Goal: Task Accomplishment & Management: Manage account settings

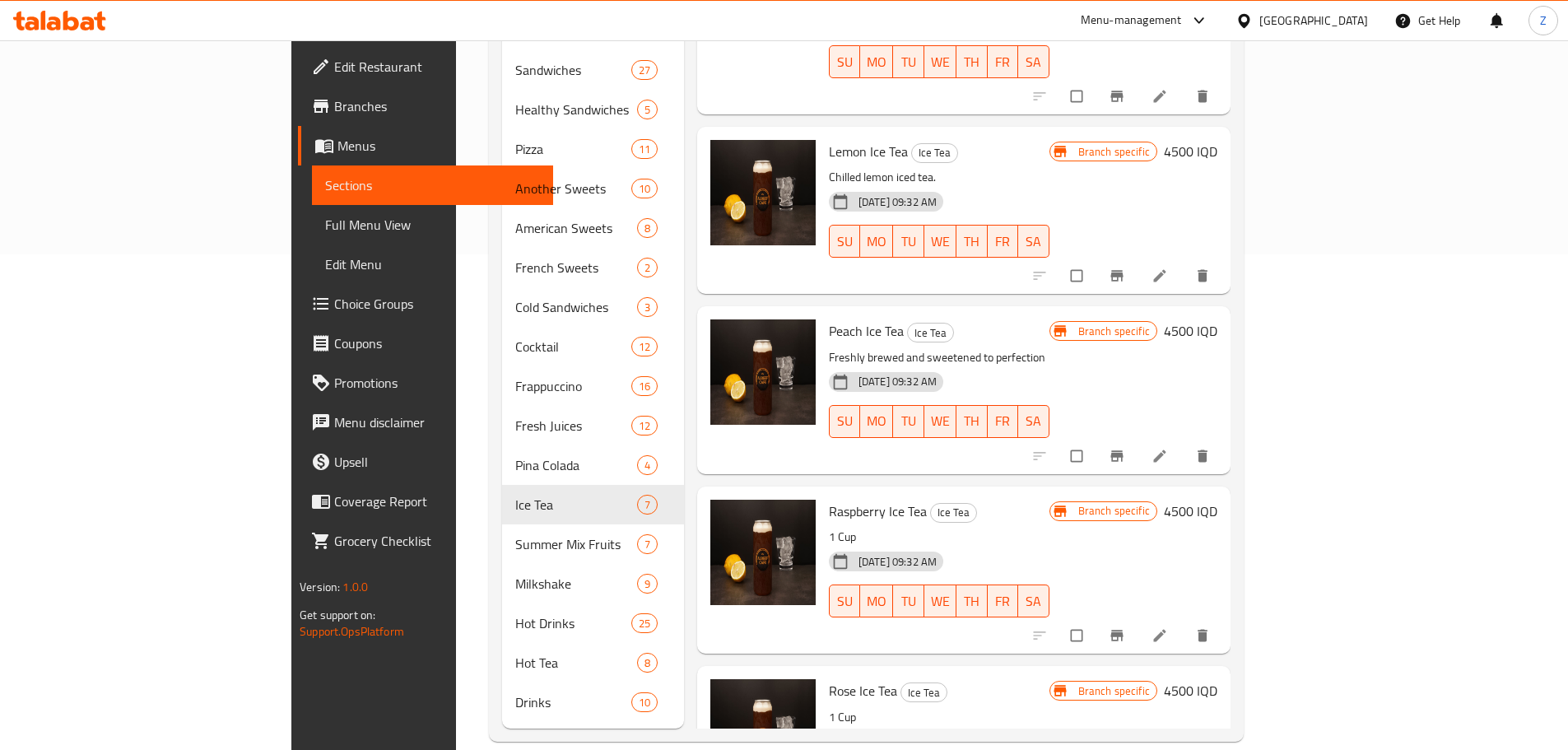
scroll to position [285, 0]
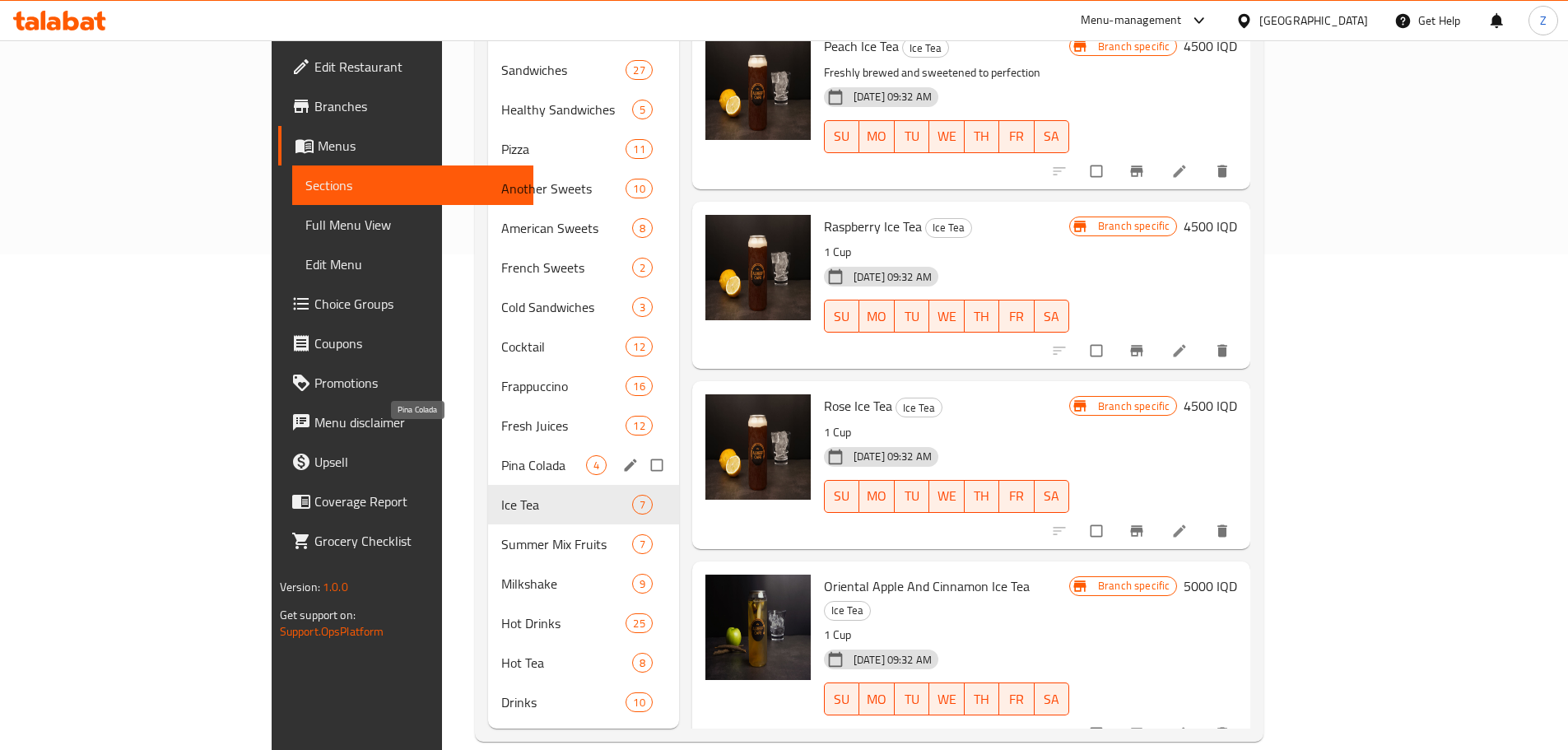
click at [501, 456] on span "Pina Colada" at bounding box center [543, 465] width 84 height 20
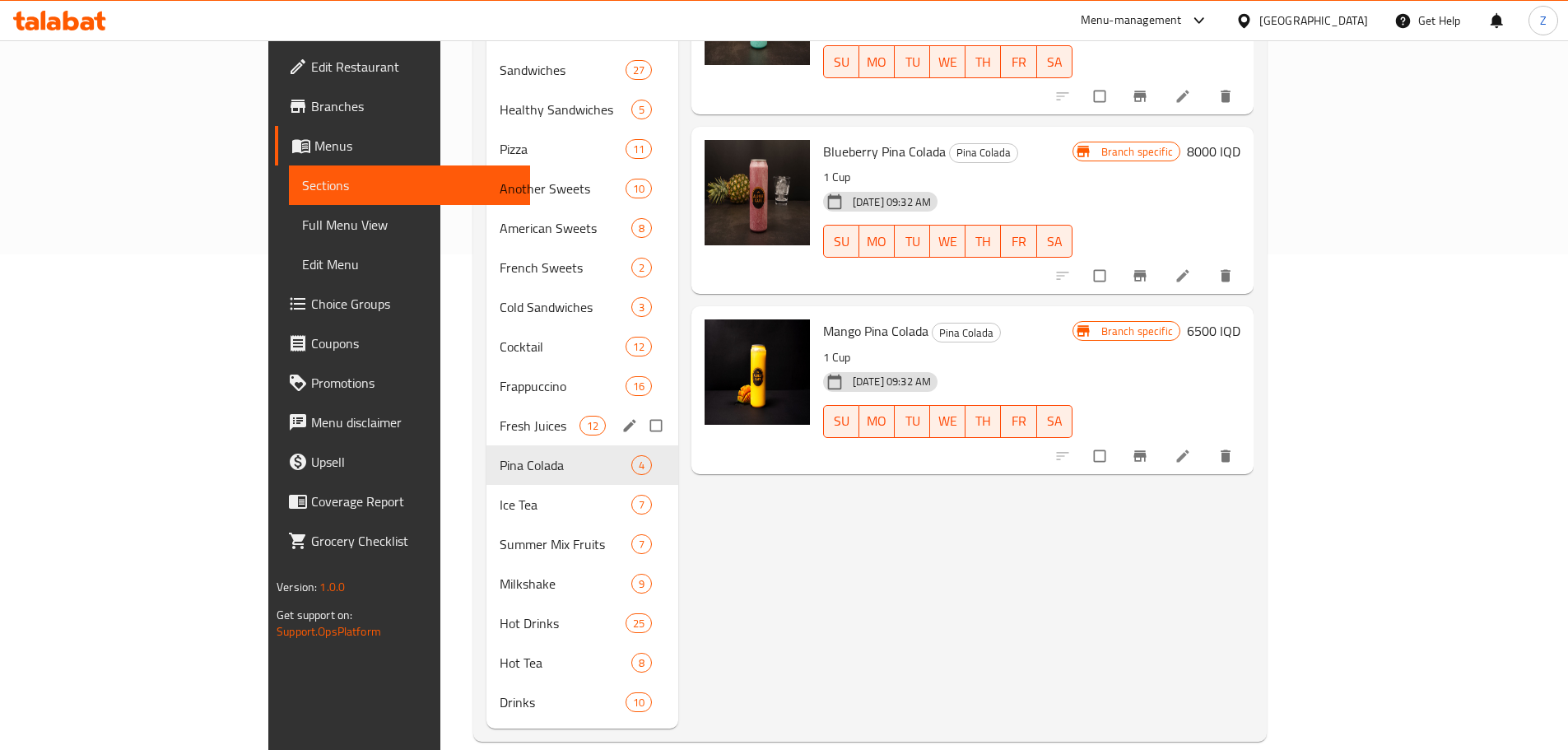
click at [486, 411] on div "Fresh Juices 12" at bounding box center [582, 425] width 192 height 39
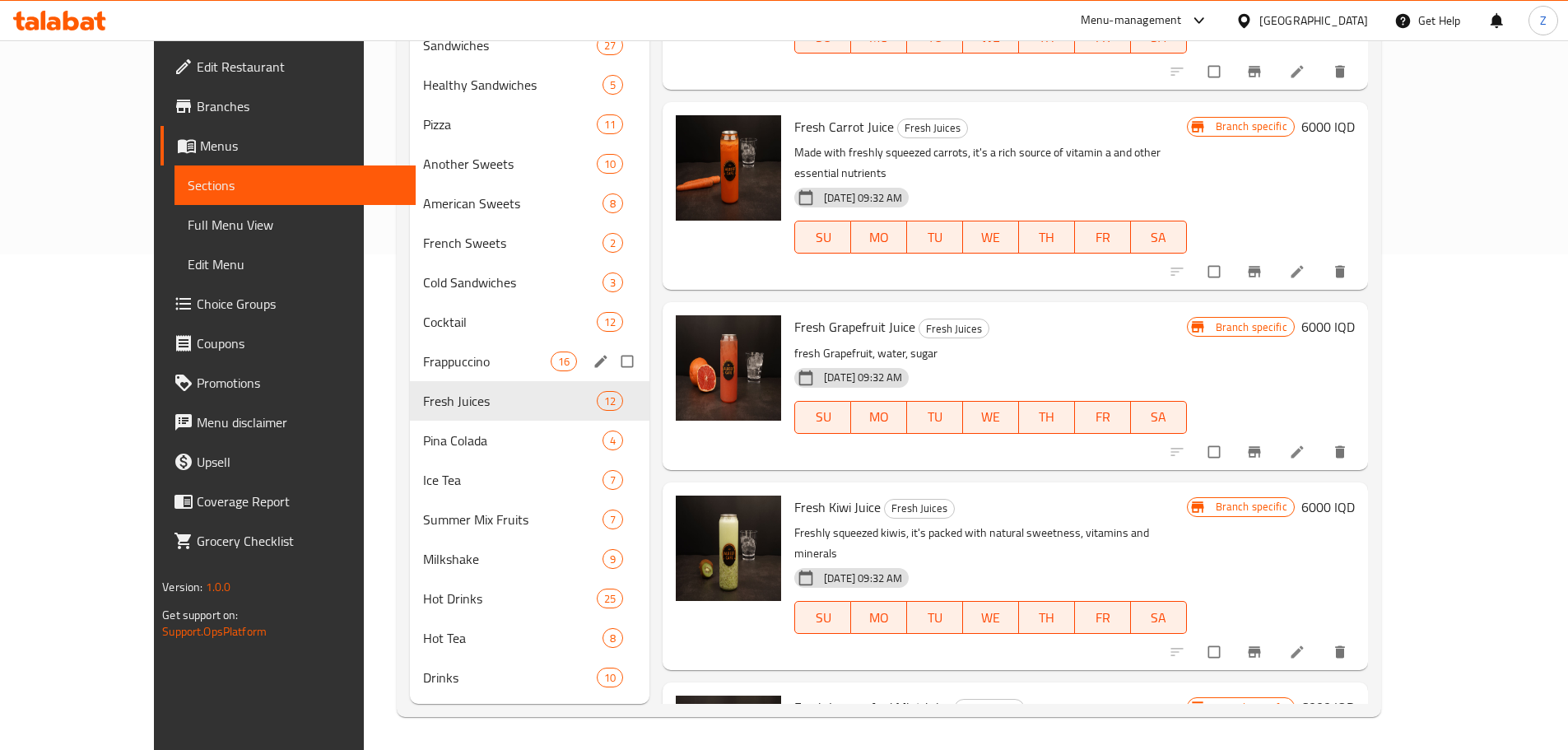
click at [423, 351] on span "Frappuccino" at bounding box center [487, 361] width 128 height 20
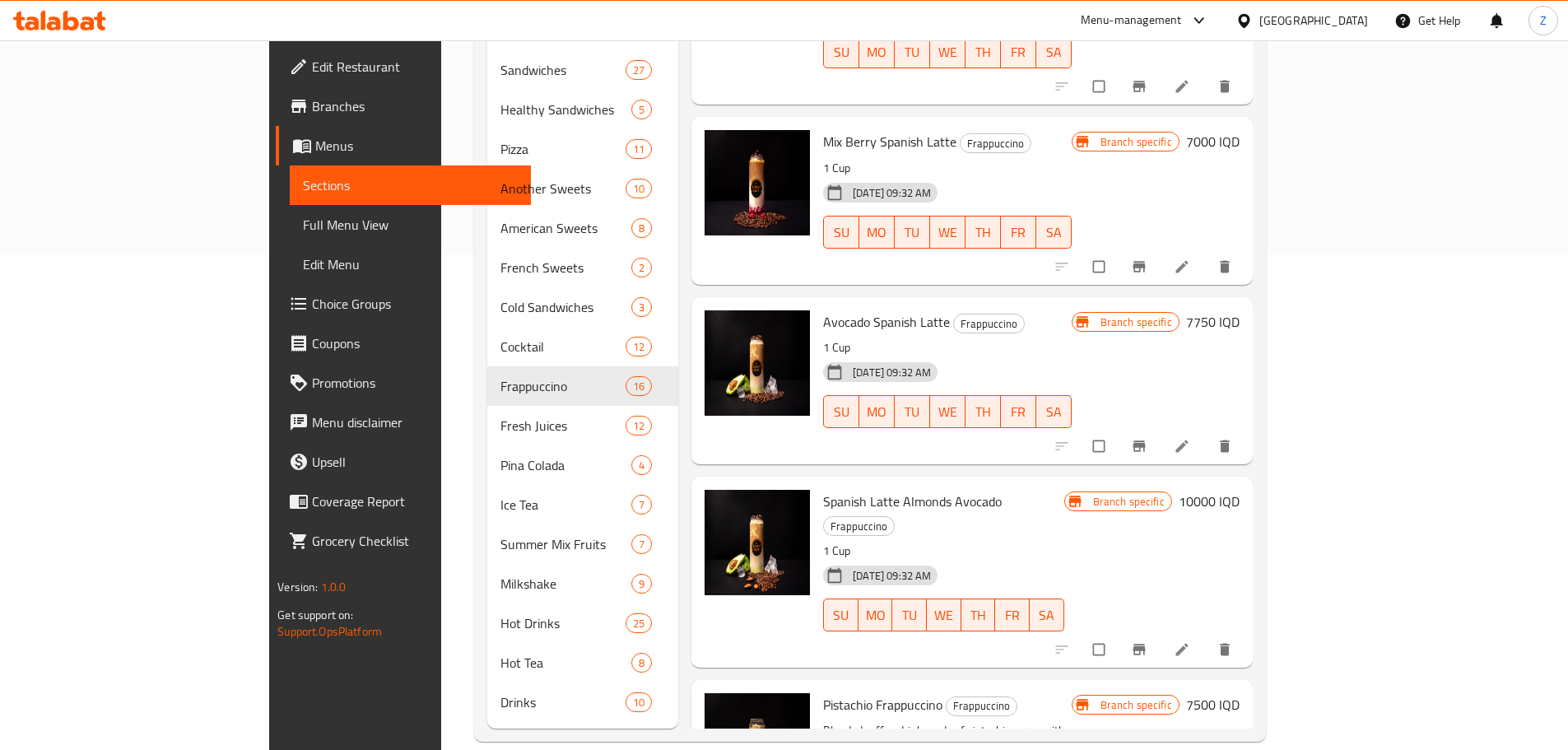
scroll to position [1903, 0]
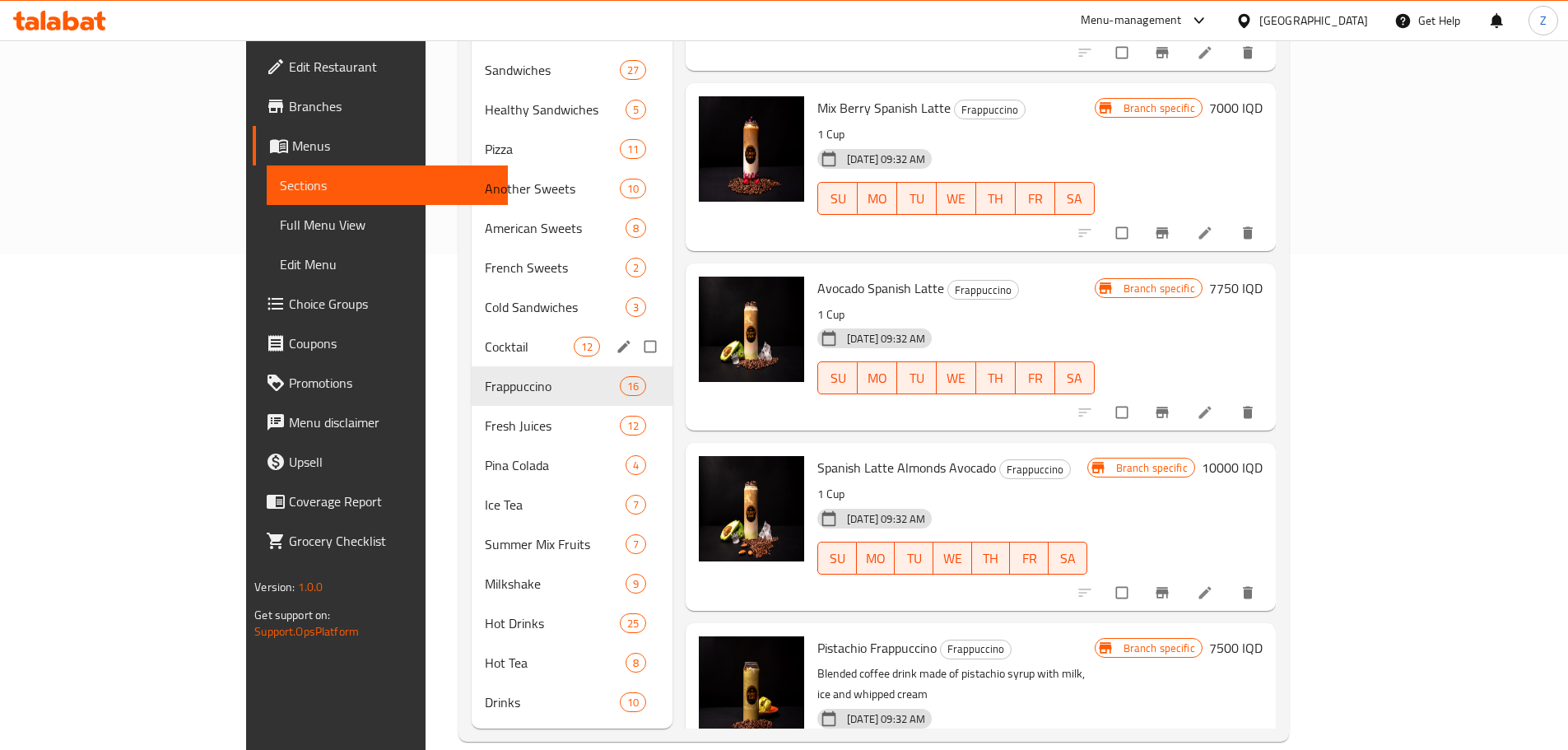
click at [484, 336] on span "Cocktail" at bounding box center [528, 346] width 88 height 20
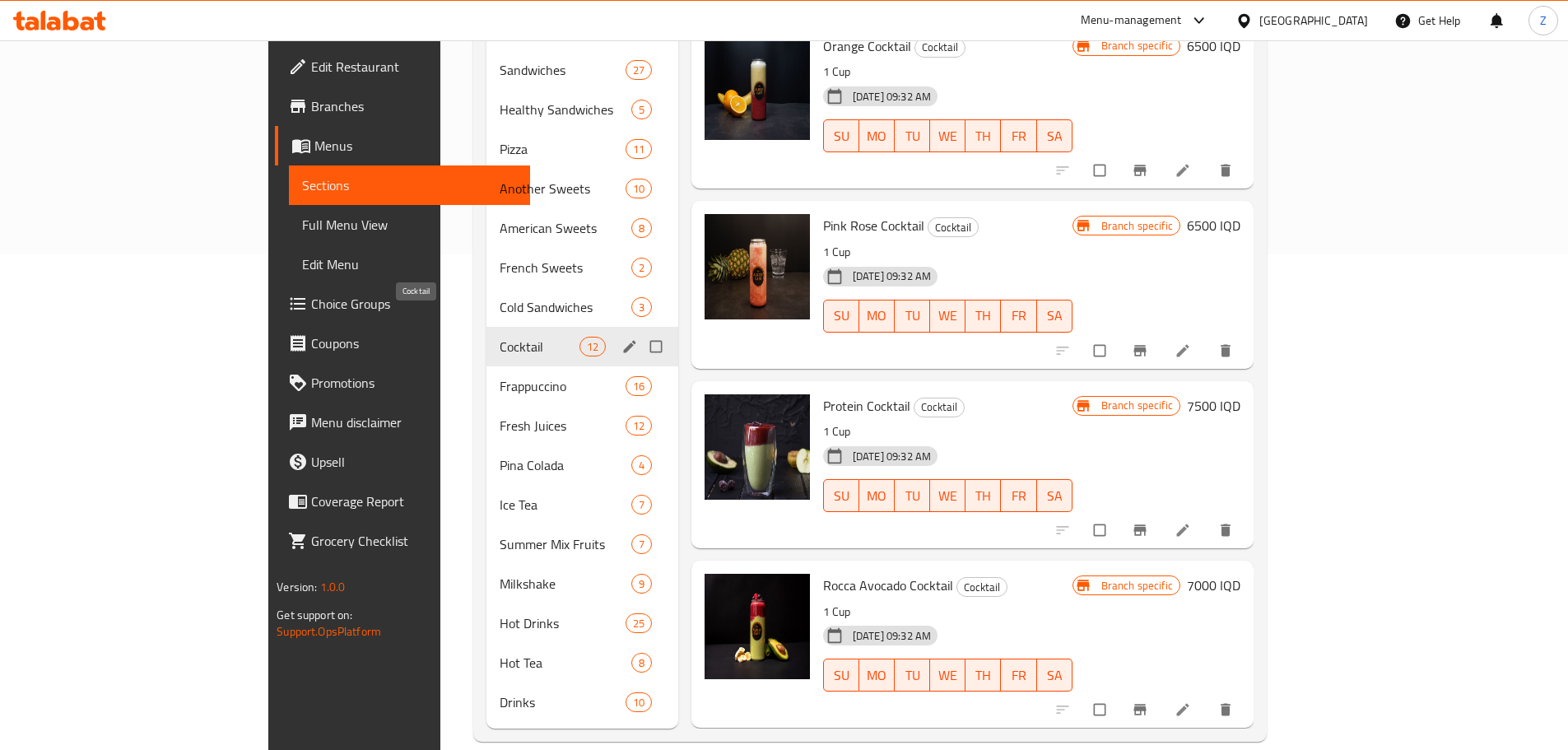
scroll to position [1184, 0]
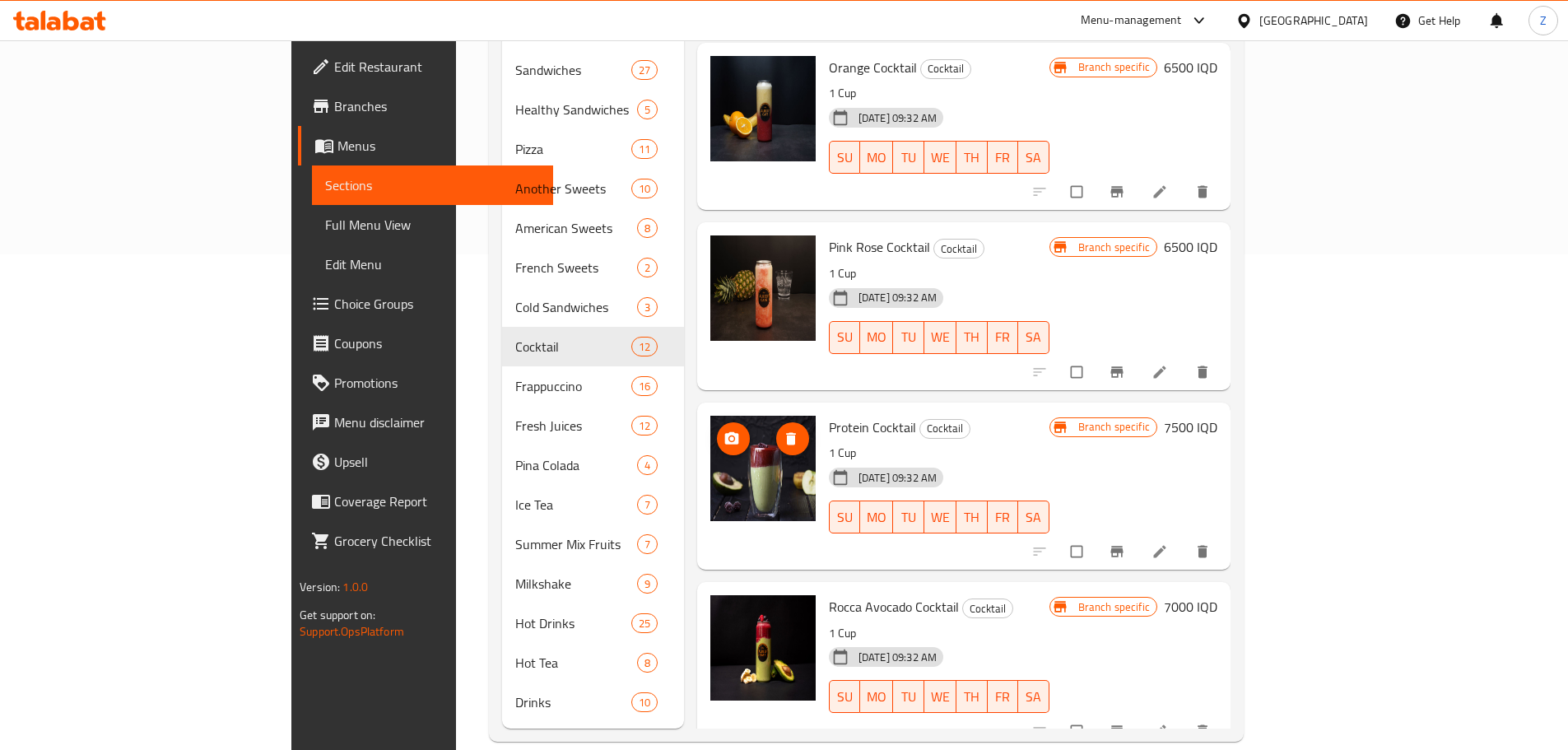
click at [724, 430] on icon "upload picture" at bounding box center [731, 438] width 17 height 17
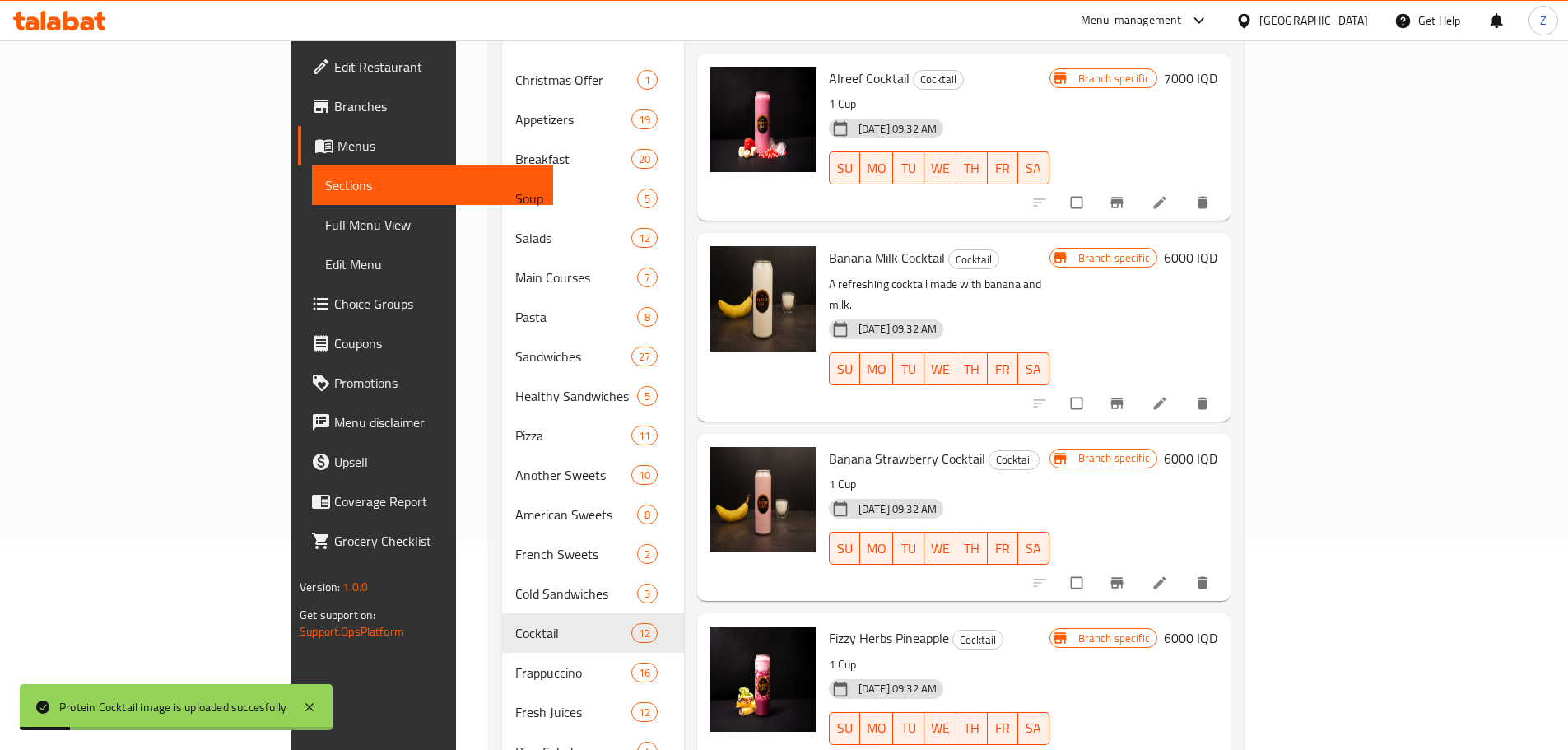
scroll to position [166, 0]
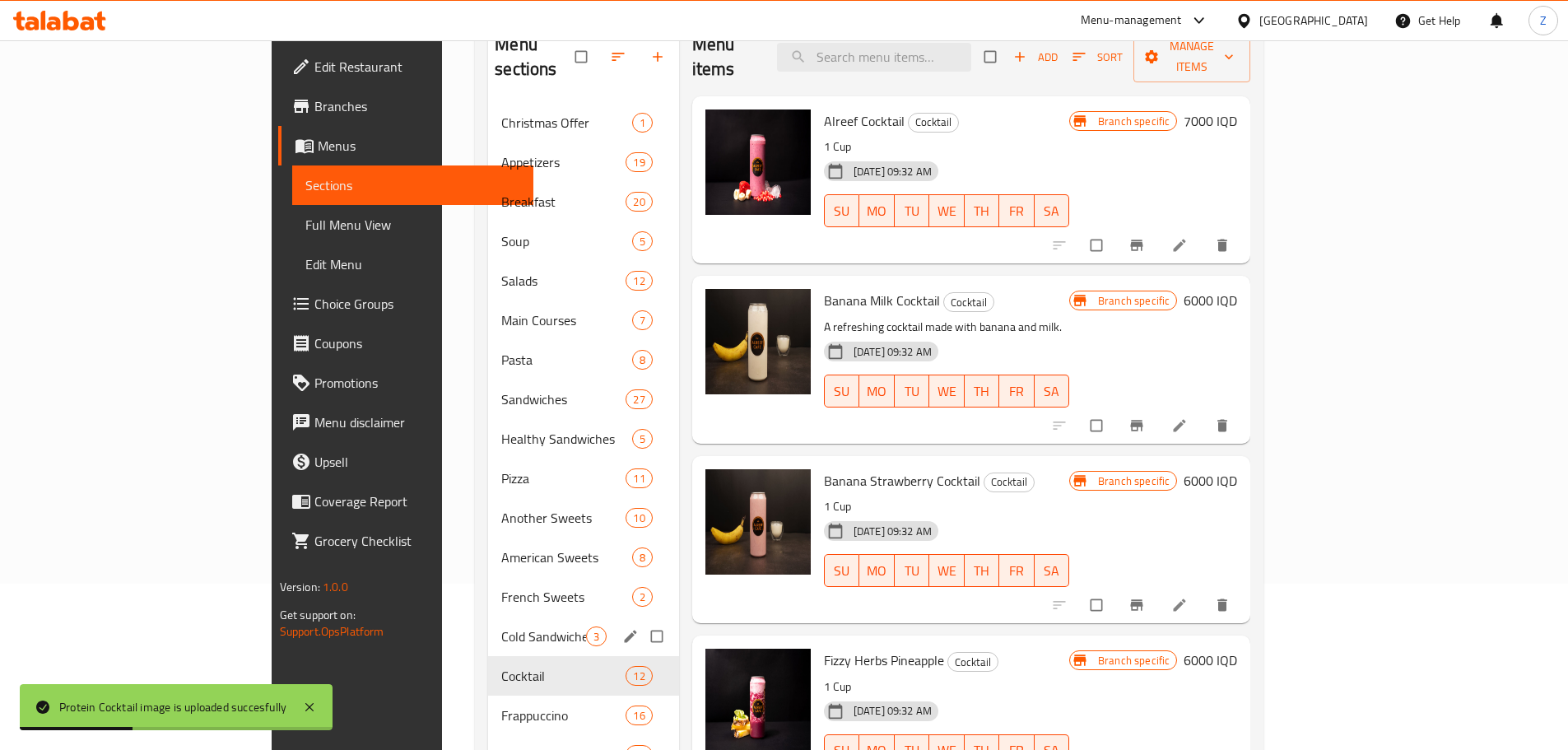
click at [488, 617] on div "Cold Sandwiches 3" at bounding box center [583, 636] width 191 height 39
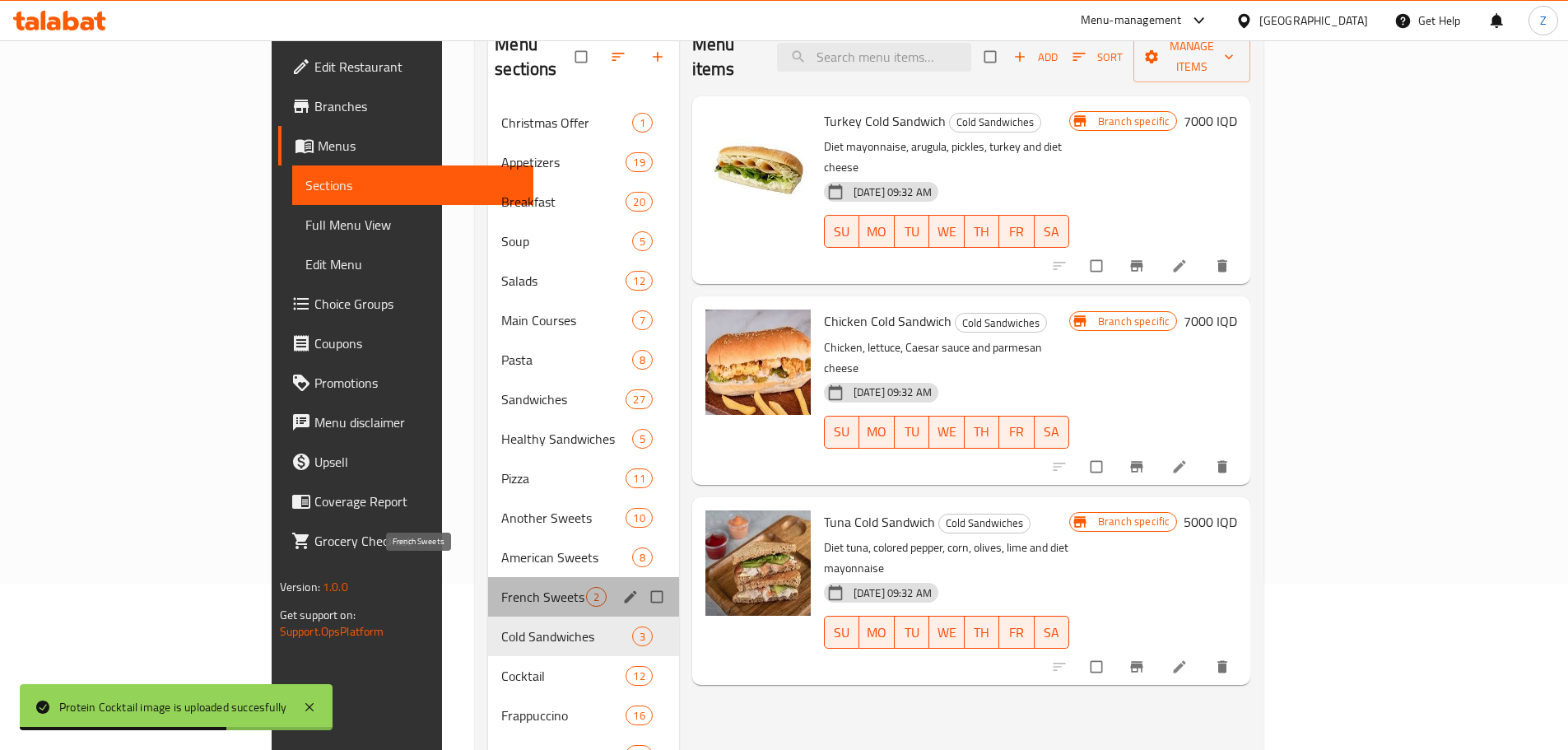
click at [501, 587] on span "French Sweets" at bounding box center [543, 597] width 84 height 20
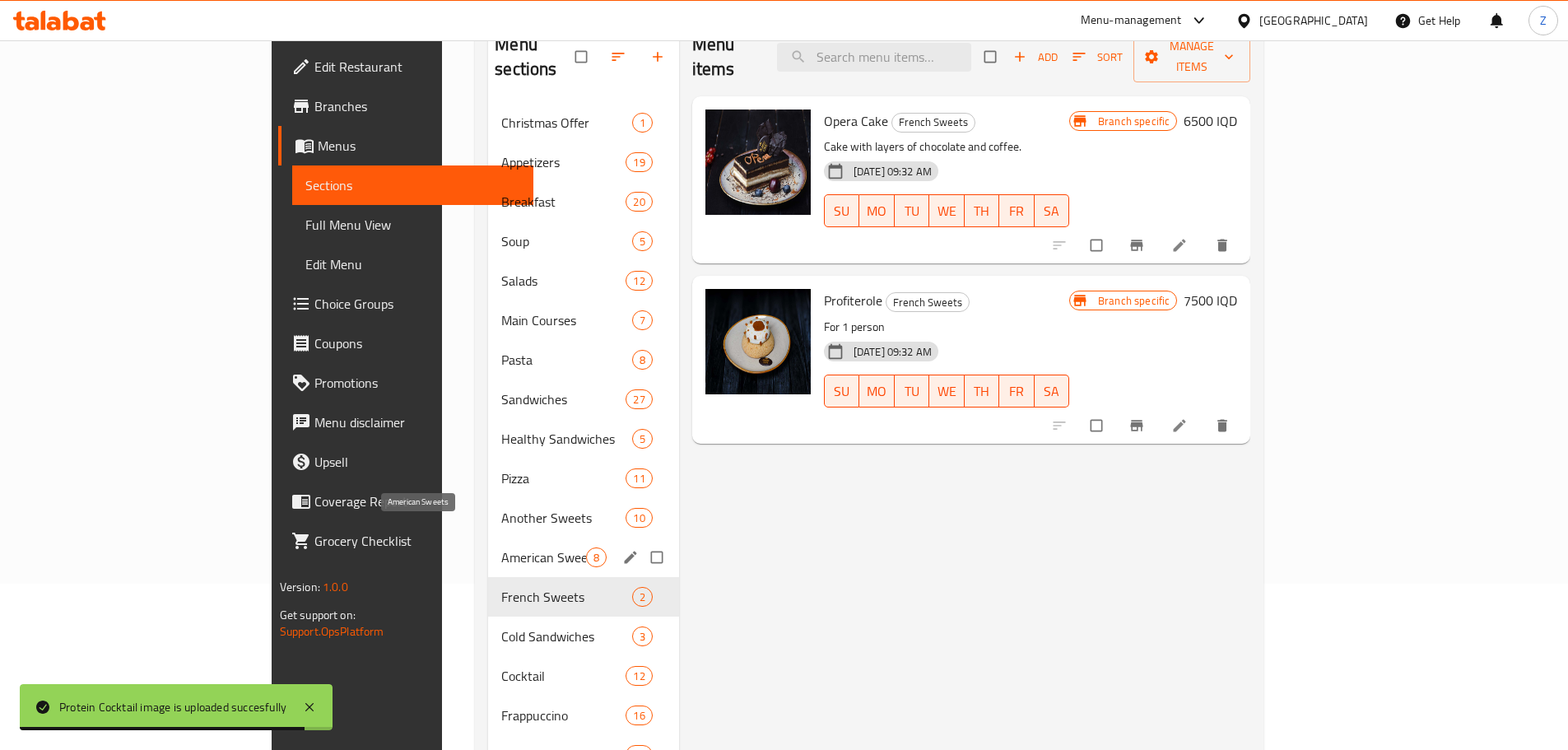
click at [501, 548] on span "American Sweets" at bounding box center [543, 557] width 84 height 20
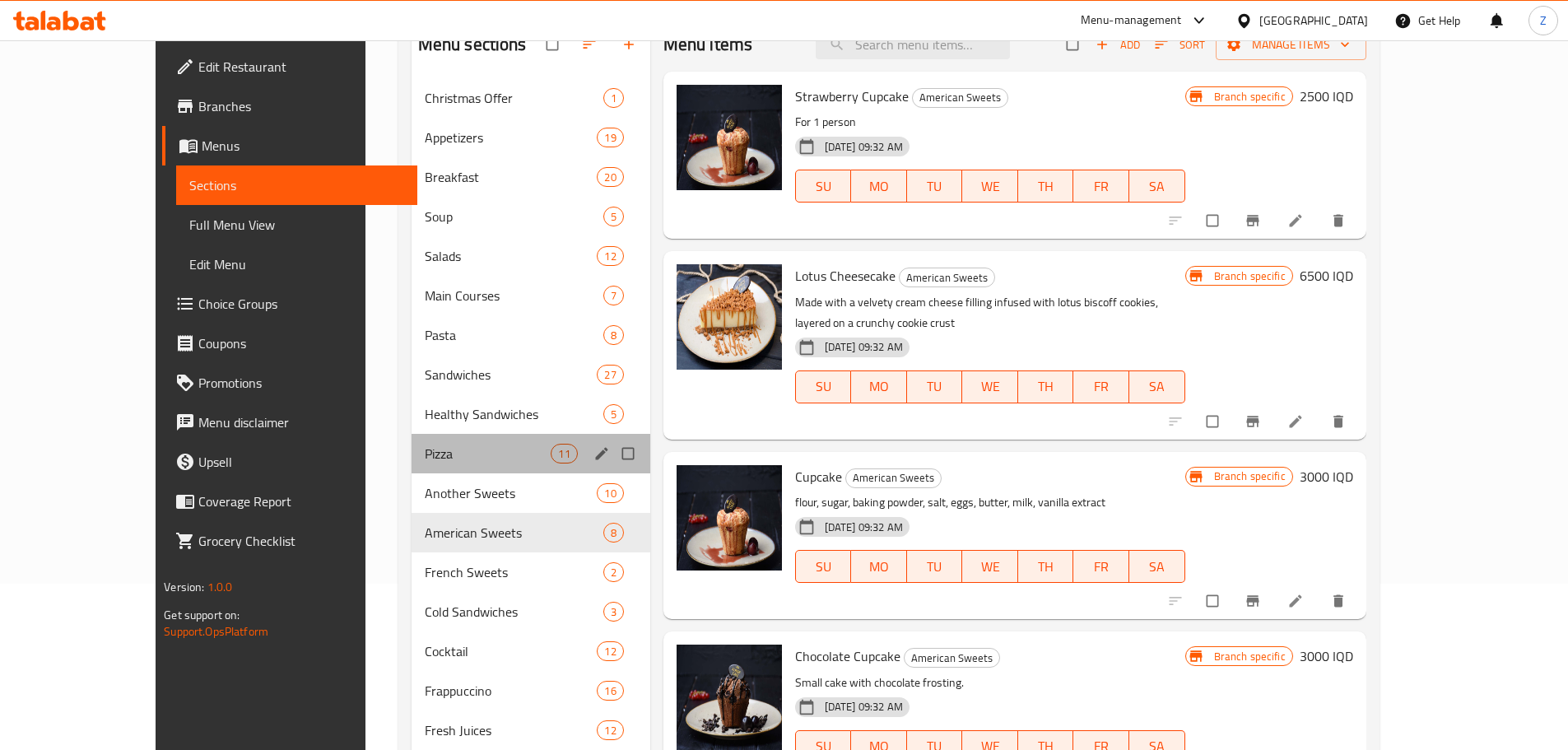
click at [427, 470] on div "Pizza 11" at bounding box center [531, 453] width 238 height 39
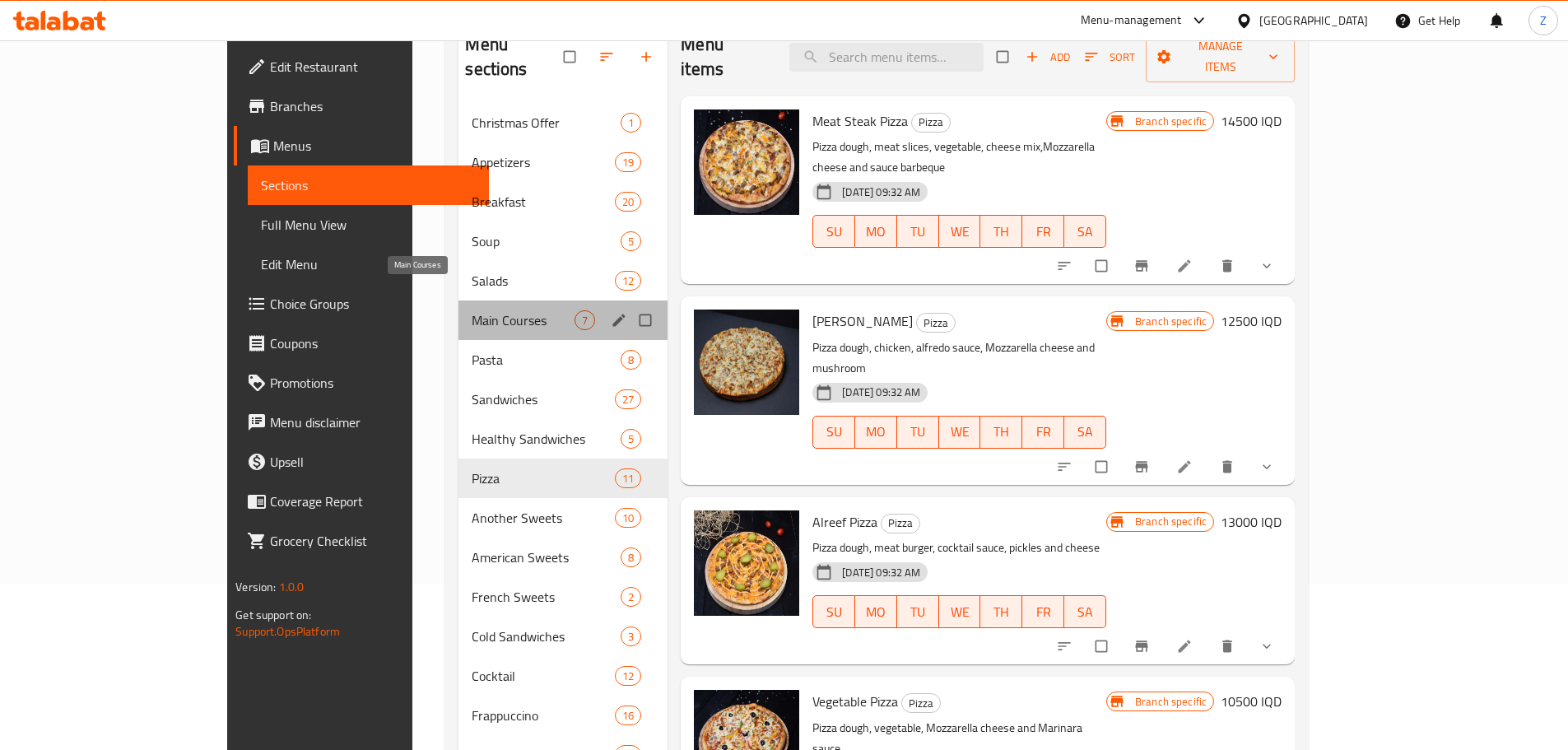
click at [471, 310] on span "Main Courses" at bounding box center [522, 320] width 102 height 20
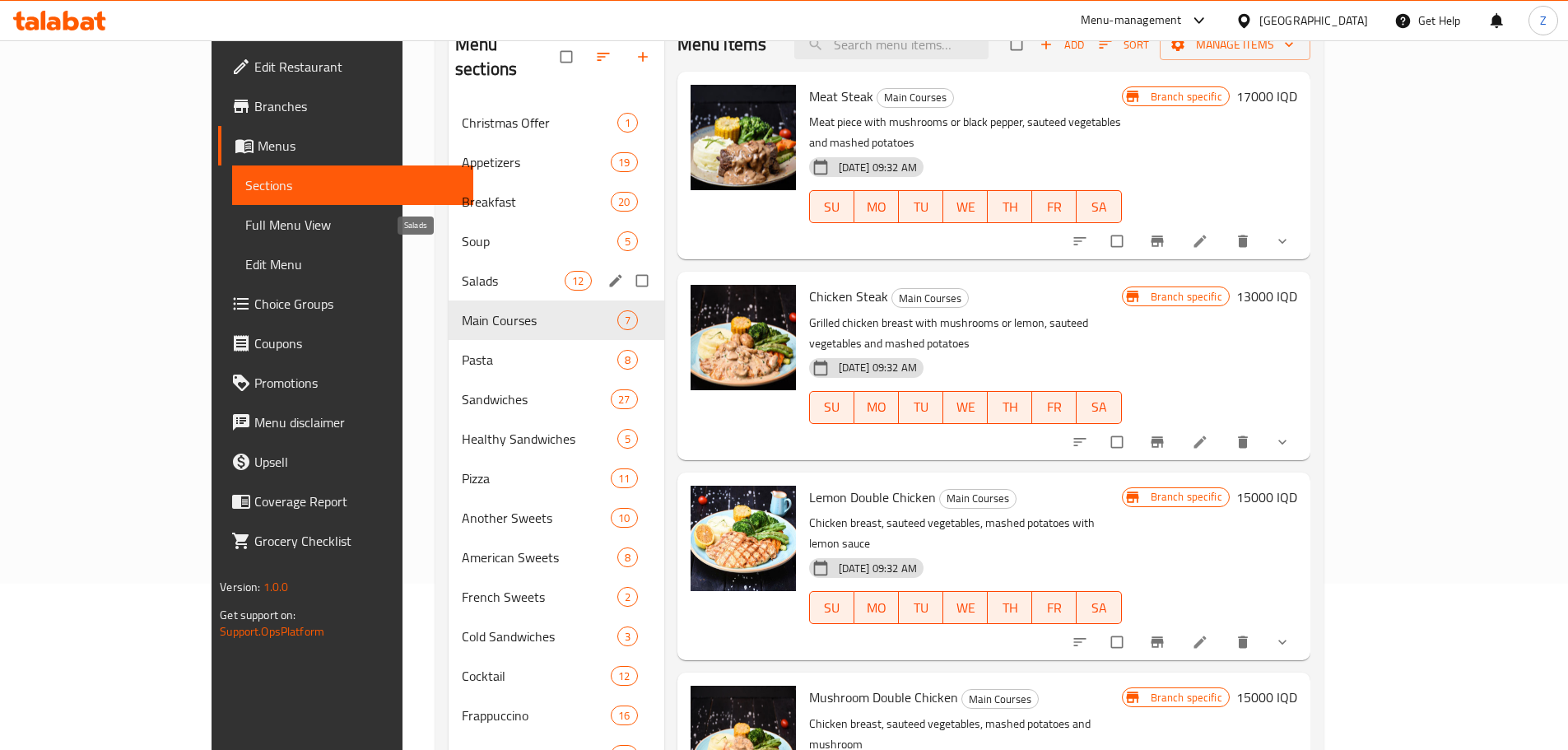
click at [462, 271] on span "Salads" at bounding box center [512, 280] width 102 height 20
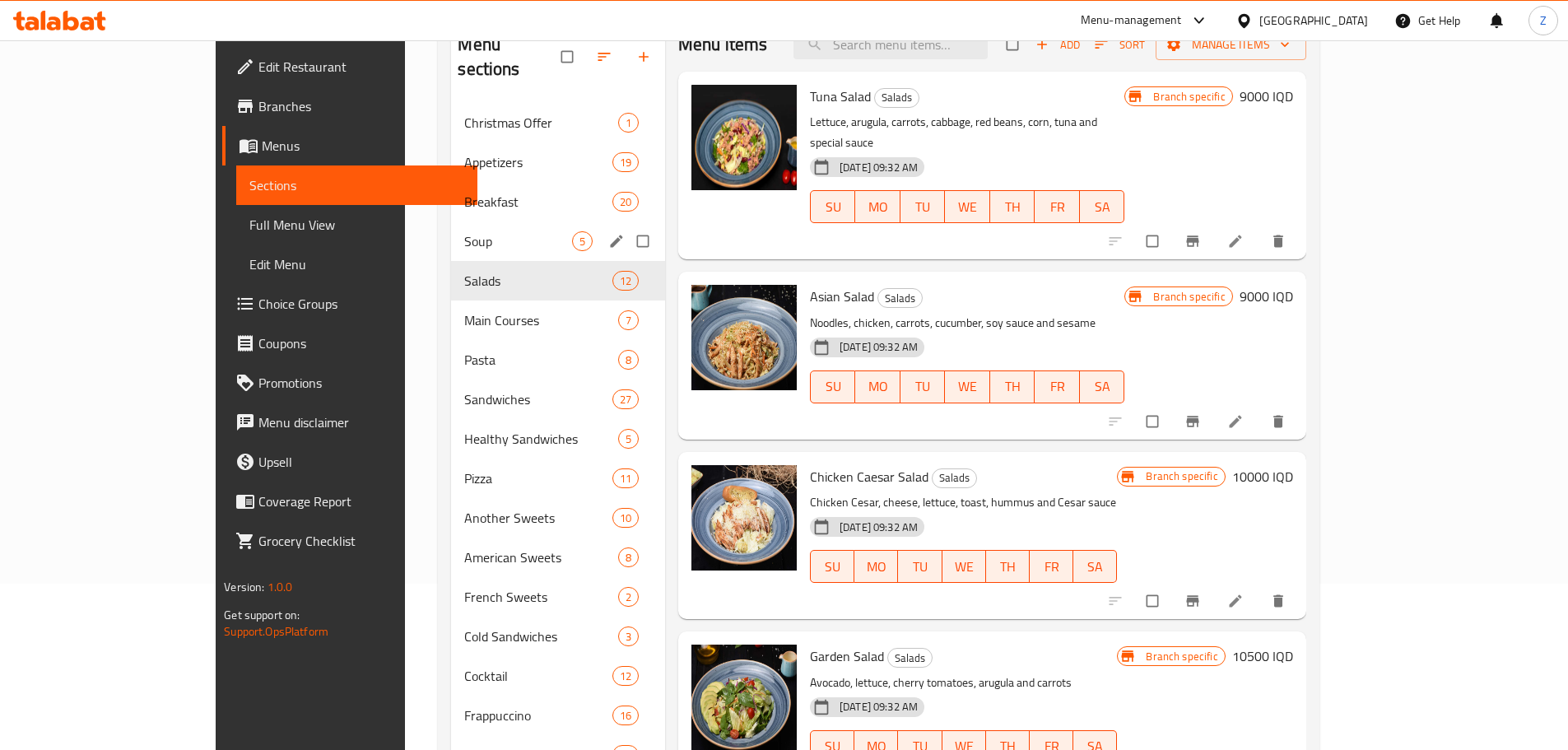
click at [464, 192] on span "Breakfast" at bounding box center [538, 202] width 147 height 20
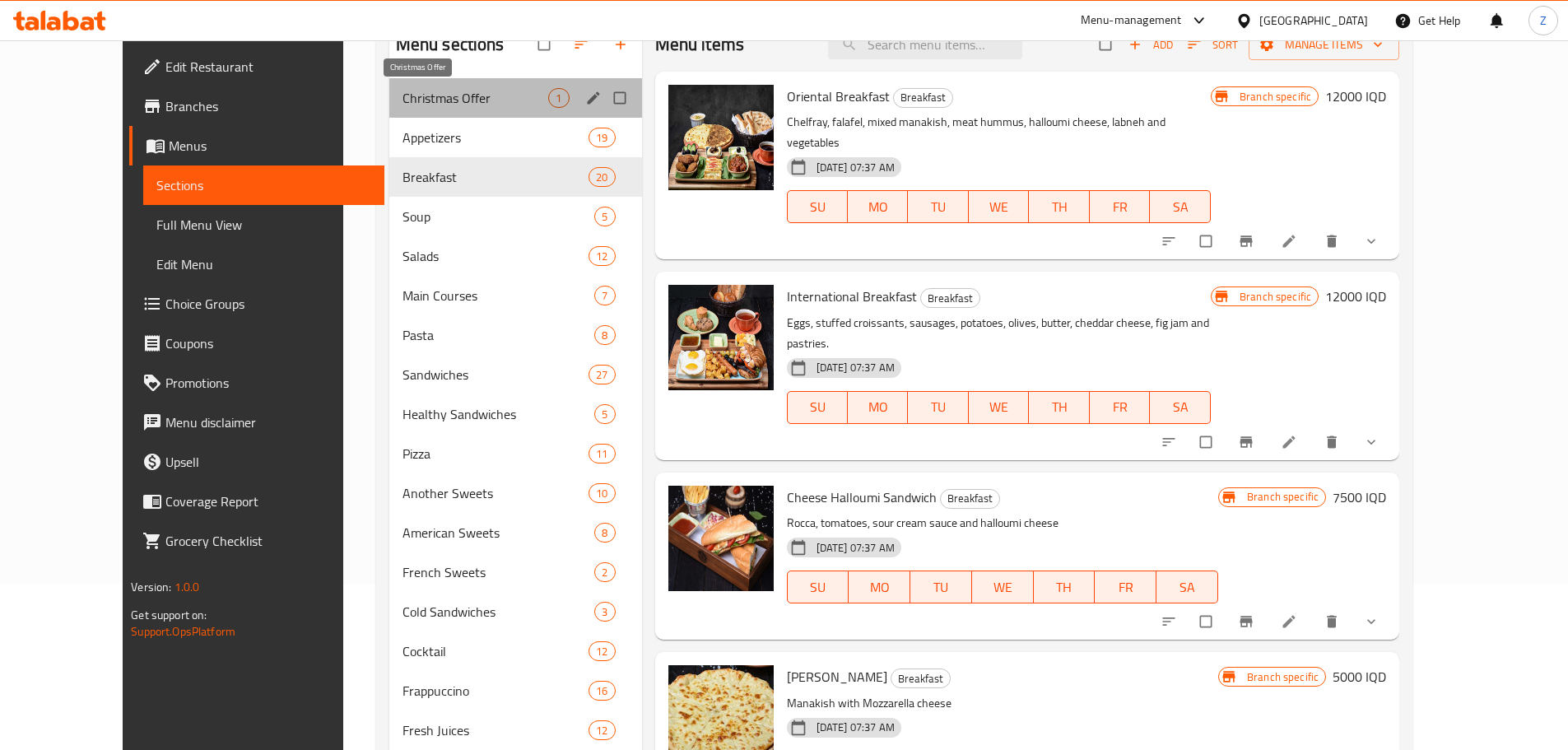
click at [402, 94] on span "Christmas Offer" at bounding box center [475, 98] width 146 height 20
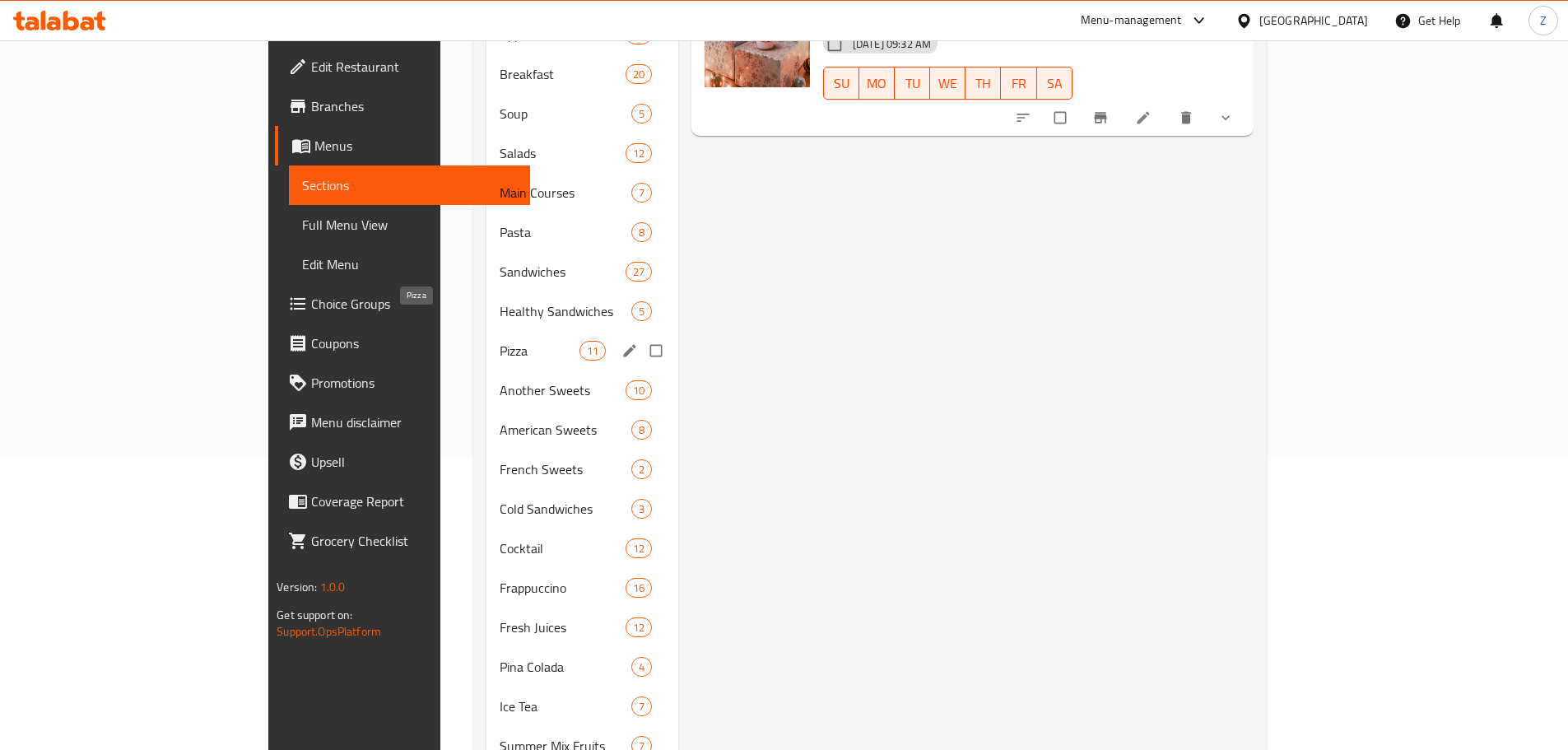
scroll to position [496, 0]
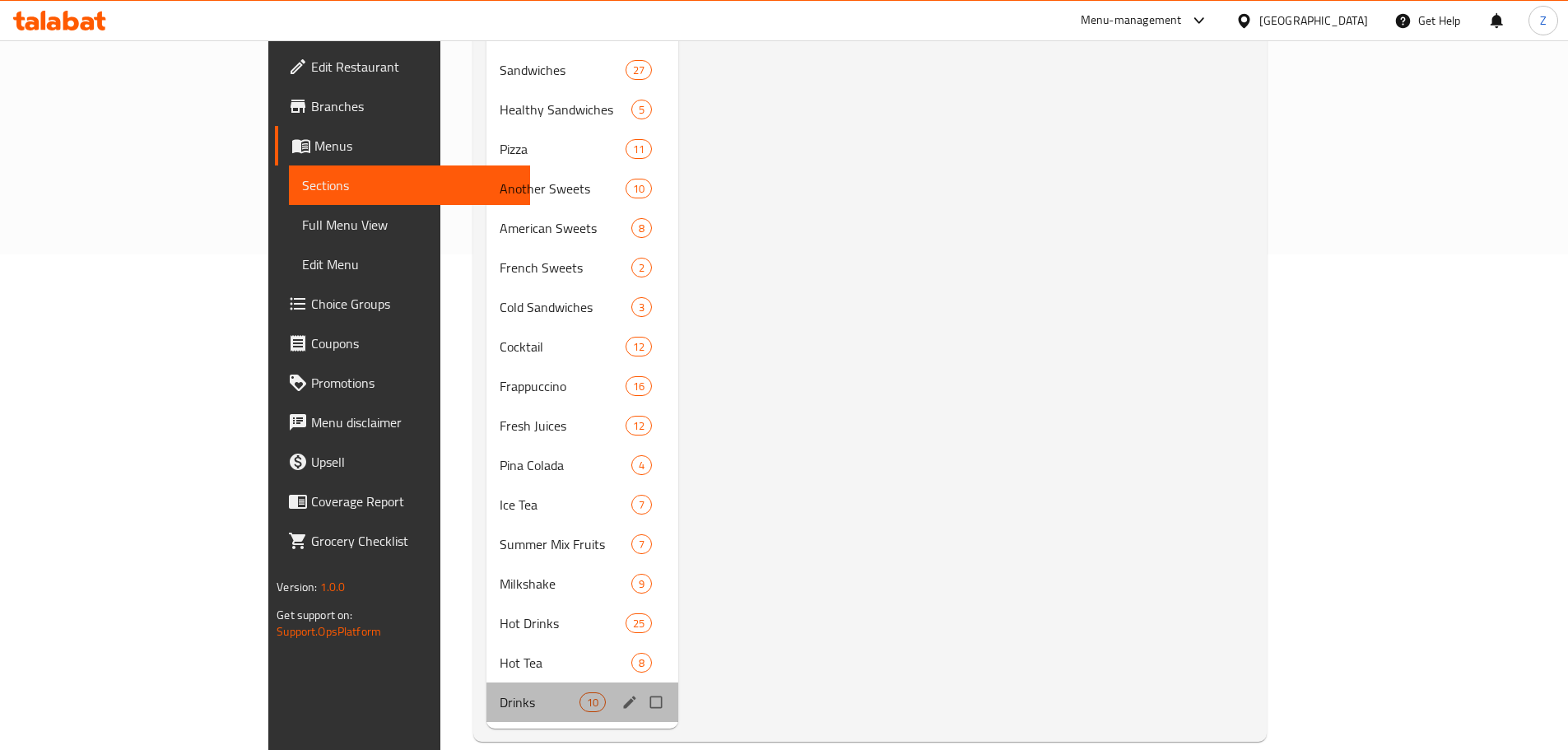
click at [486, 683] on div "Drinks 10" at bounding box center [582, 702] width 192 height 39
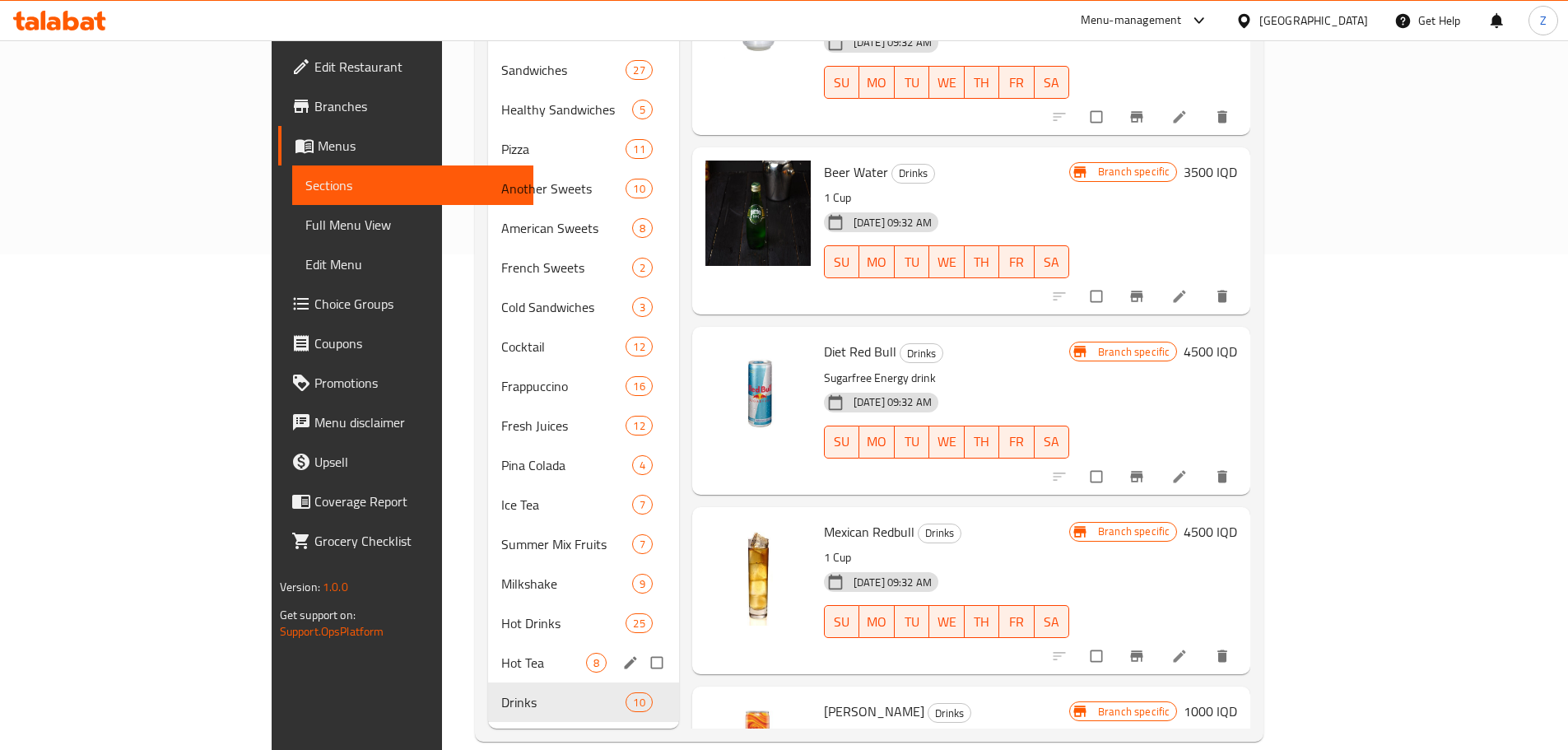
click at [488, 647] on div "Hot Tea 8" at bounding box center [583, 662] width 191 height 39
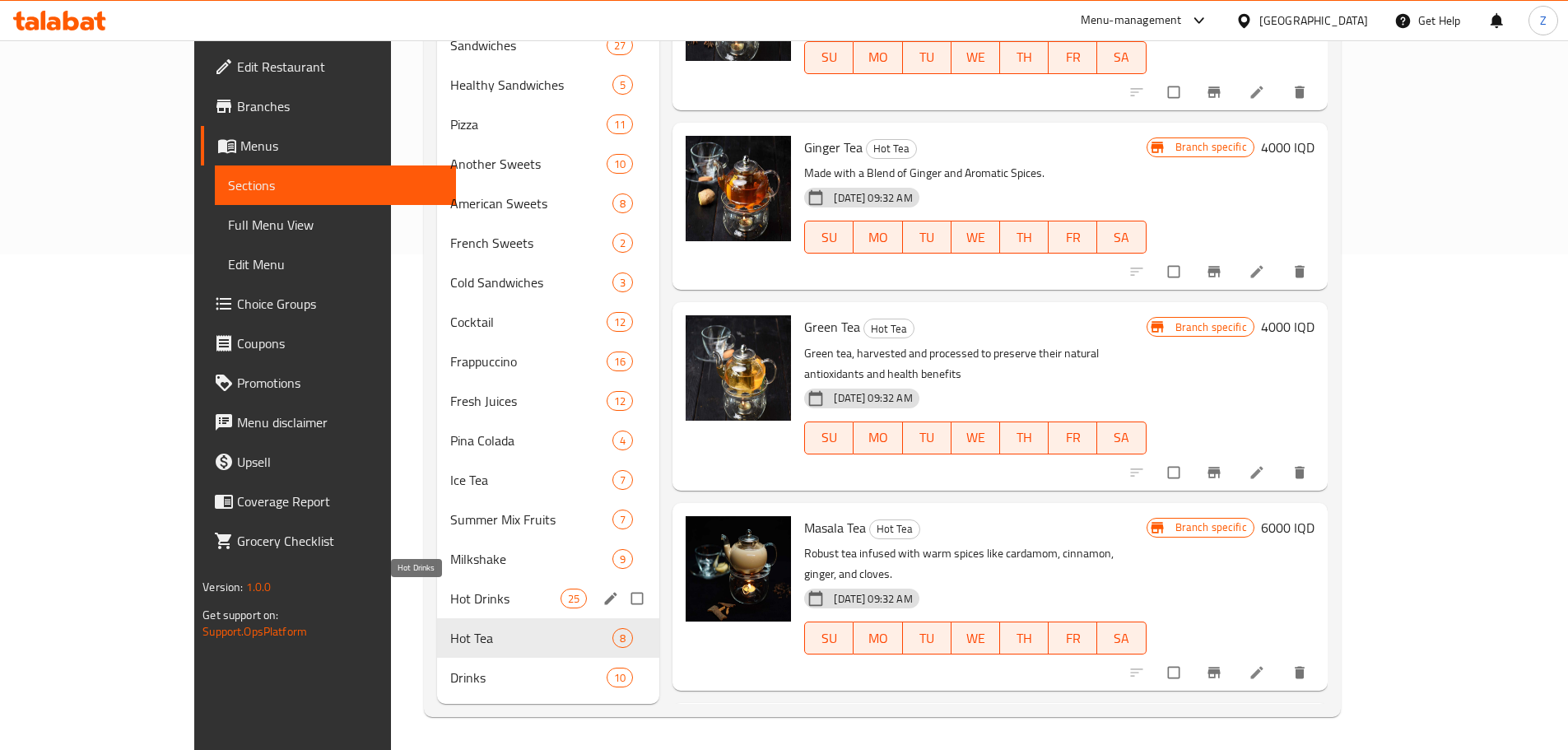
click at [450, 597] on span "Hot Drinks" at bounding box center [505, 598] width 110 height 20
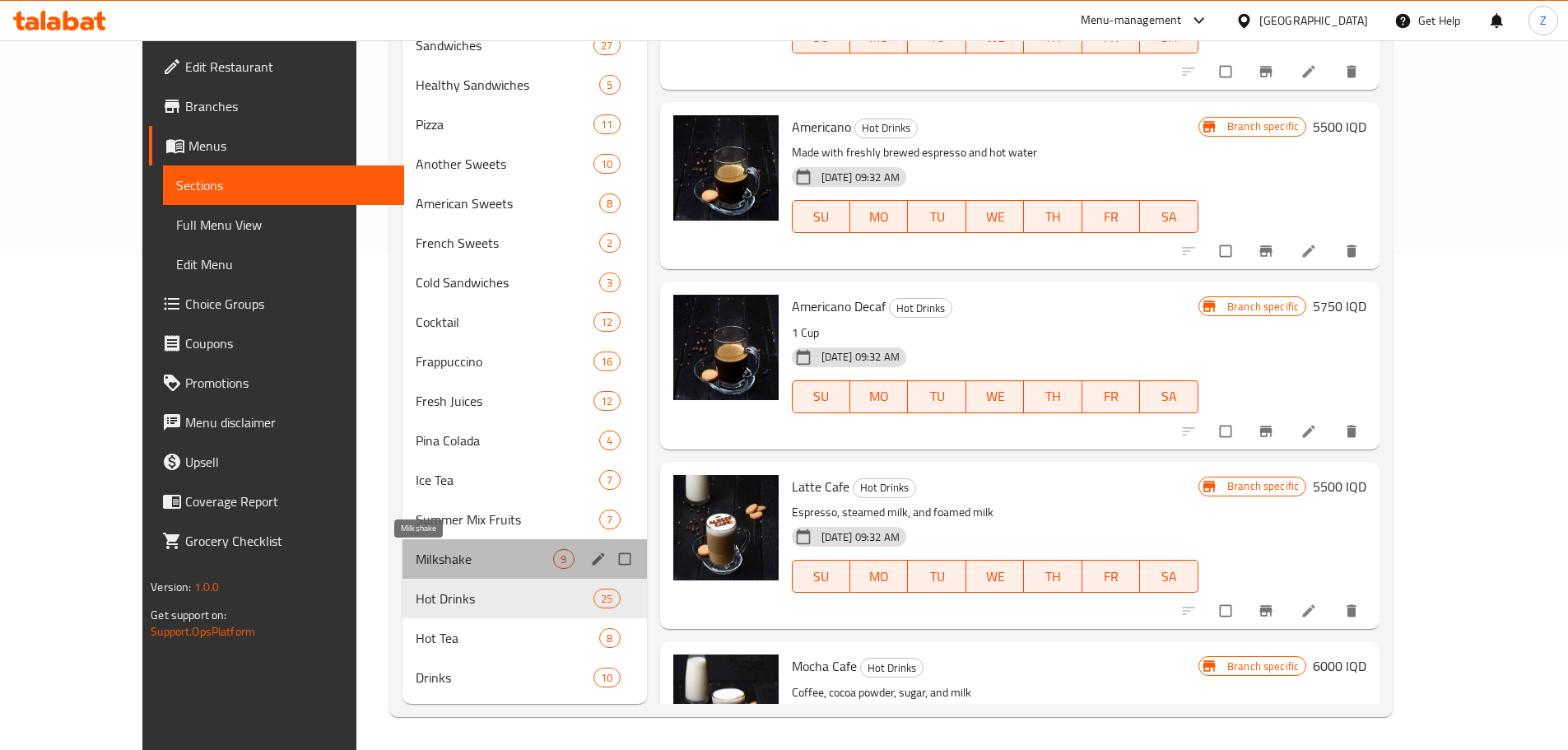
click at [426, 553] on span "Milkshake" at bounding box center [484, 559] width 138 height 20
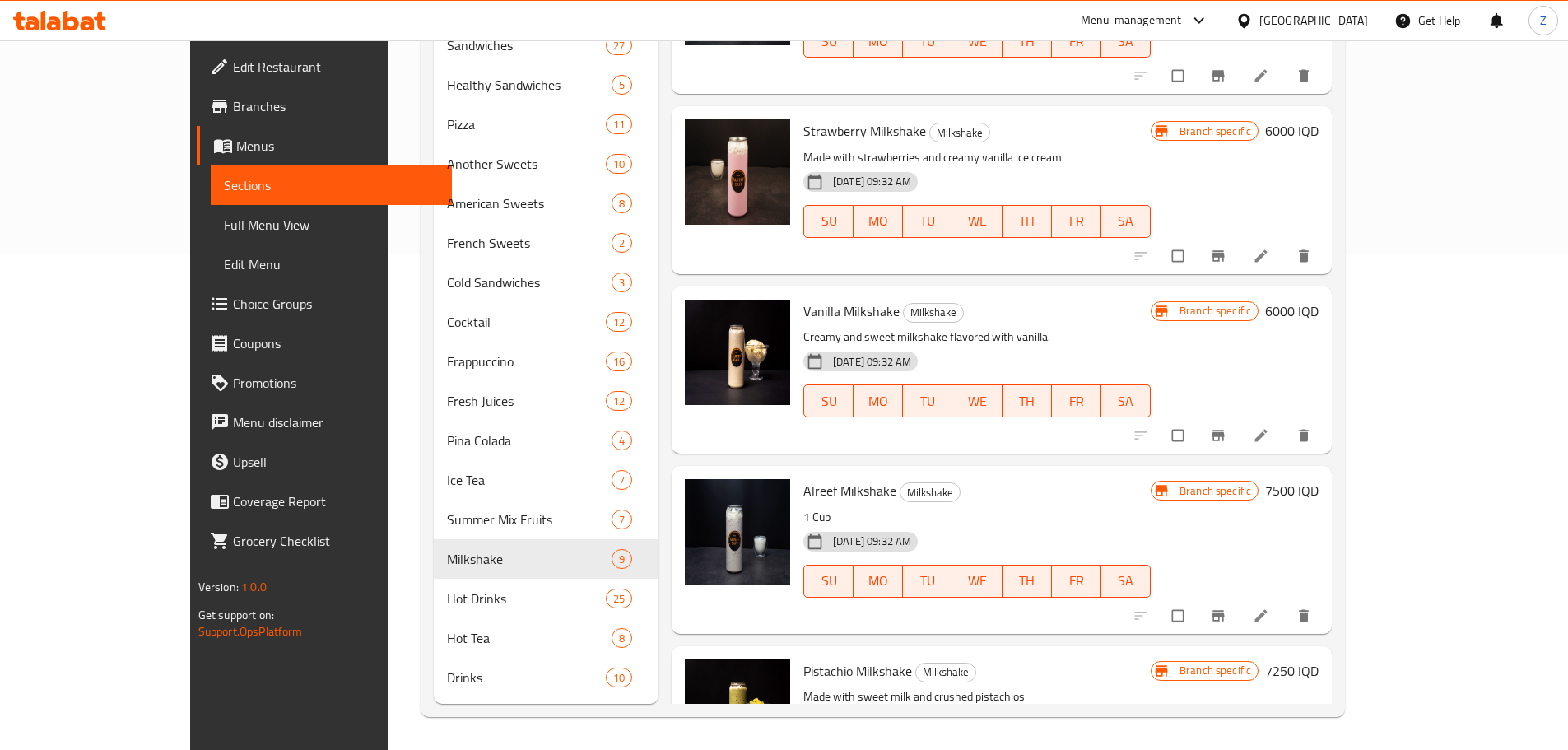
scroll to position [645, 0]
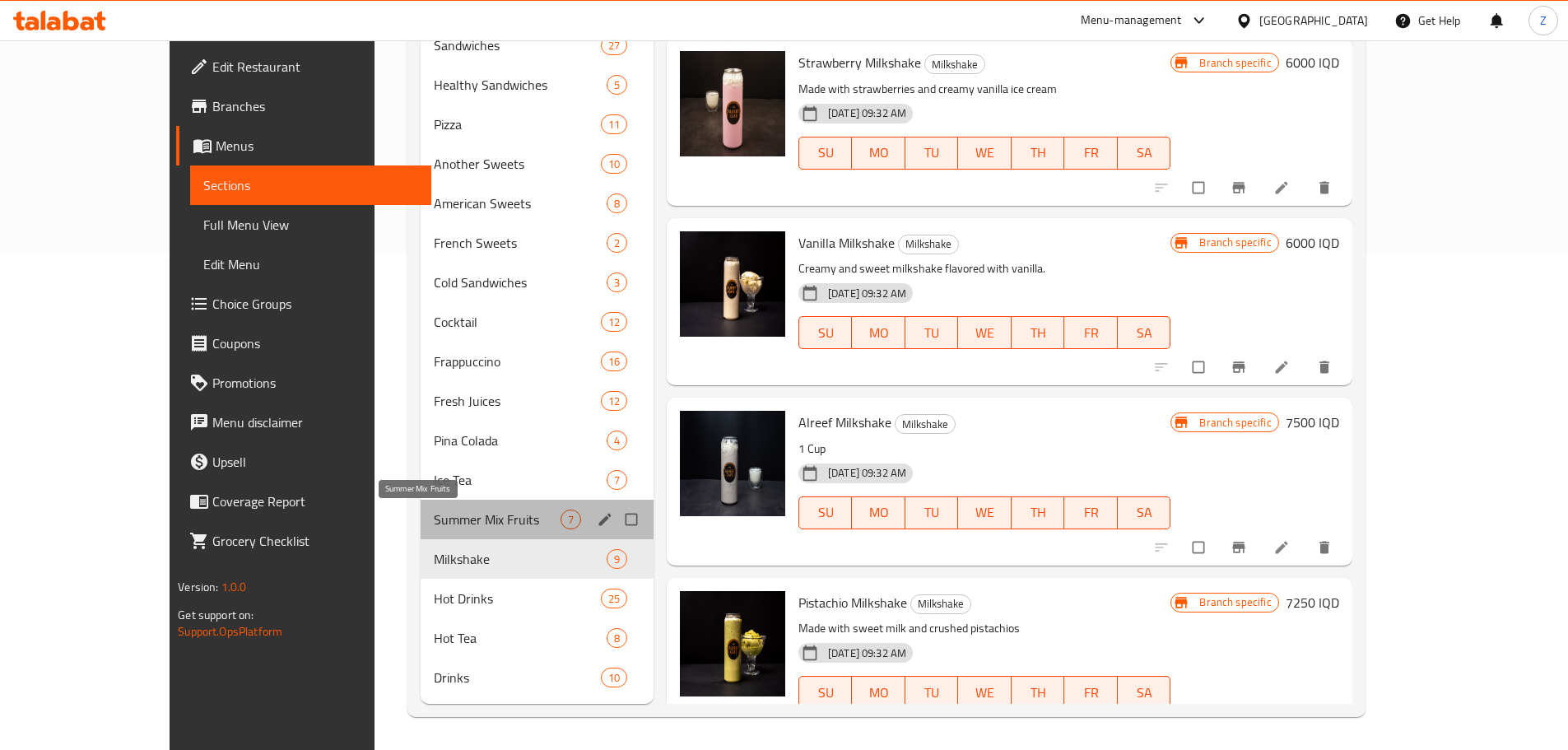
click at [454, 519] on span "Summer Mix Fruits" at bounding box center [497, 520] width 127 height 20
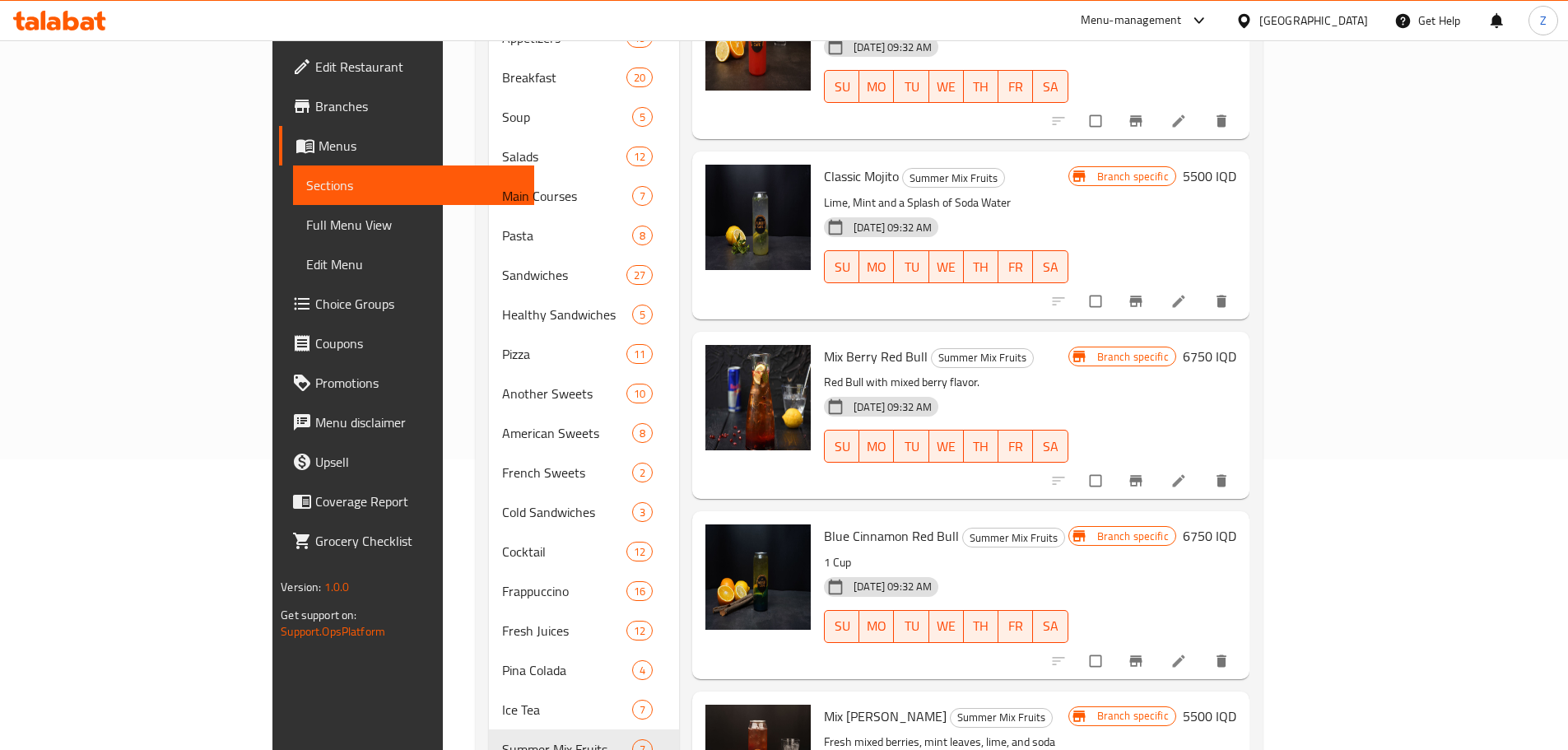
scroll to position [496, 0]
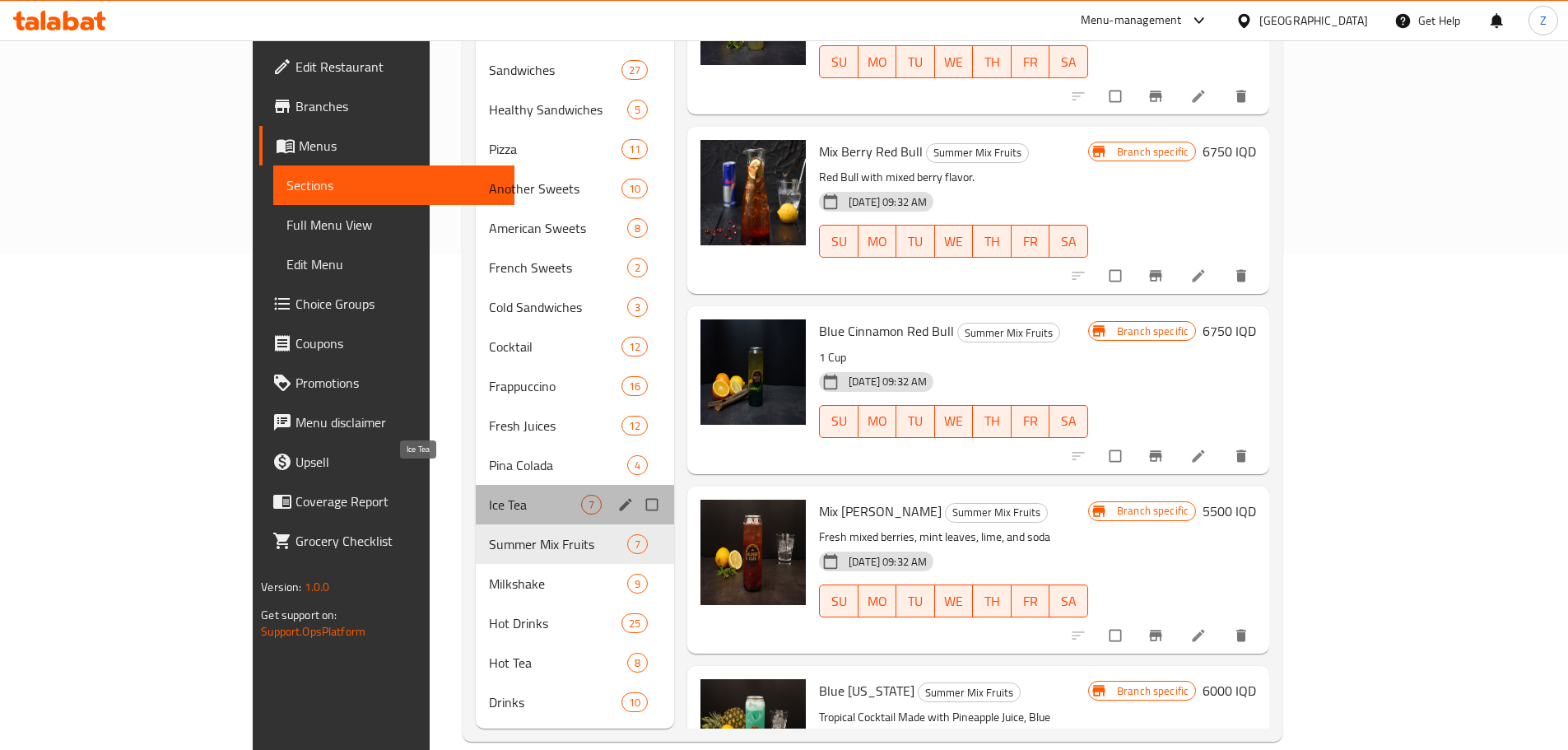
click at [489, 495] on span "Ice Tea" at bounding box center [534, 505] width 92 height 20
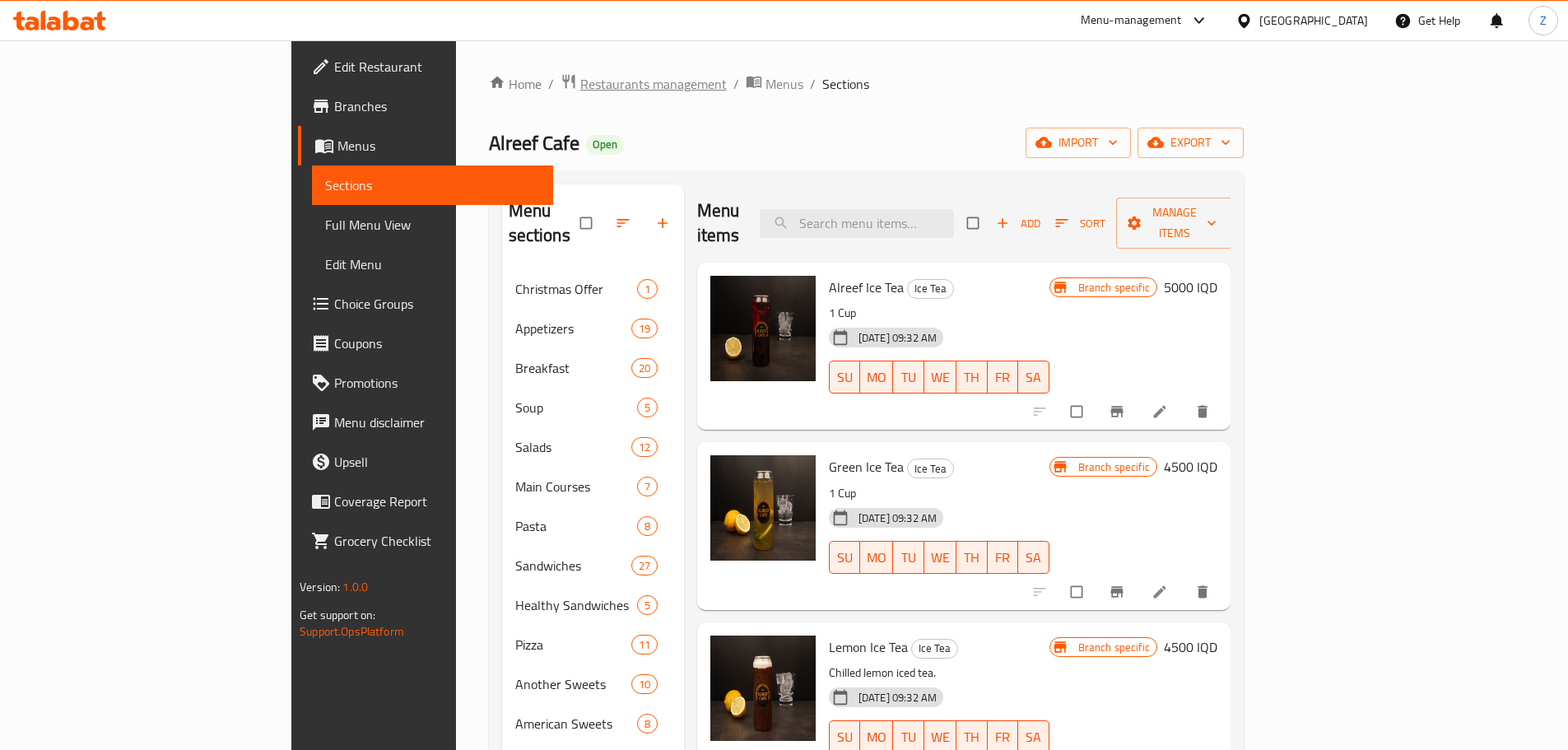
click at [580, 92] on span "Restaurants management" at bounding box center [653, 84] width 146 height 20
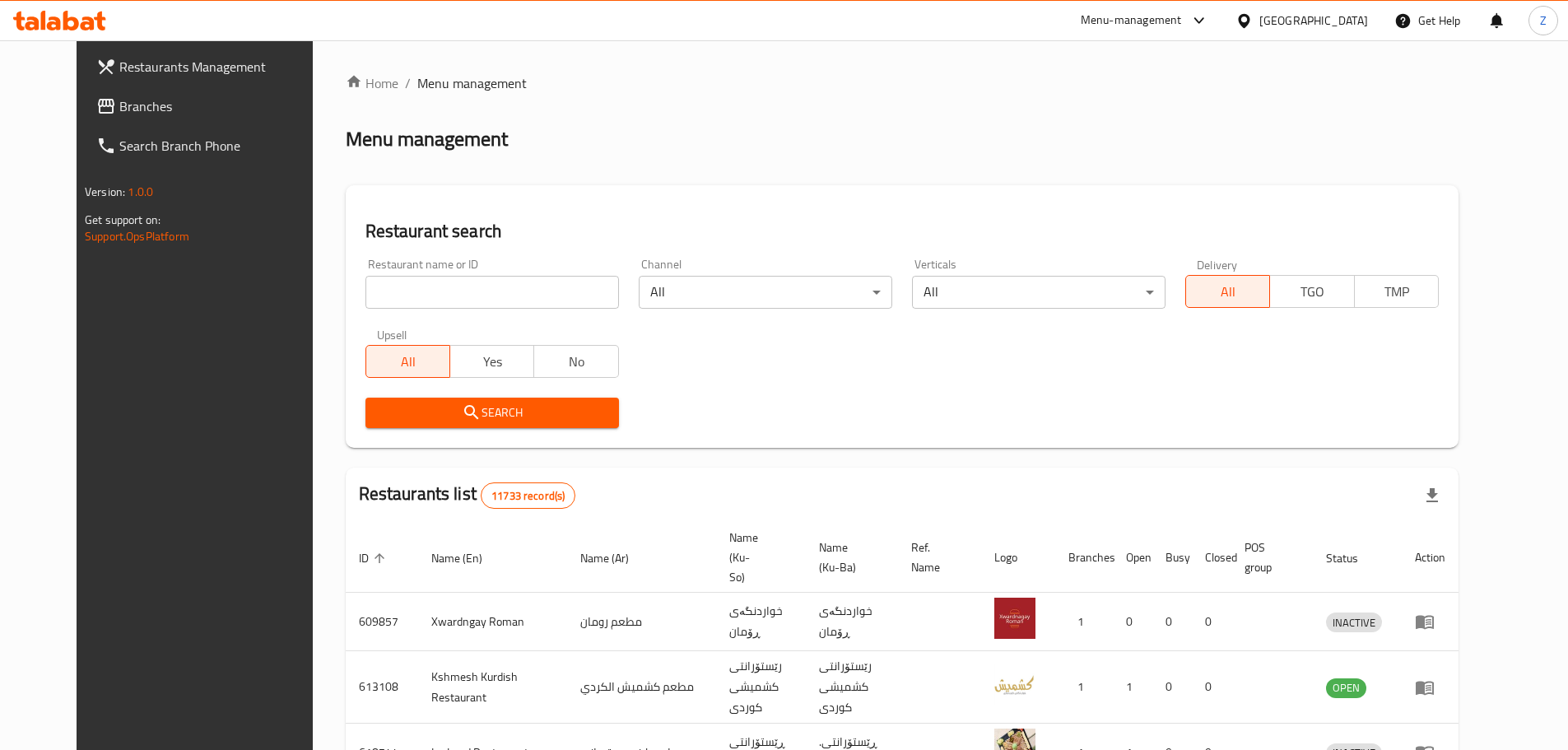
click at [415, 291] on input "search" at bounding box center [491, 293] width 253 height 33
paste input "706257"
type input "706257"
click at [461, 414] on span "Search" at bounding box center [491, 412] width 227 height 20
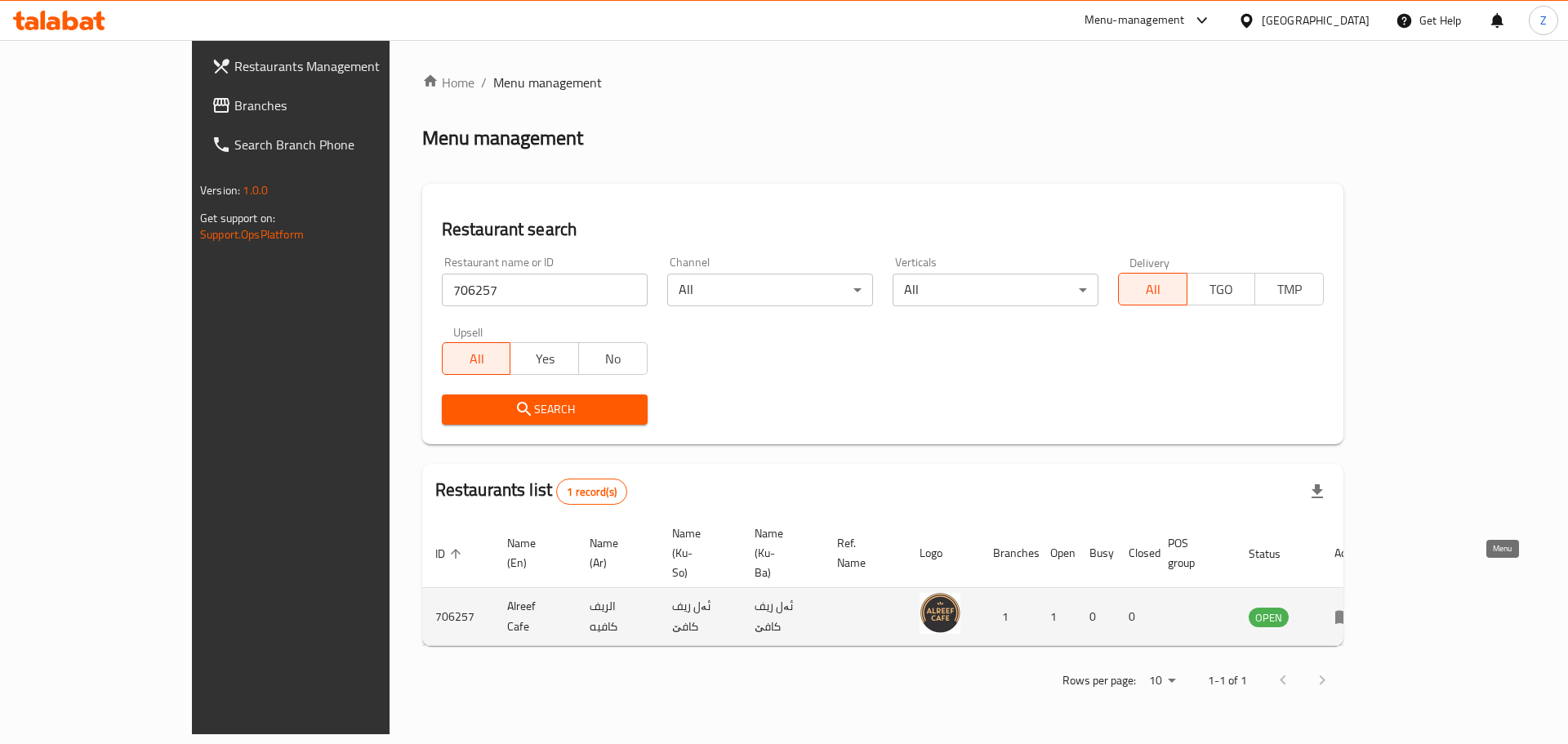
click at [1354, 607] on icon "enhanced table" at bounding box center [1344, 616] width 20 height 20
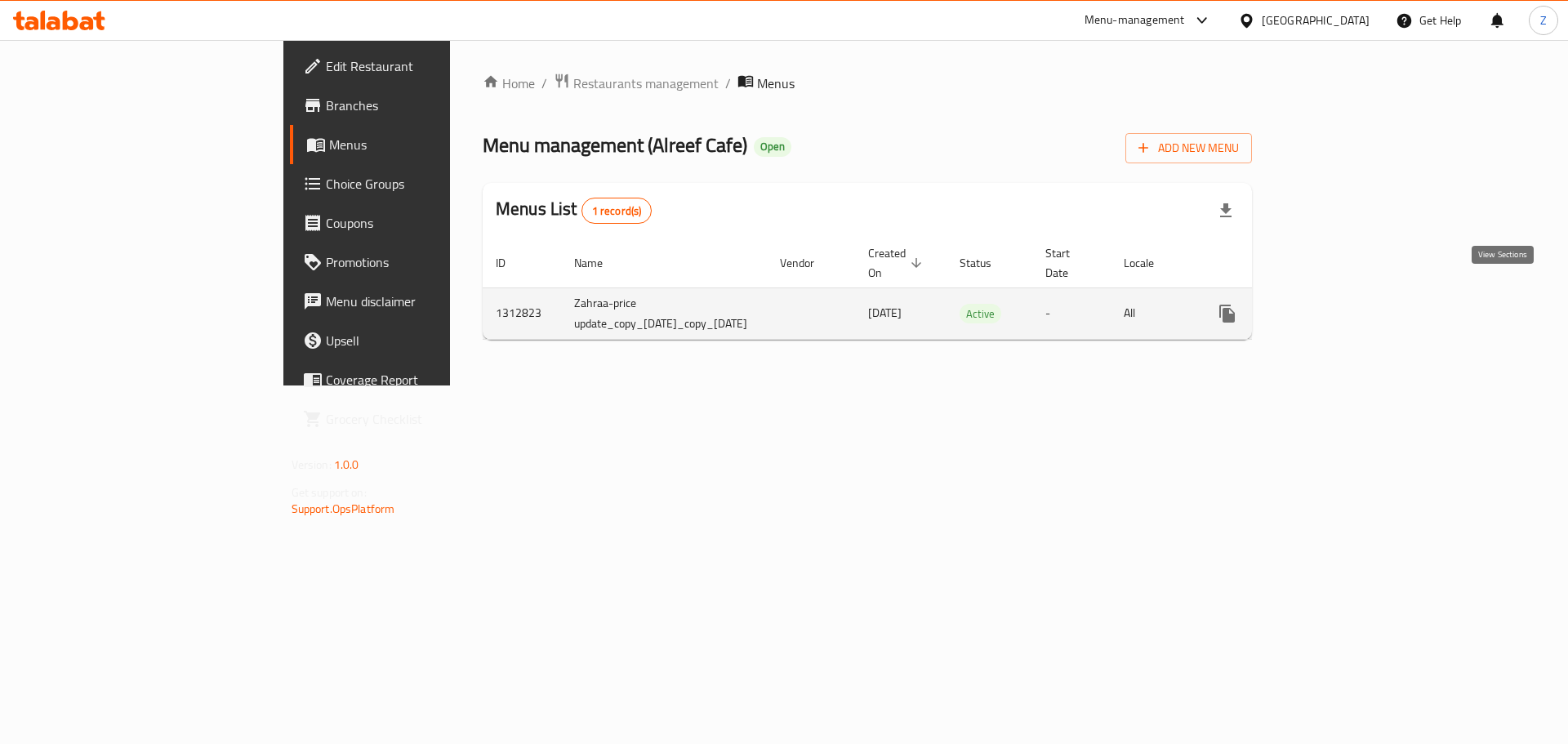
click at [1365, 303] on link "enhanced table" at bounding box center [1345, 313] width 39 height 39
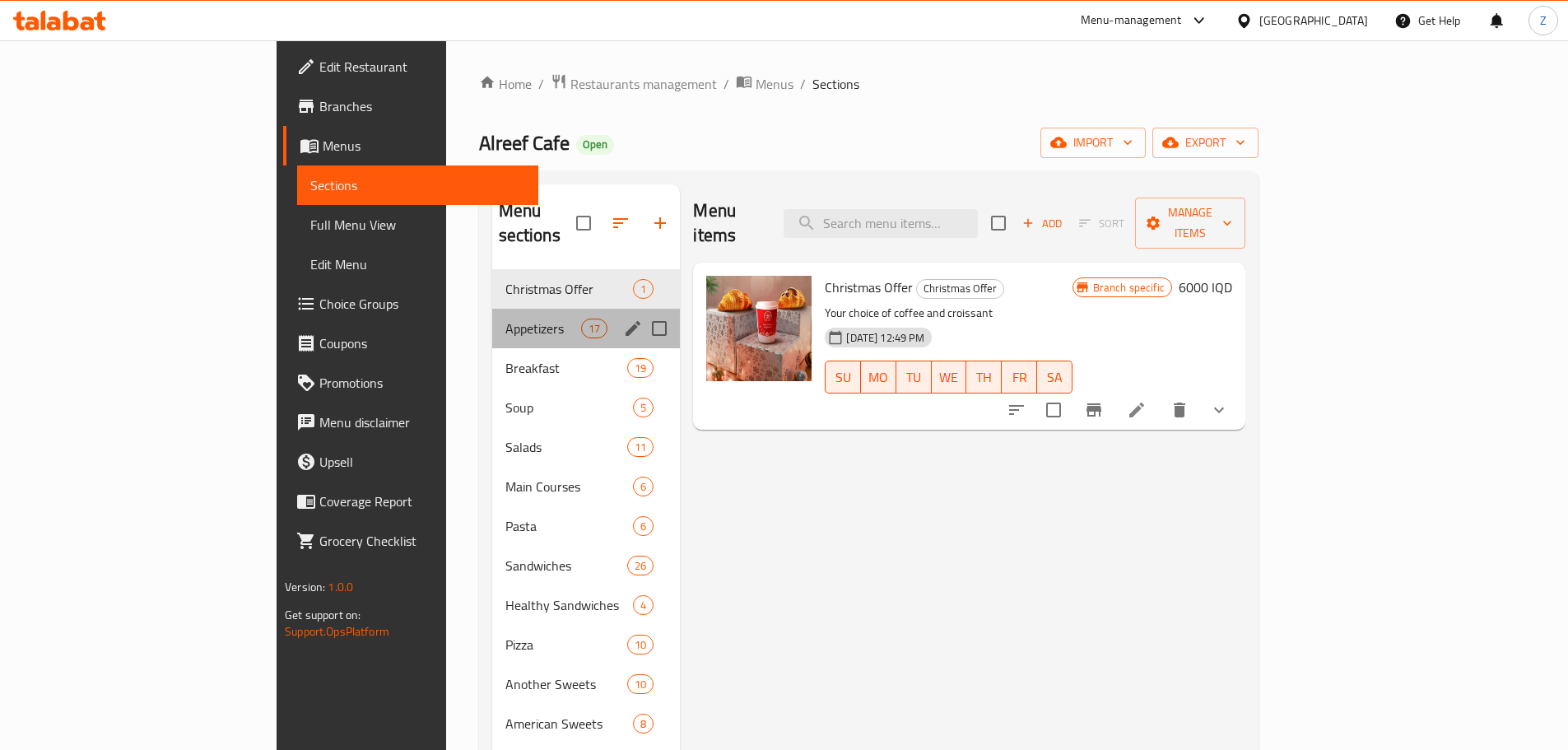
drag, startPoint x: 385, startPoint y: 317, endPoint x: 413, endPoint y: 397, distance: 84.8
click at [492, 316] on div "Appetizers 17" at bounding box center [586, 328] width 188 height 39
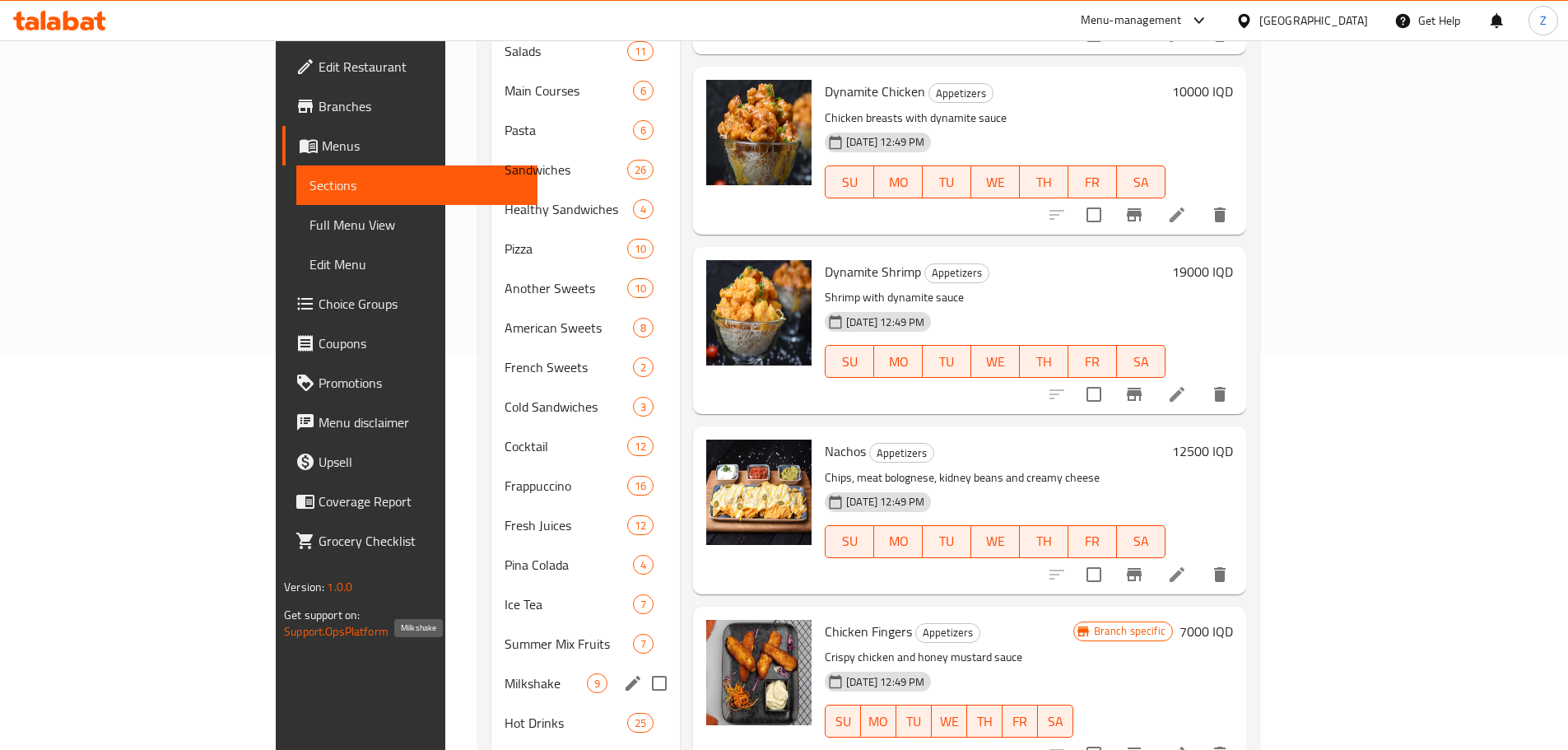
scroll to position [496, 0]
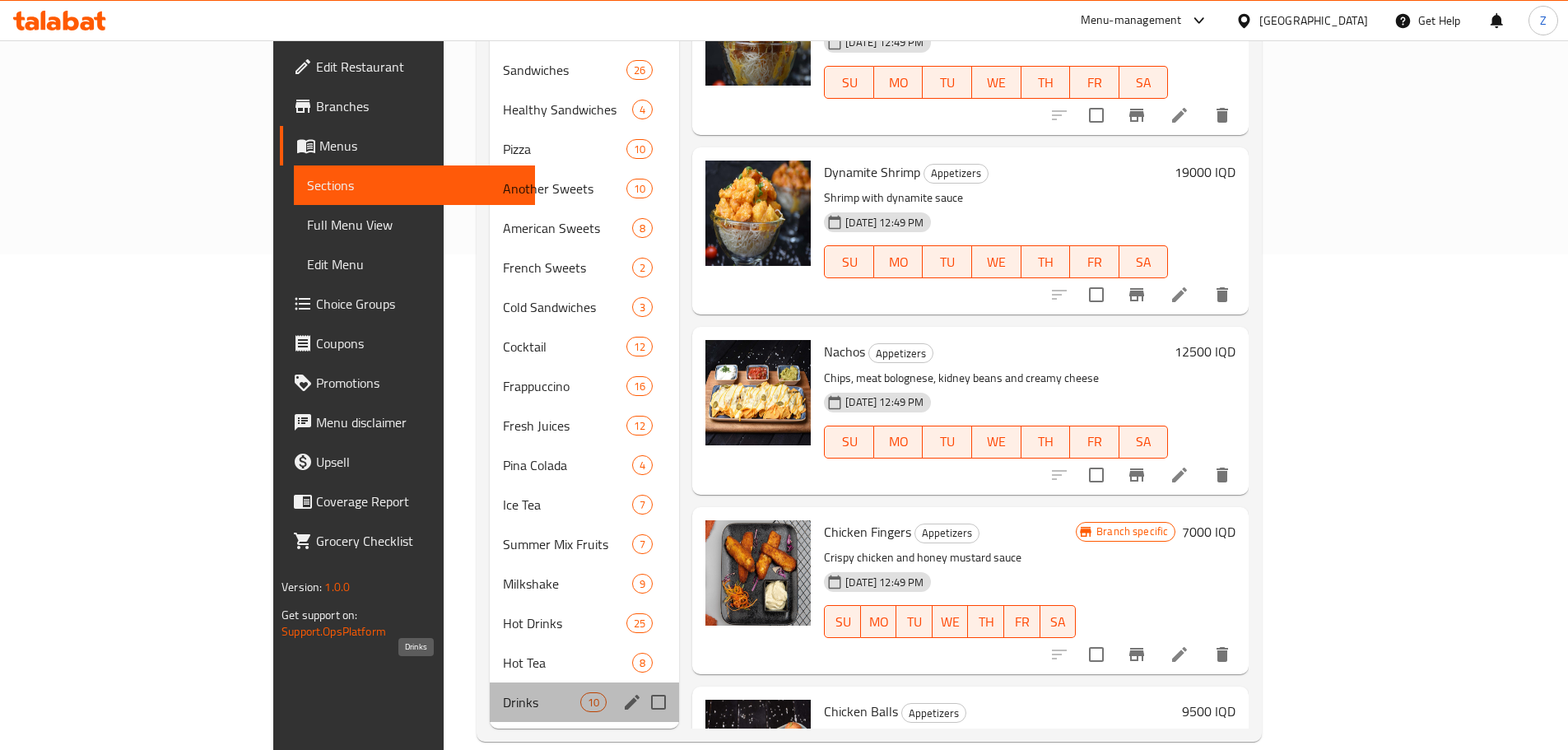
click at [503, 692] on span "Drinks" at bounding box center [541, 702] width 77 height 20
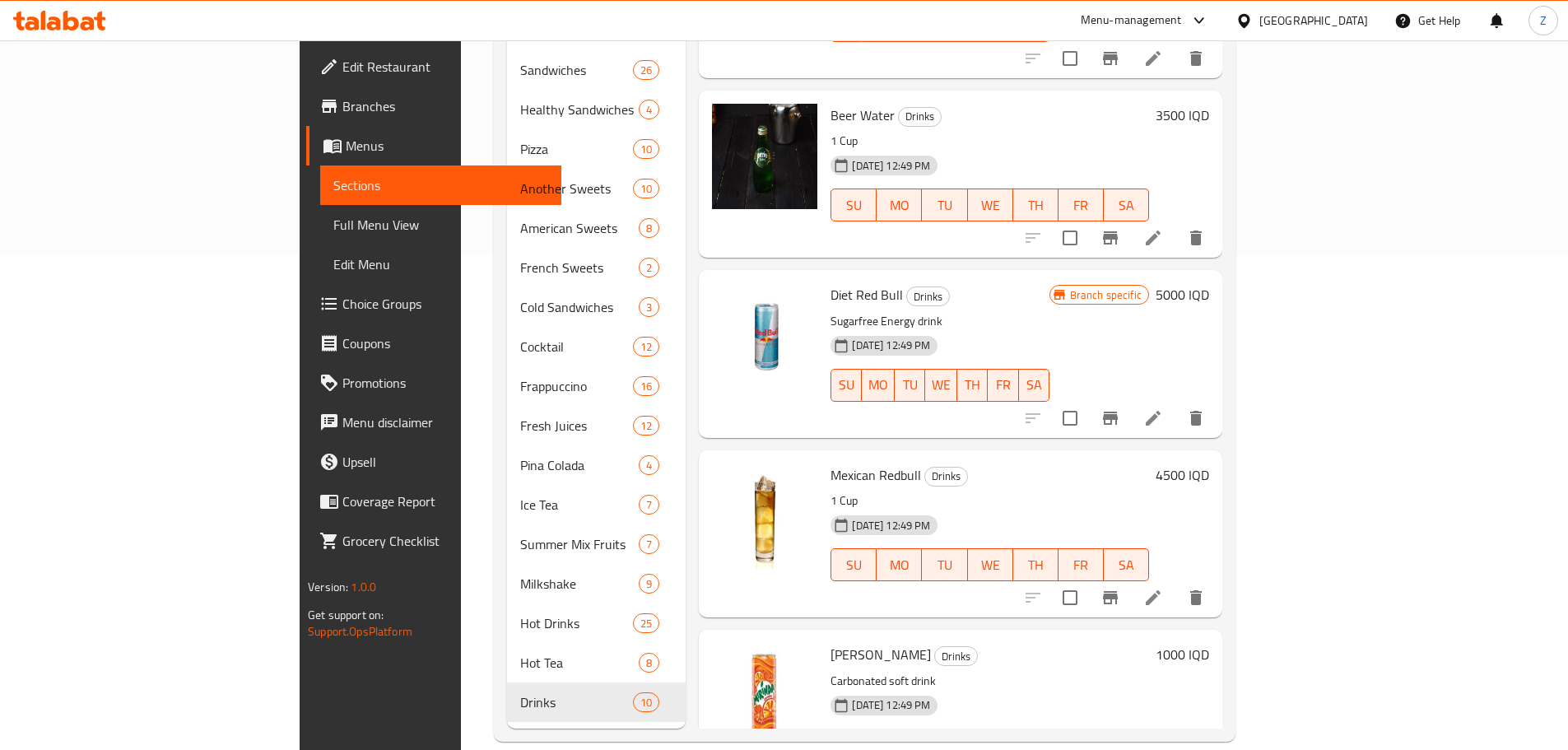
scroll to position [82, 0]
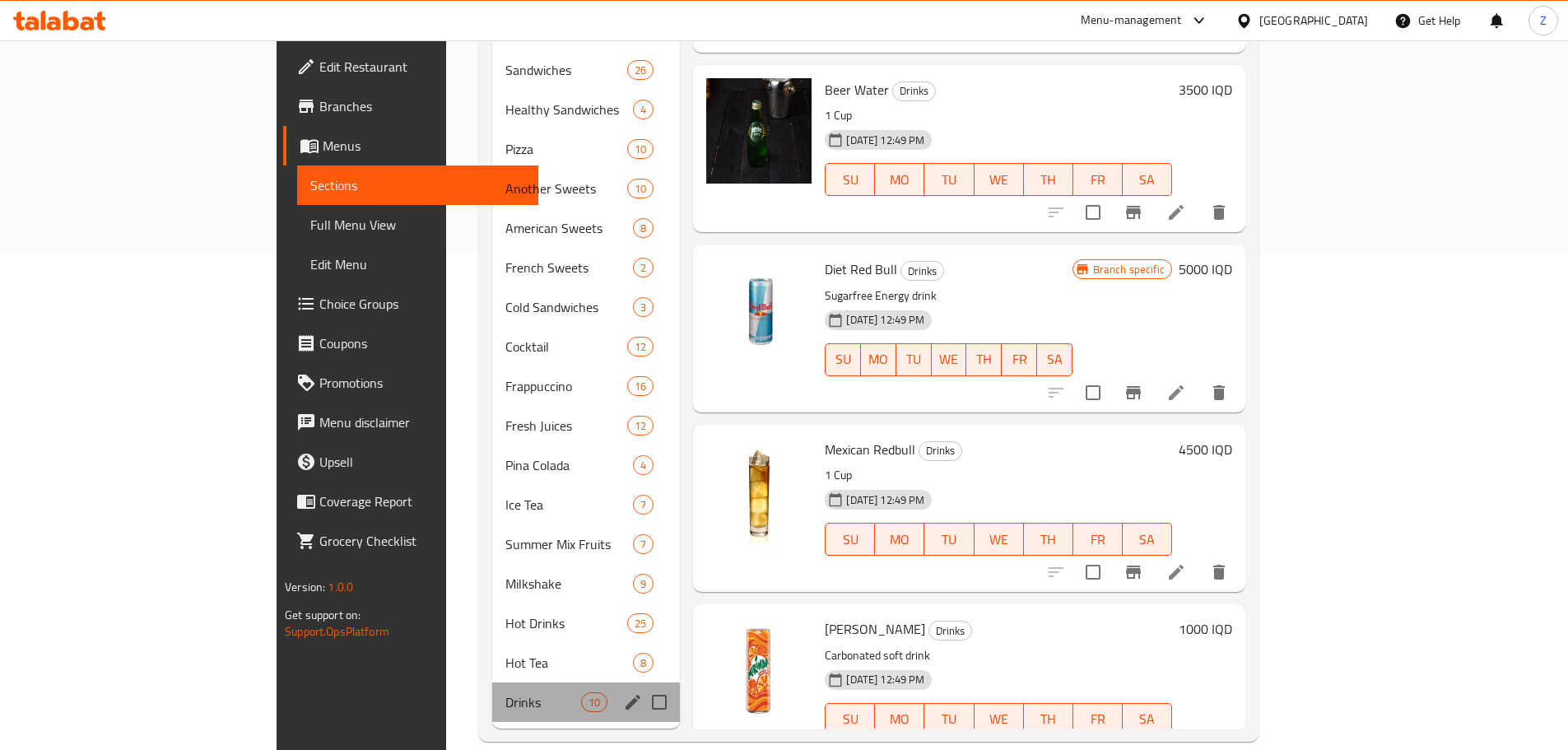
click at [492, 683] on div "Drinks 10" at bounding box center [586, 702] width 188 height 39
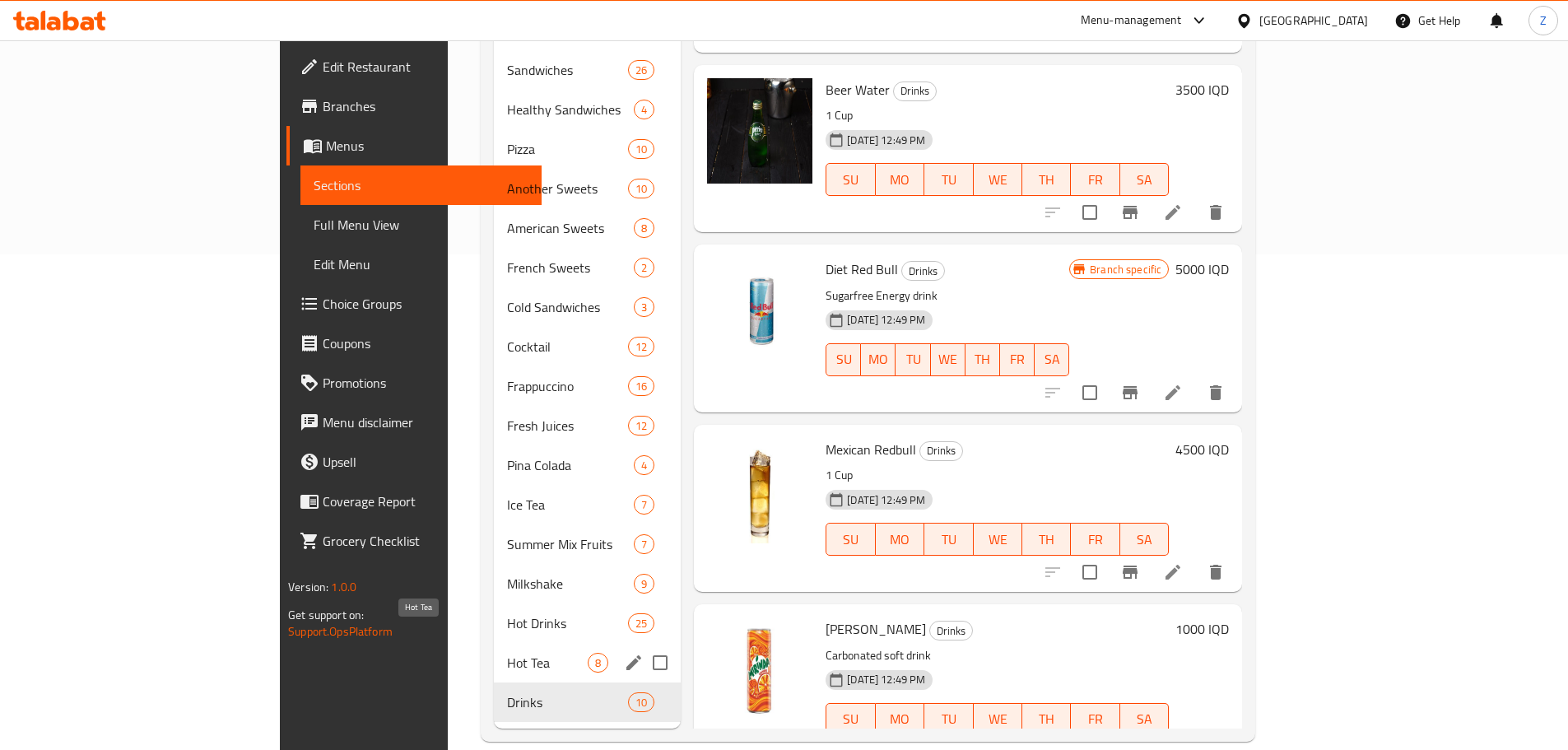
click at [507, 653] on span "Hot Tea" at bounding box center [547, 662] width 81 height 20
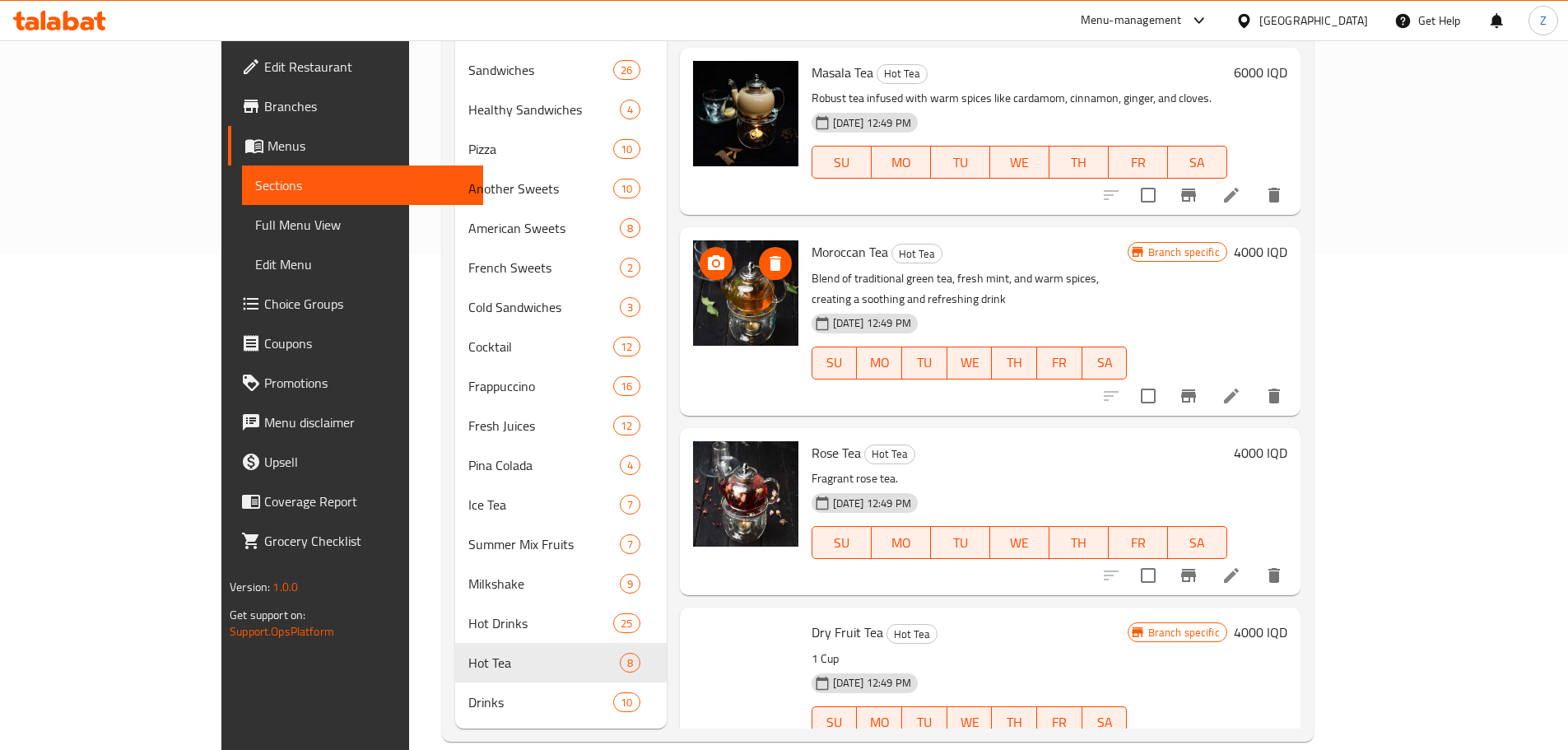
scroll to position [465, 0]
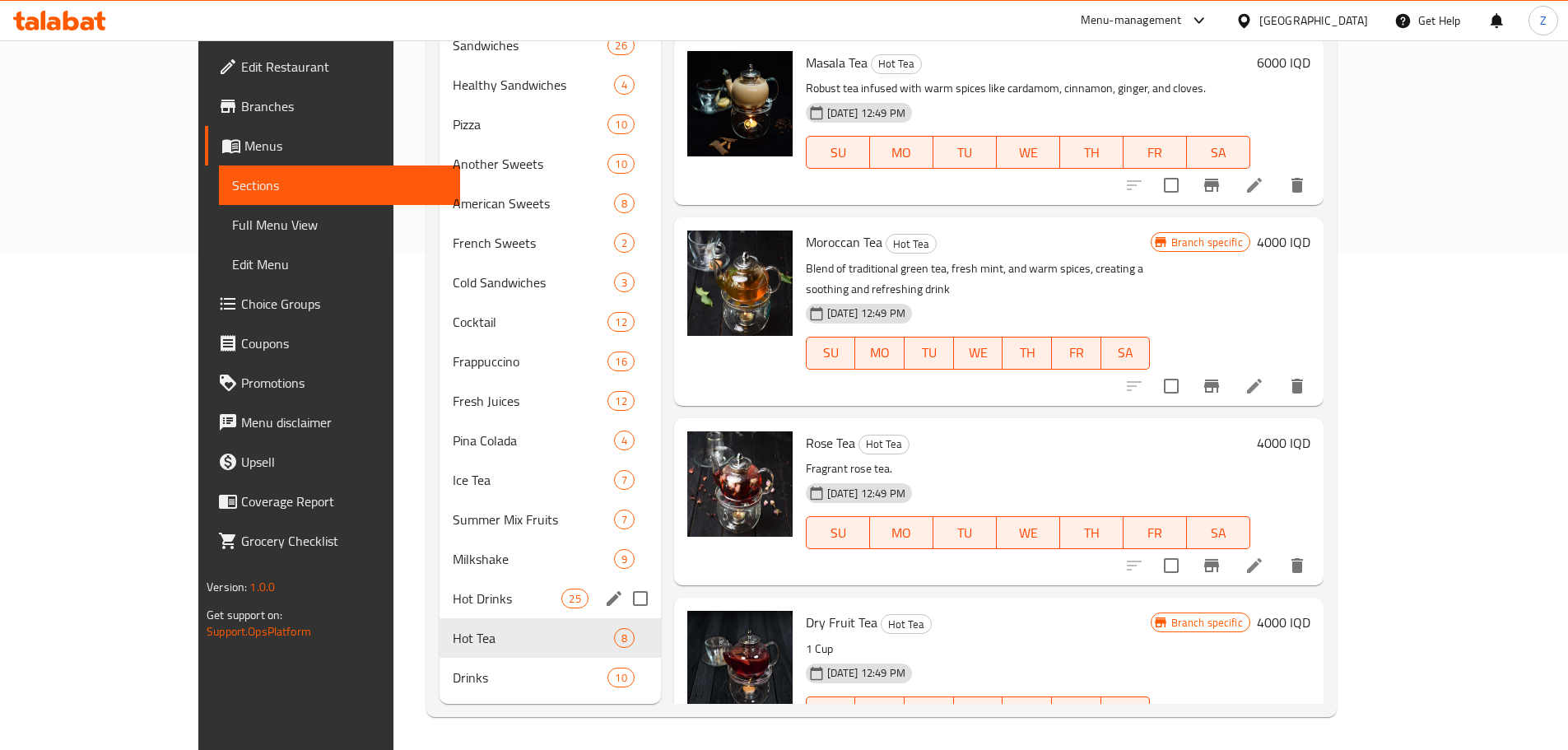
click at [456, 612] on div "Hot Drinks 25" at bounding box center [550, 598] width 221 height 39
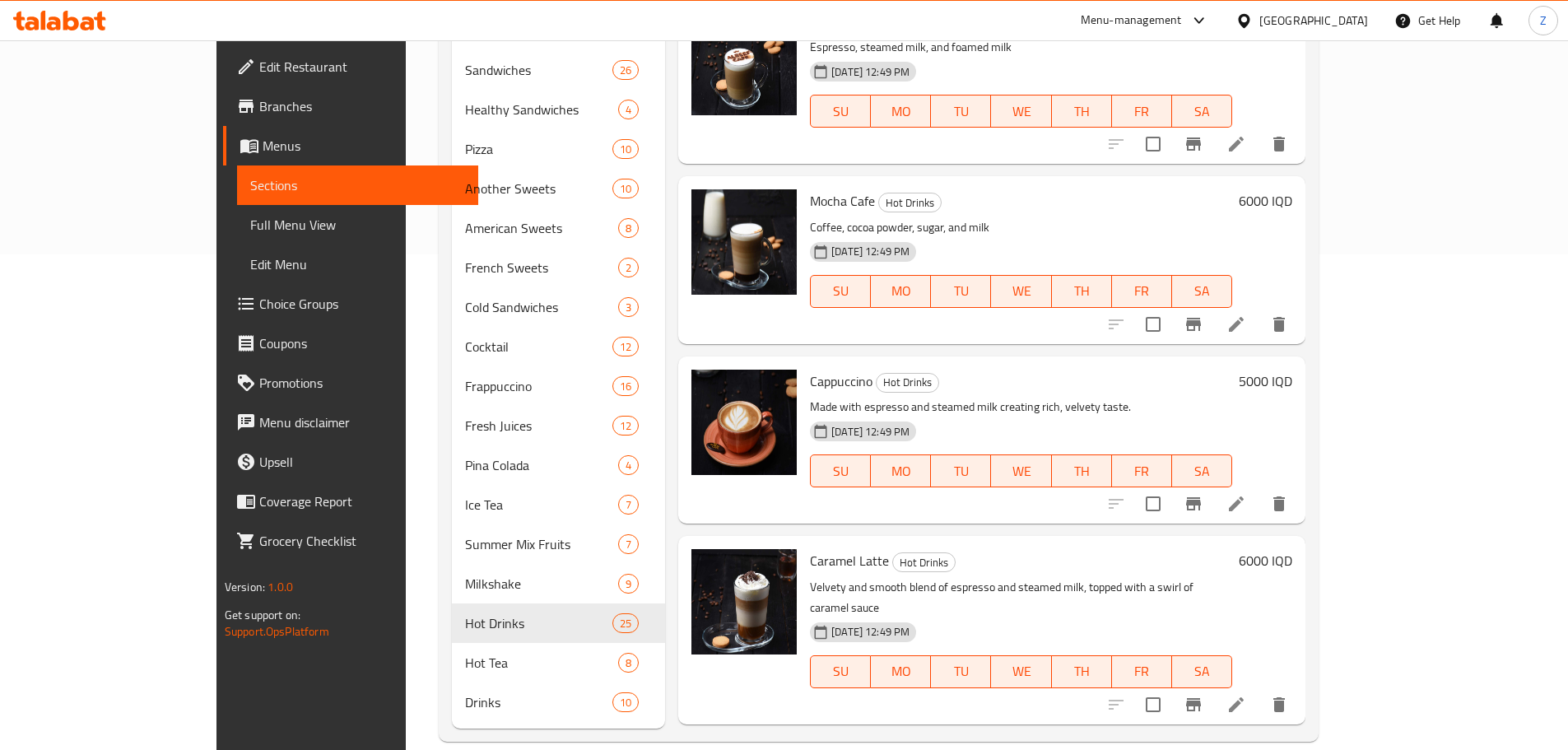
scroll to position [1042, 0]
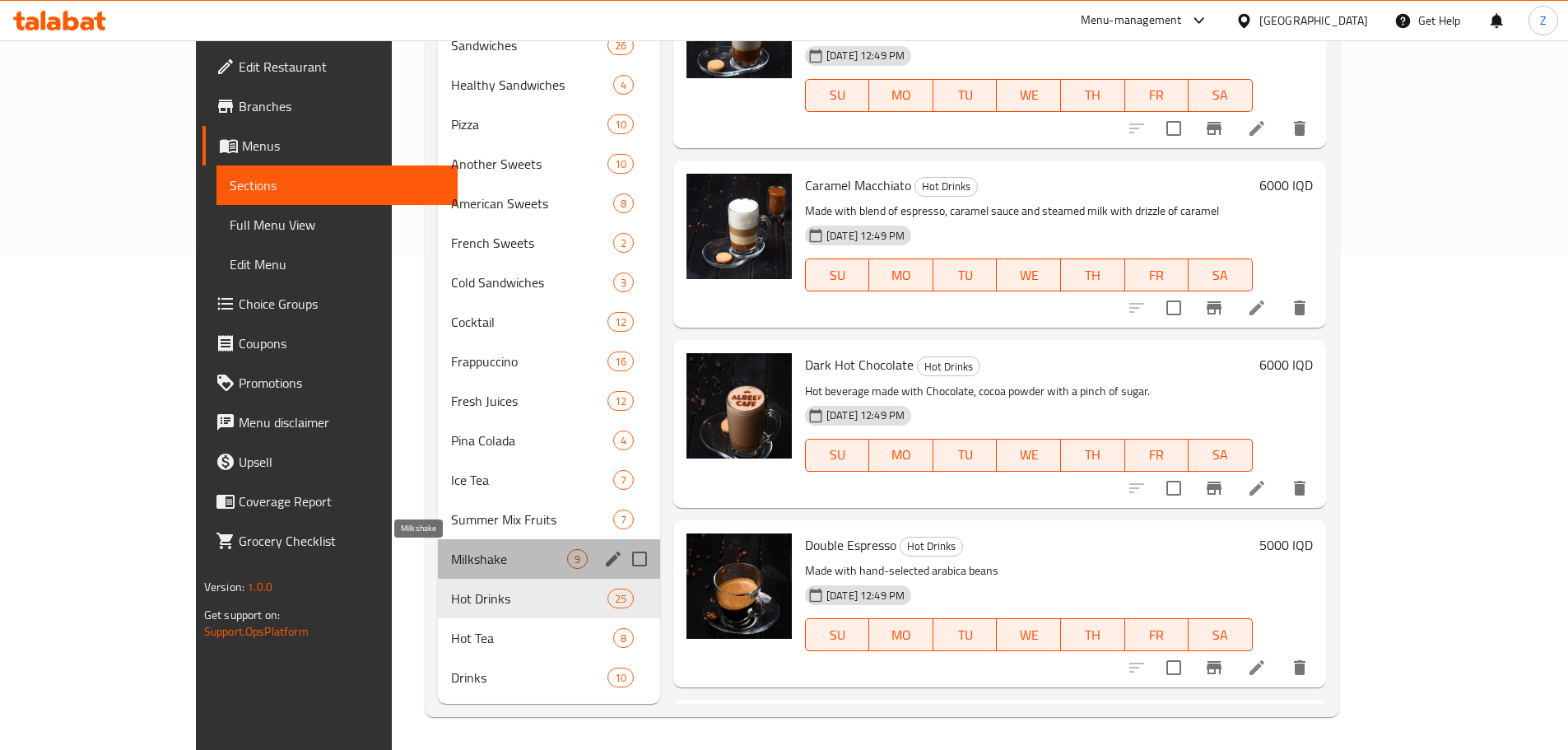
click at [451, 549] on span "Milkshake" at bounding box center [509, 559] width 116 height 20
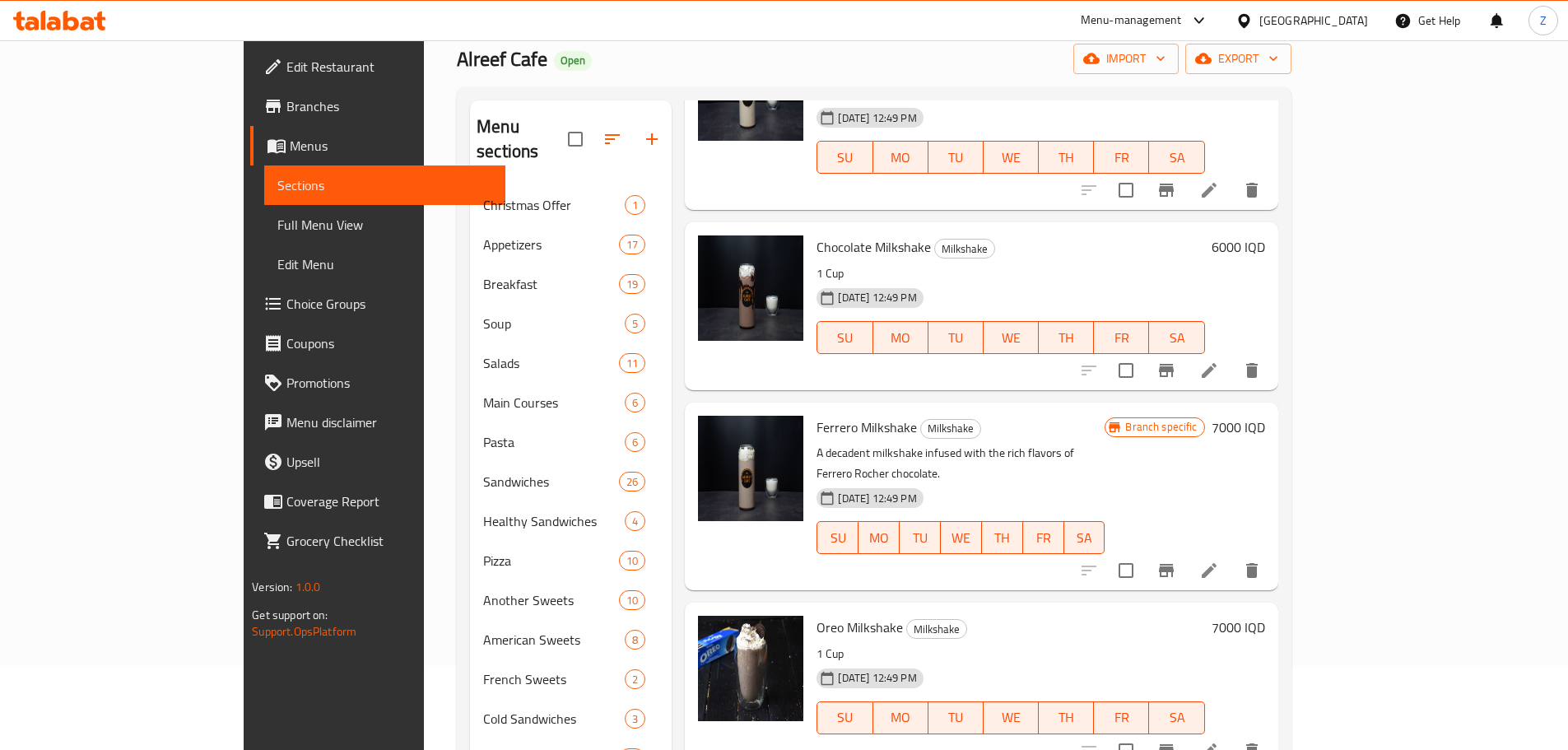
scroll to position [329, 0]
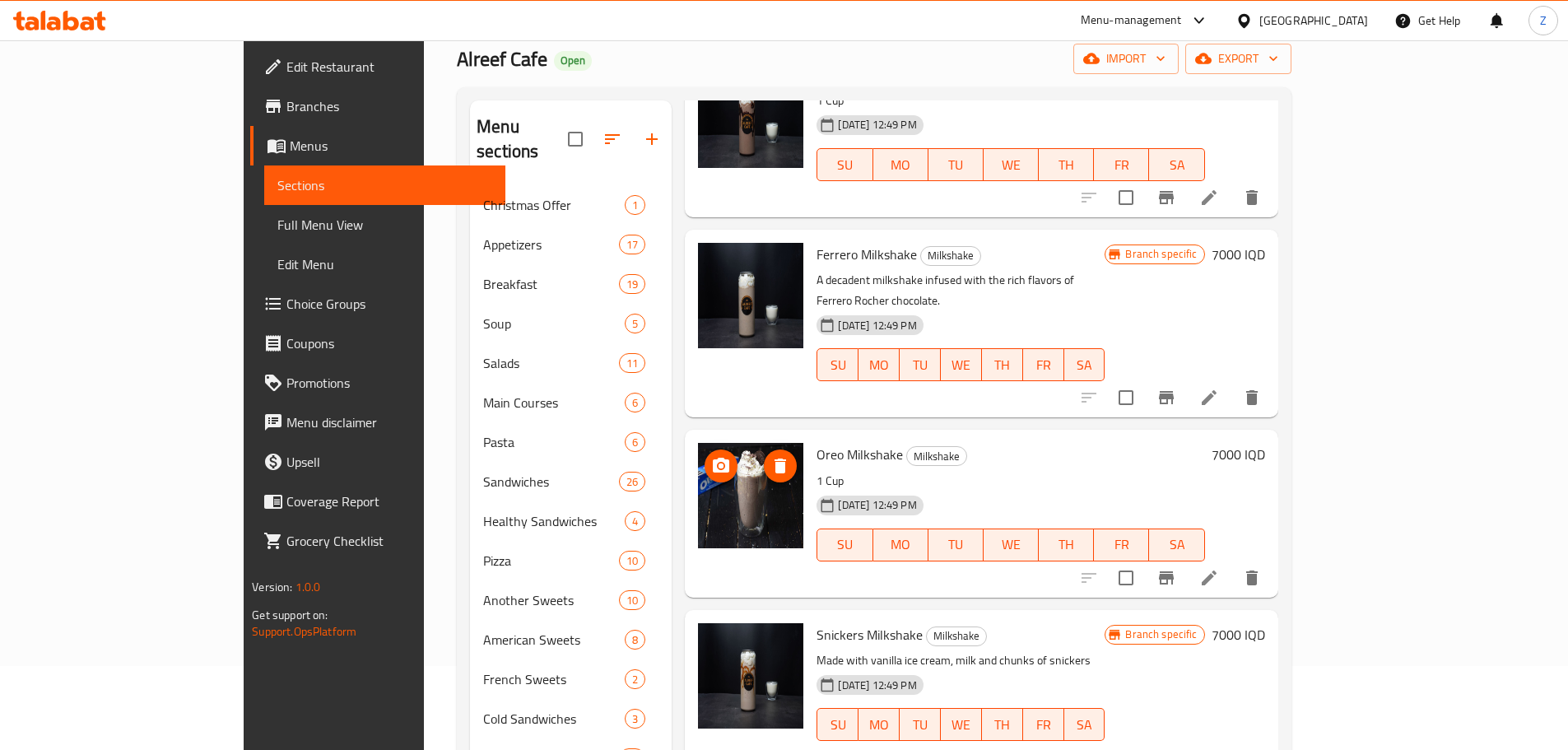
click at [698, 442] on img at bounding box center [751, 495] width 105 height 105
click at [711, 456] on icon "upload picture" at bounding box center [721, 466] width 20 height 20
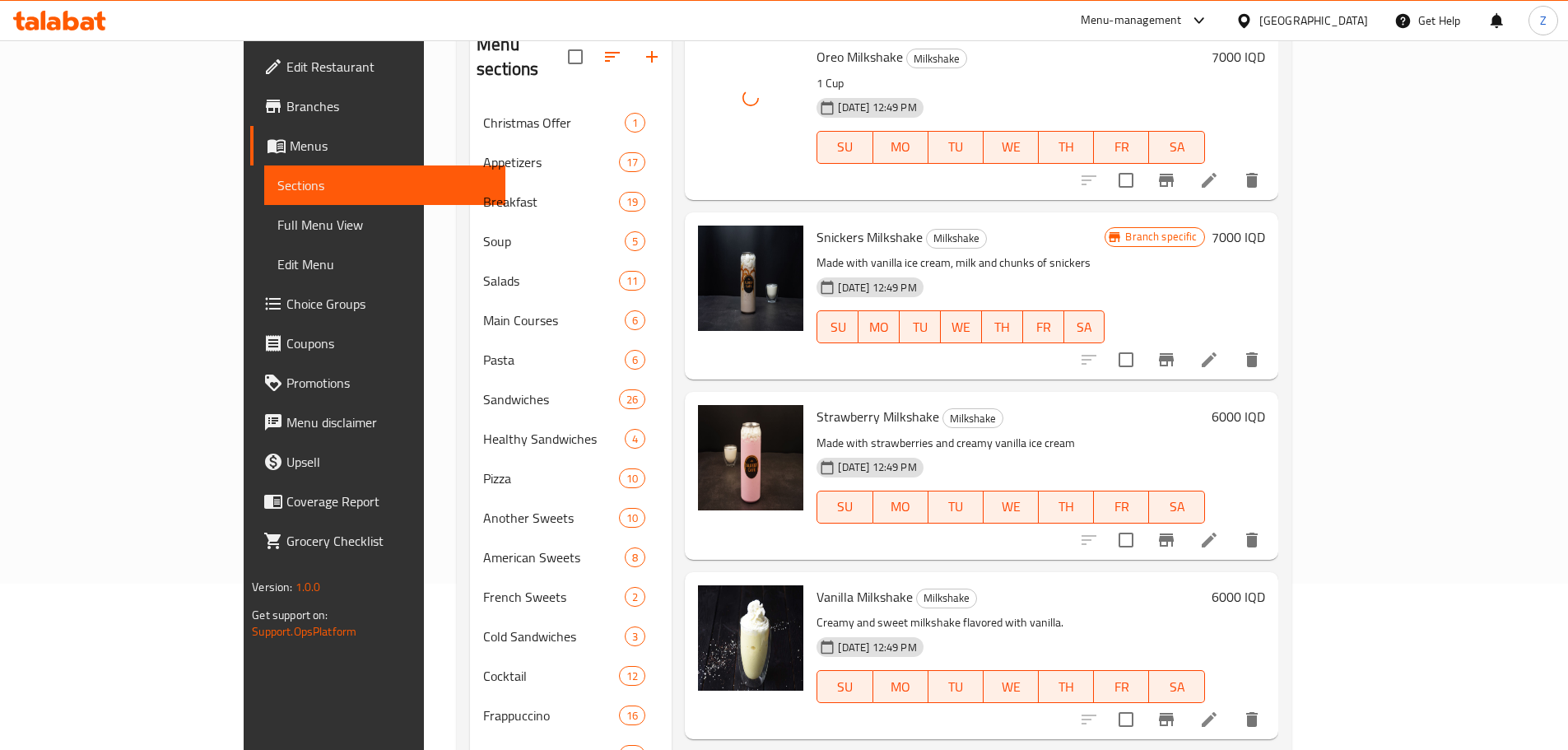
scroll to position [331, 0]
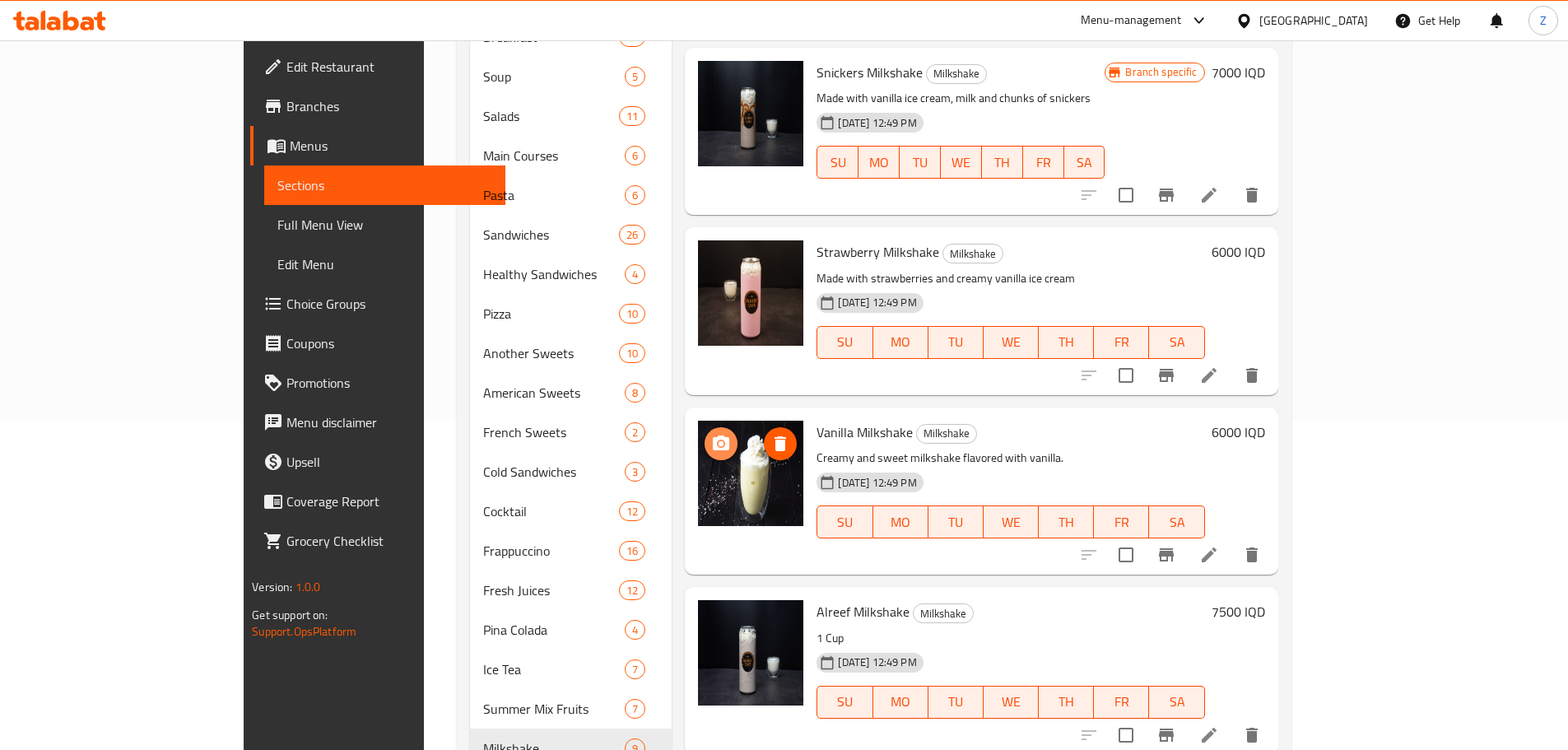
click at [713, 435] on icon "upload picture" at bounding box center [721, 442] width 17 height 15
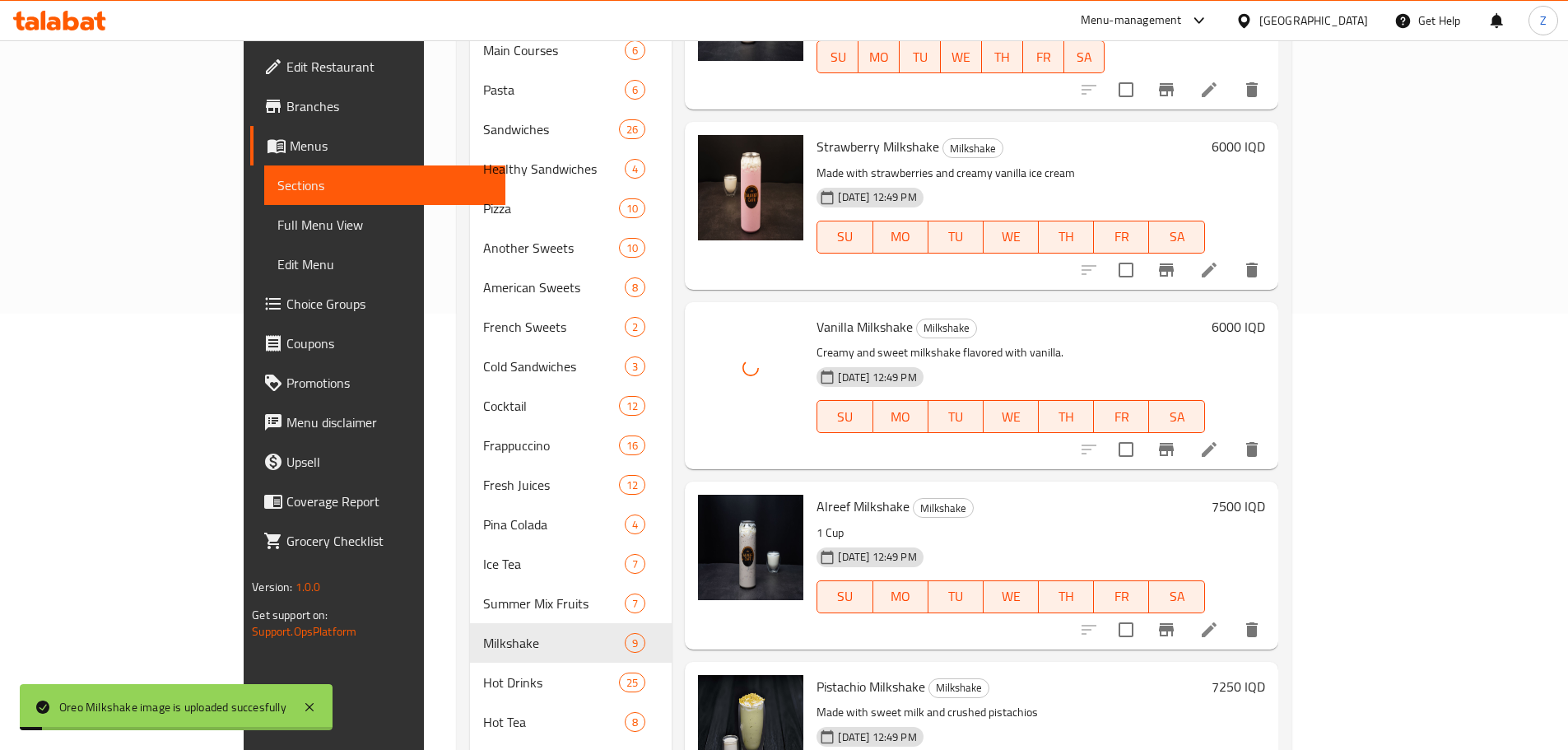
scroll to position [496, 0]
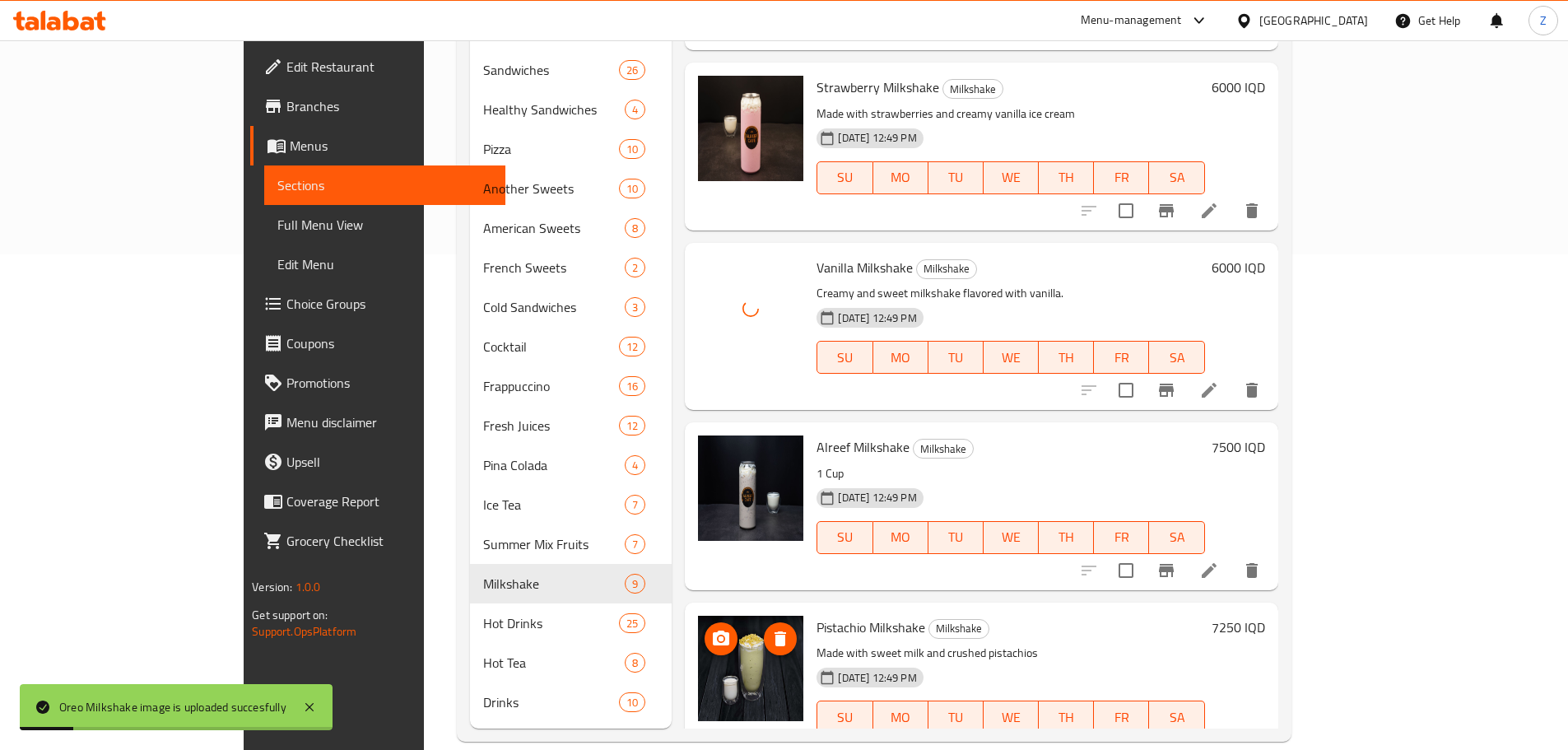
click at [711, 629] on icon "upload picture" at bounding box center [721, 639] width 20 height 20
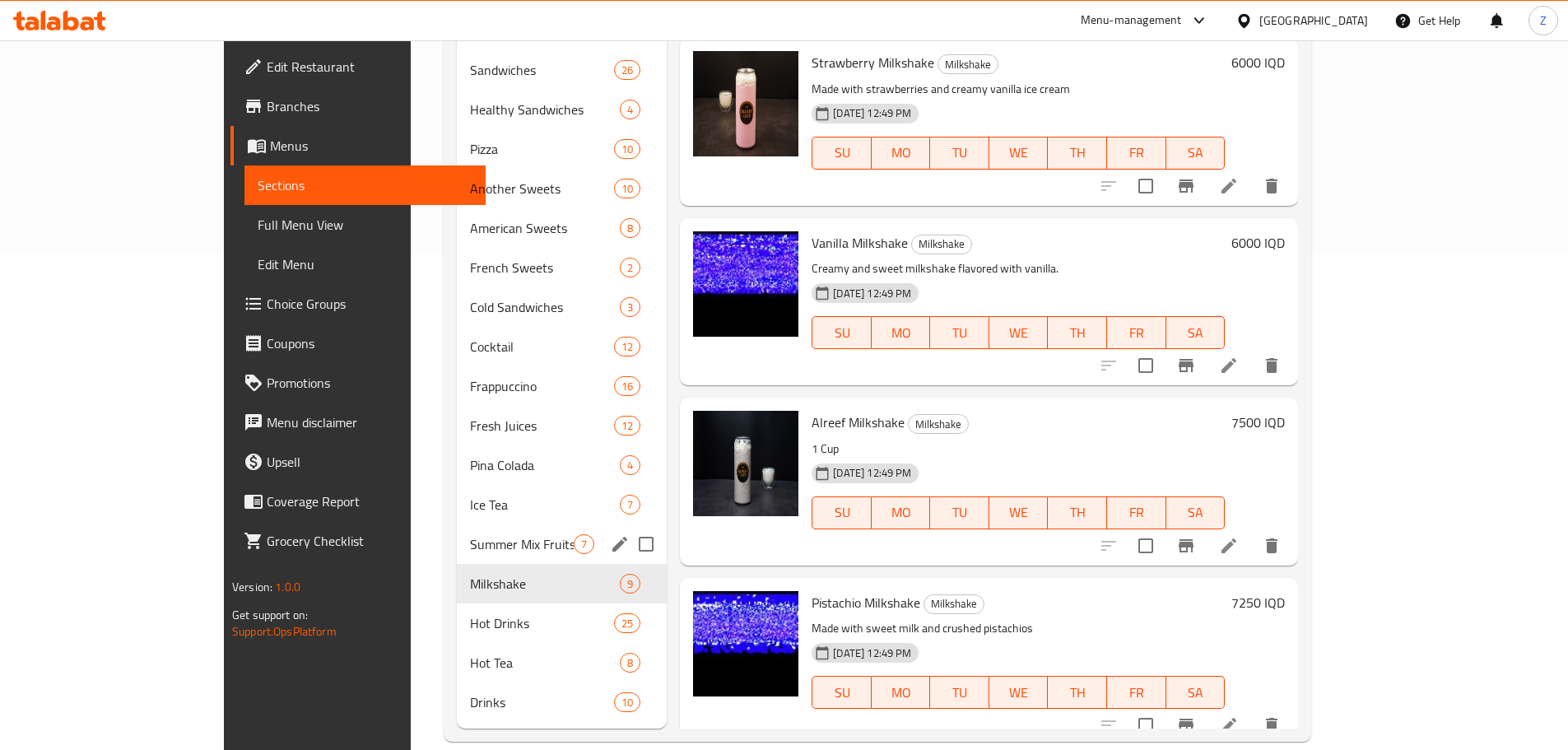
click at [470, 534] on span "Summer Mix Fruits" at bounding box center [521, 544] width 103 height 20
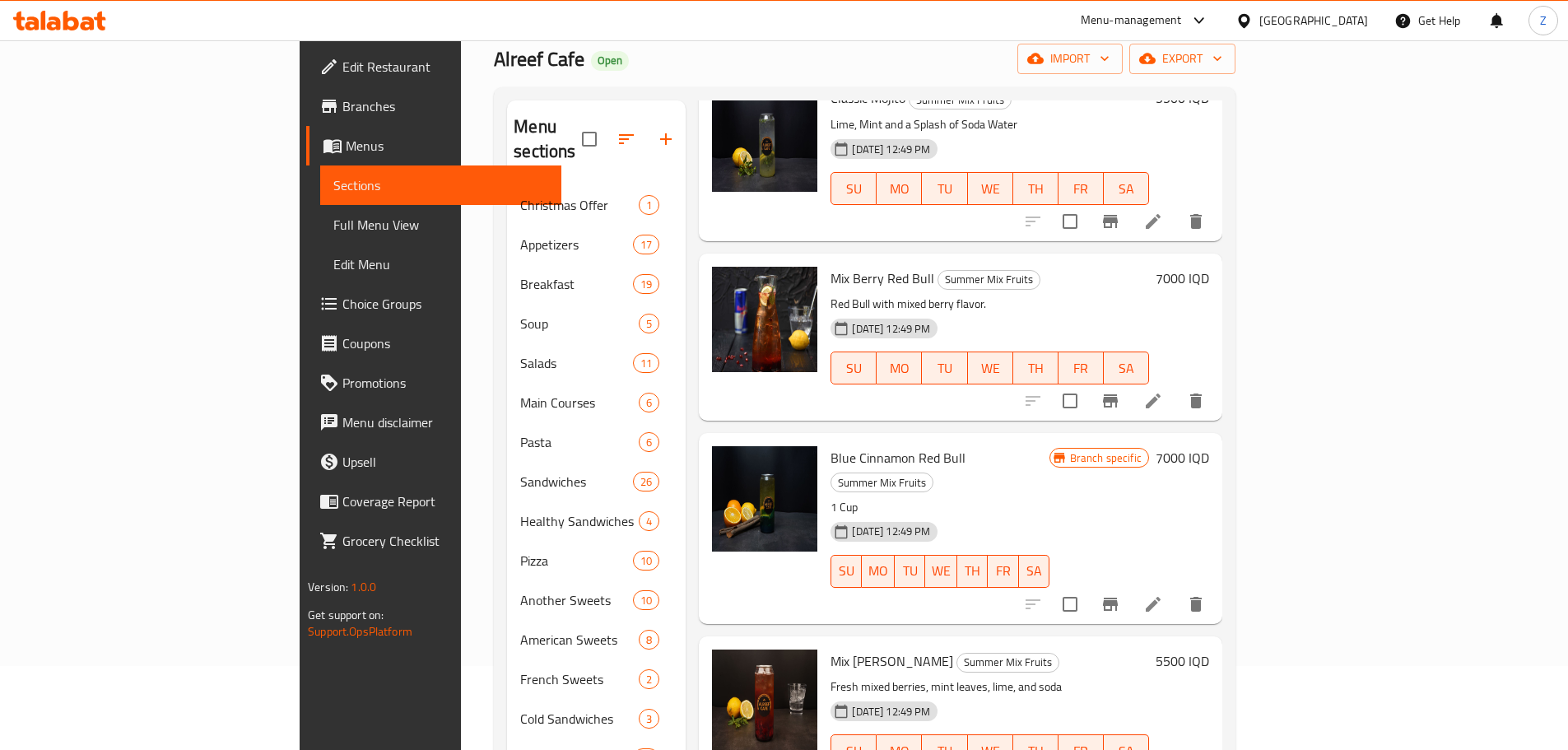
scroll to position [496, 0]
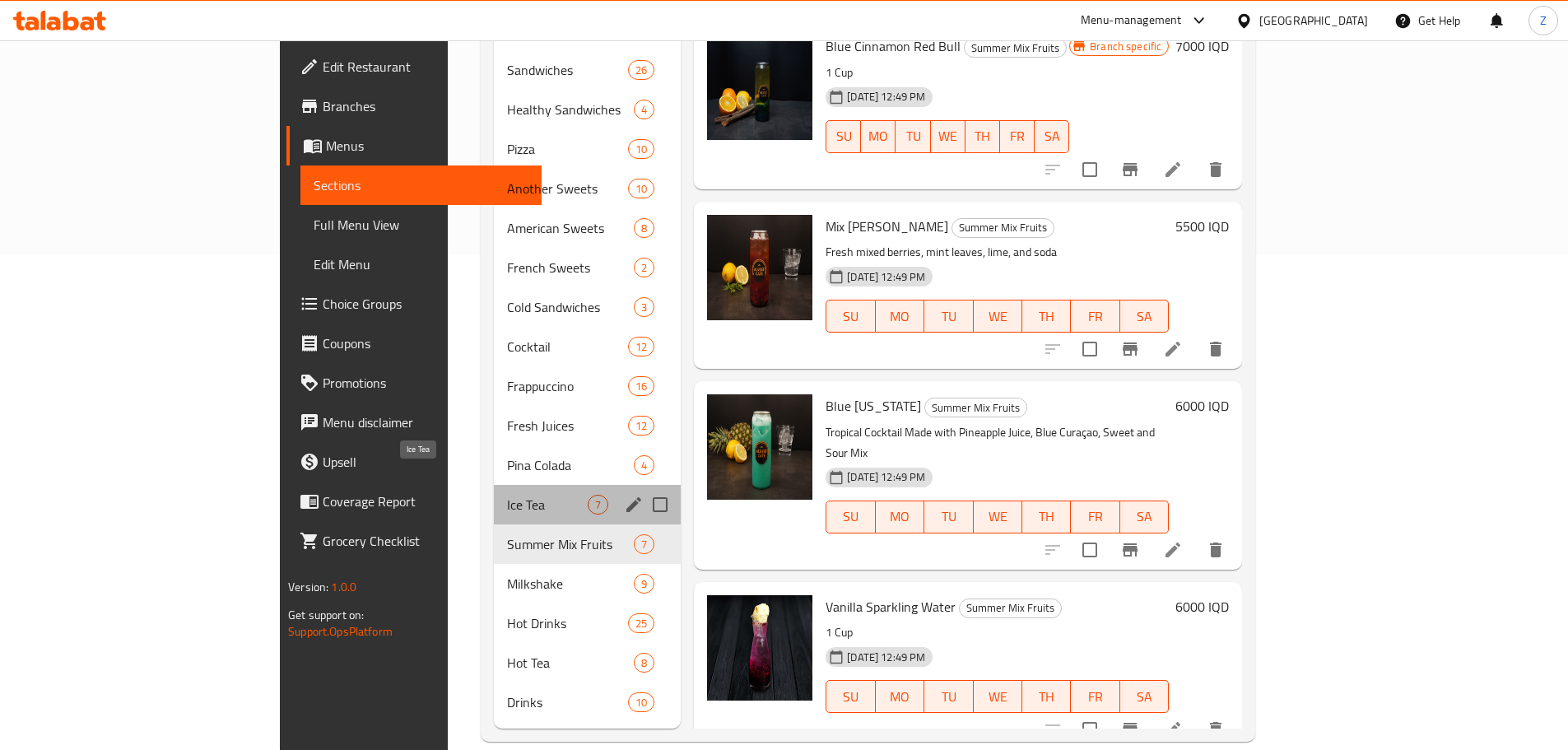
click at [507, 495] on span "Ice Tea" at bounding box center [547, 505] width 81 height 20
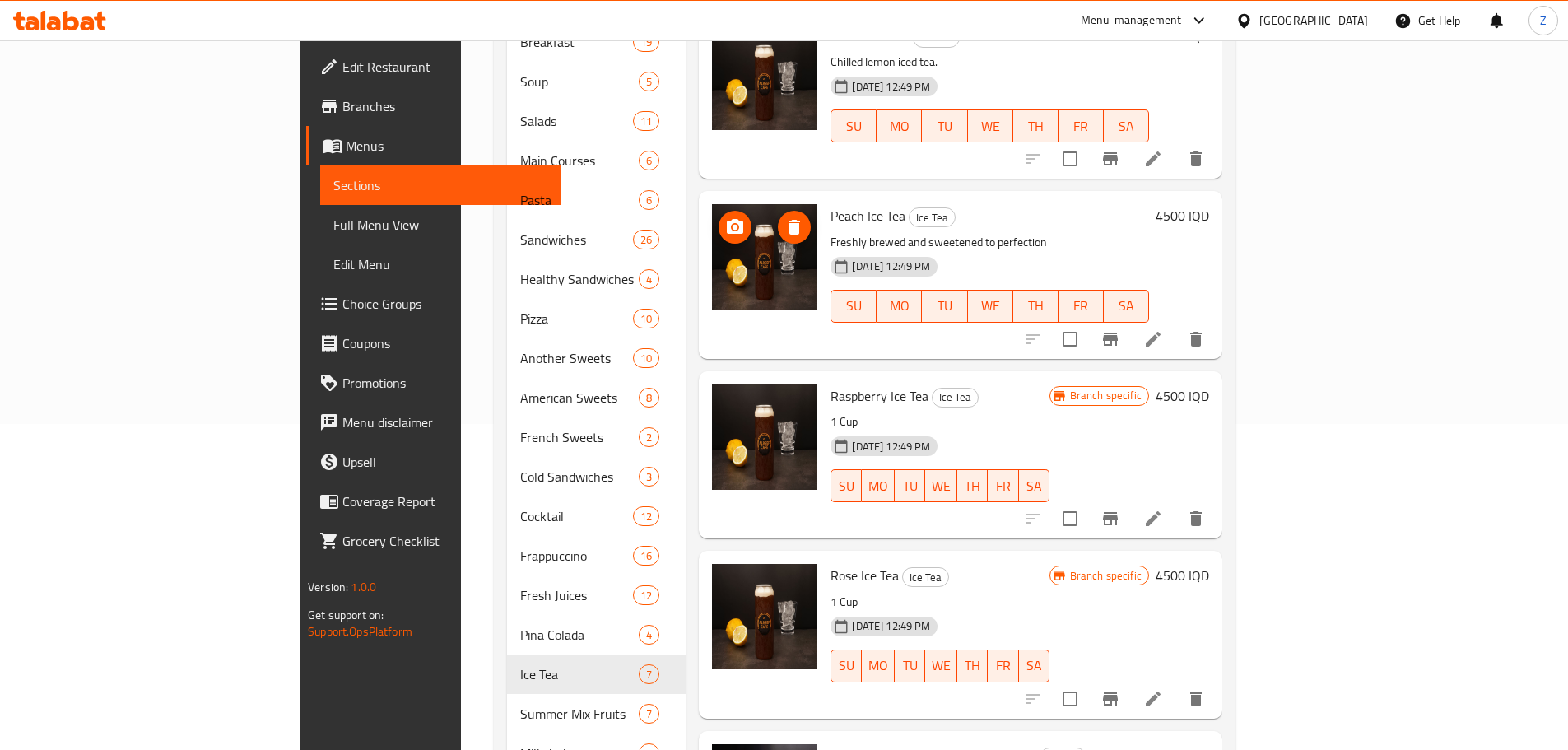
scroll to position [496, 0]
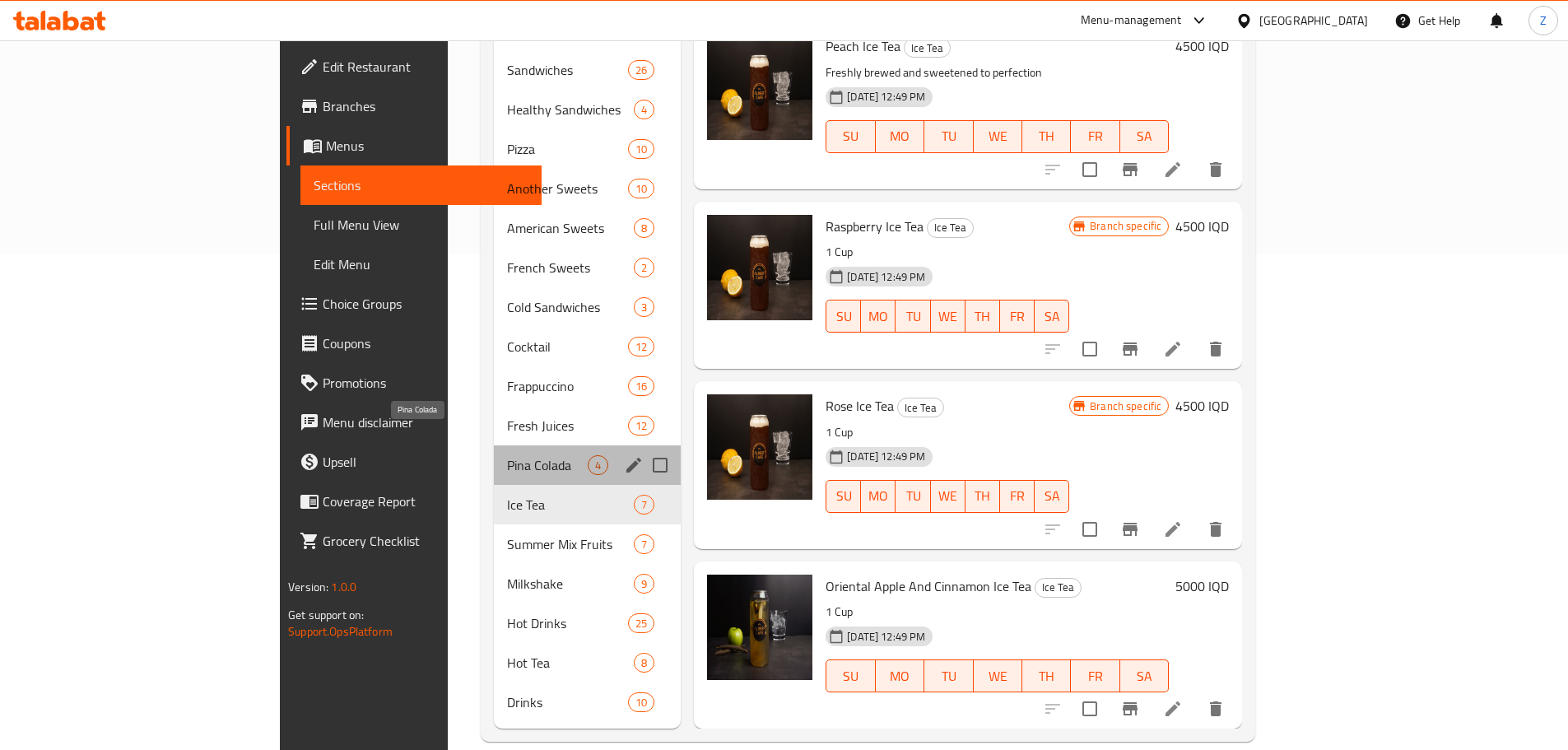
click at [507, 456] on span "Pina Colada" at bounding box center [547, 465] width 81 height 20
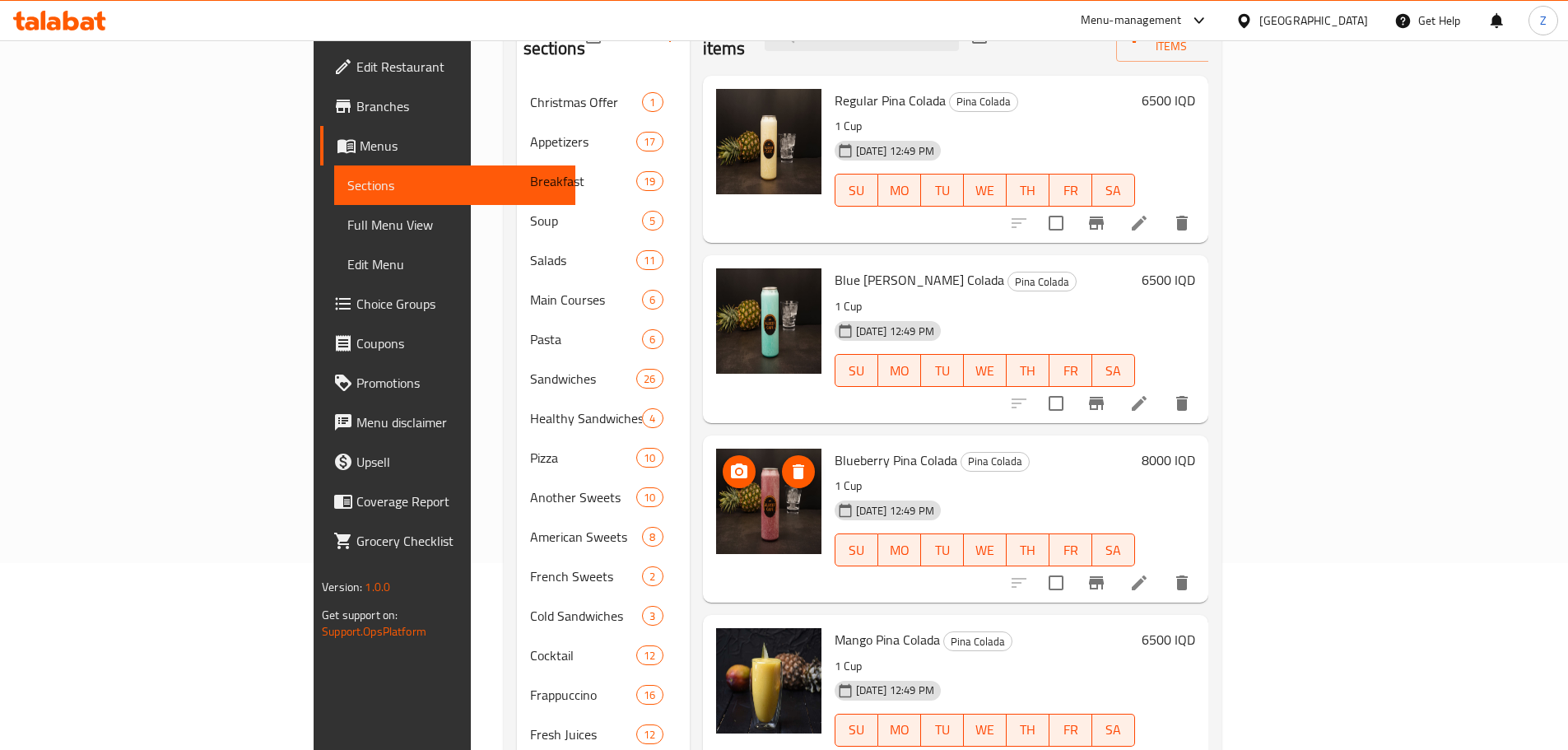
scroll to position [166, 0]
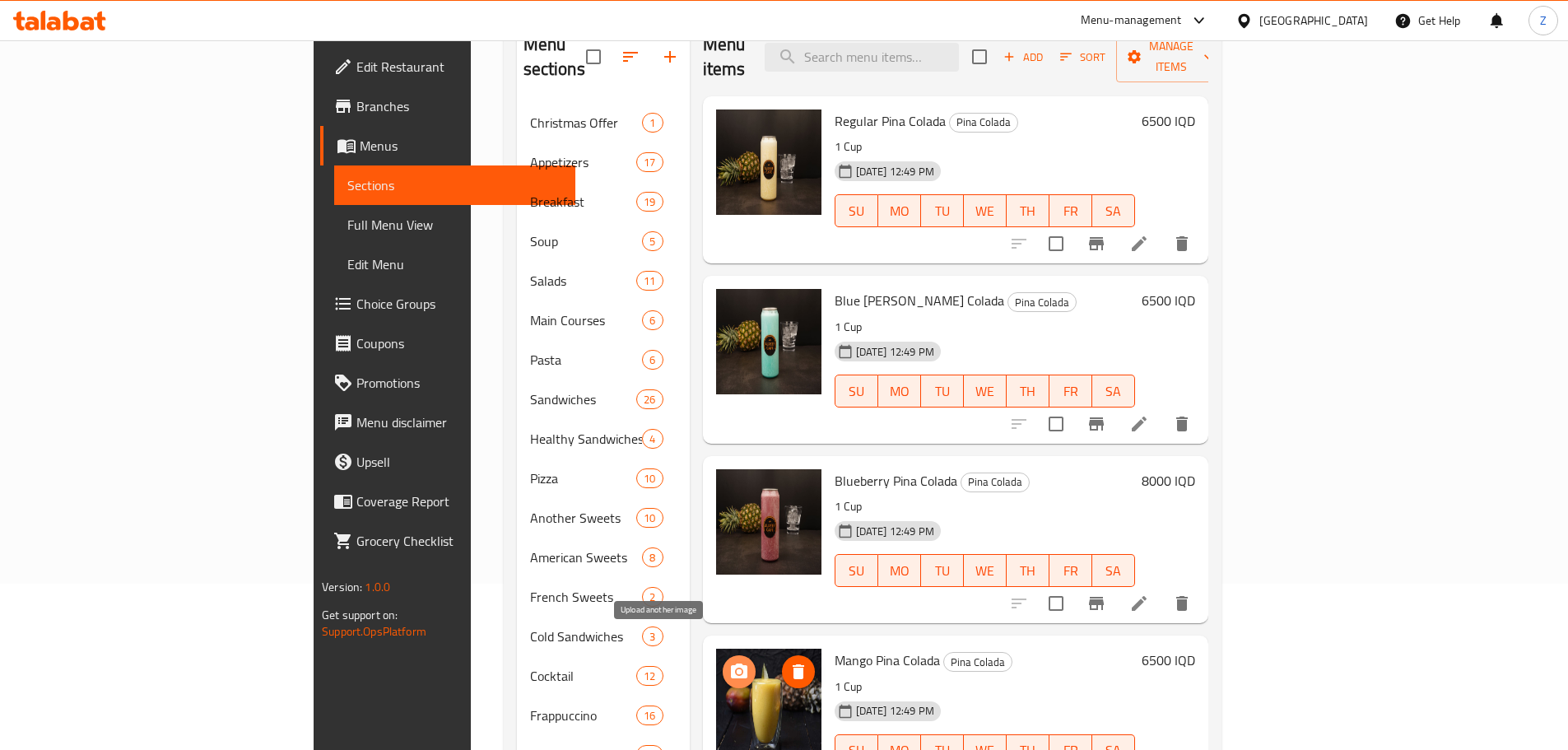
click at [723, 662] on span "upload picture" at bounding box center [739, 671] width 33 height 20
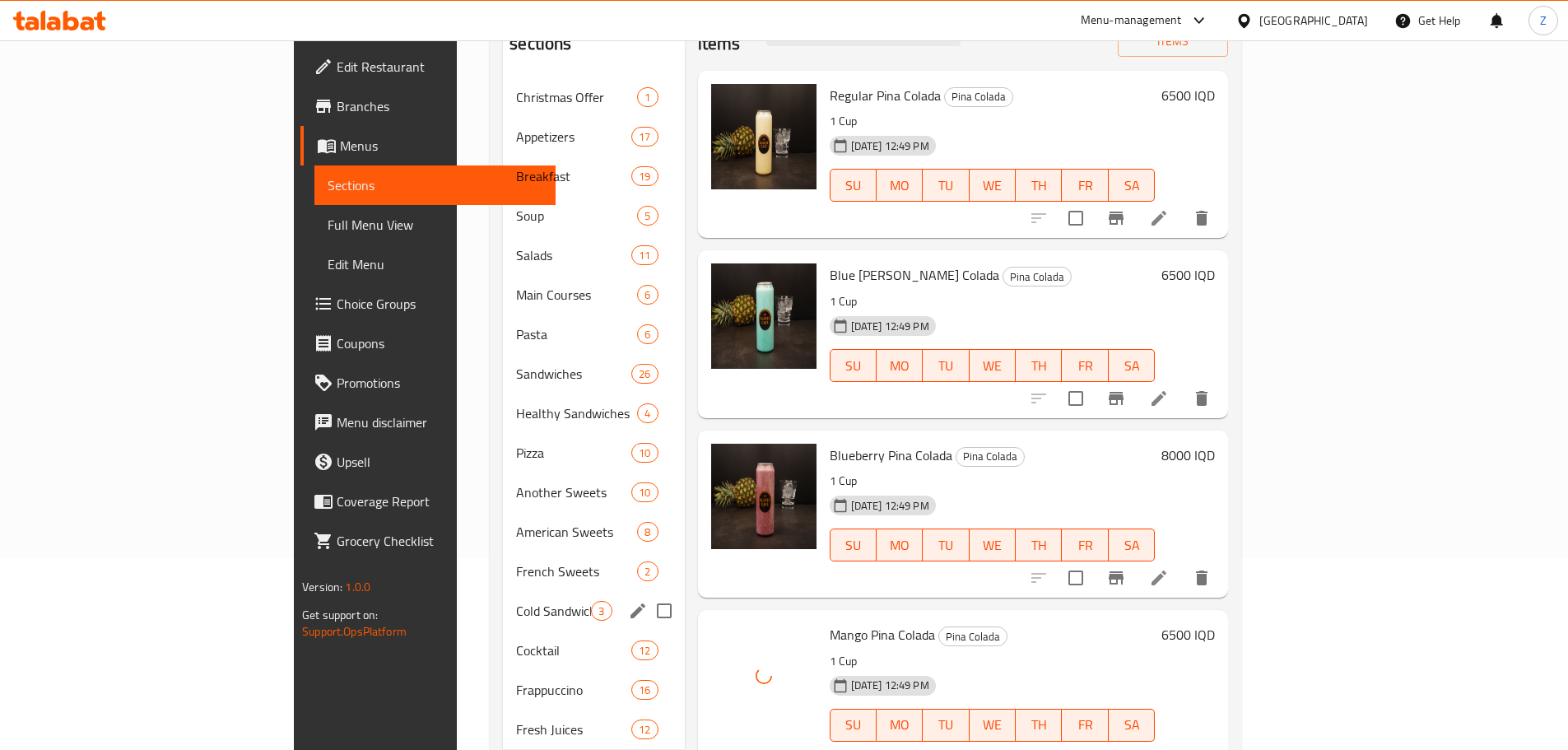
scroll to position [496, 0]
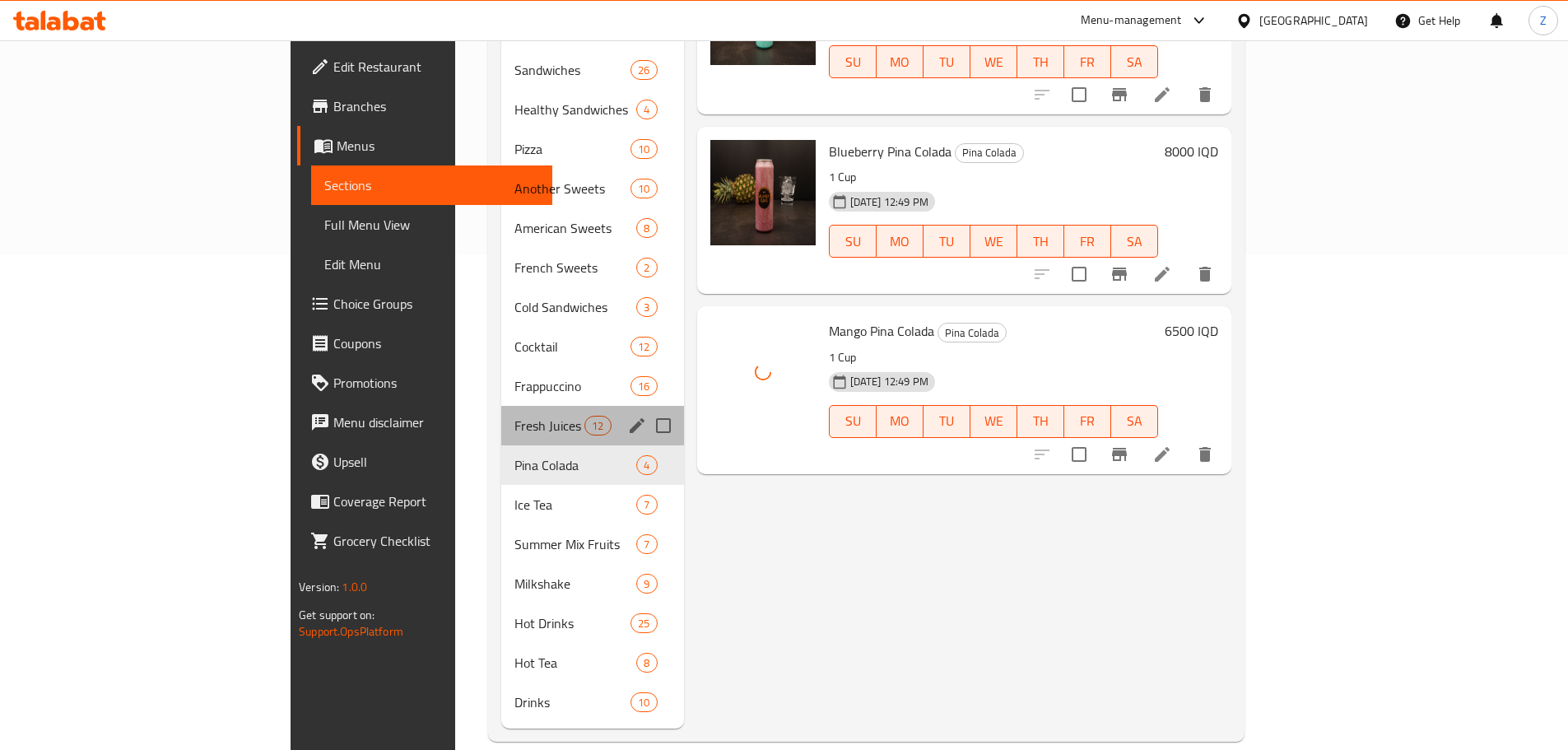
click at [501, 414] on div "Fresh Juices 12" at bounding box center [592, 425] width 183 height 39
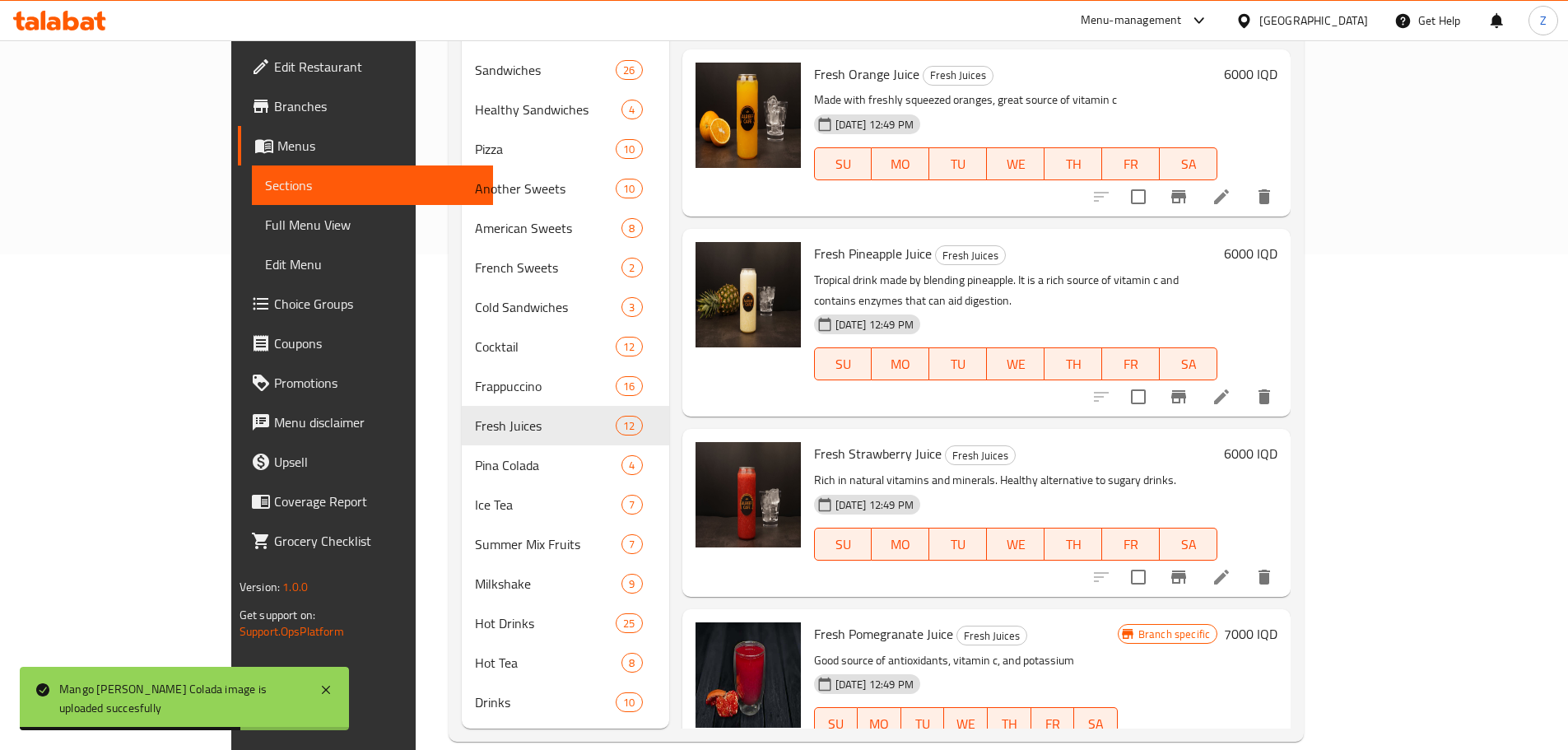
scroll to position [1184, 0]
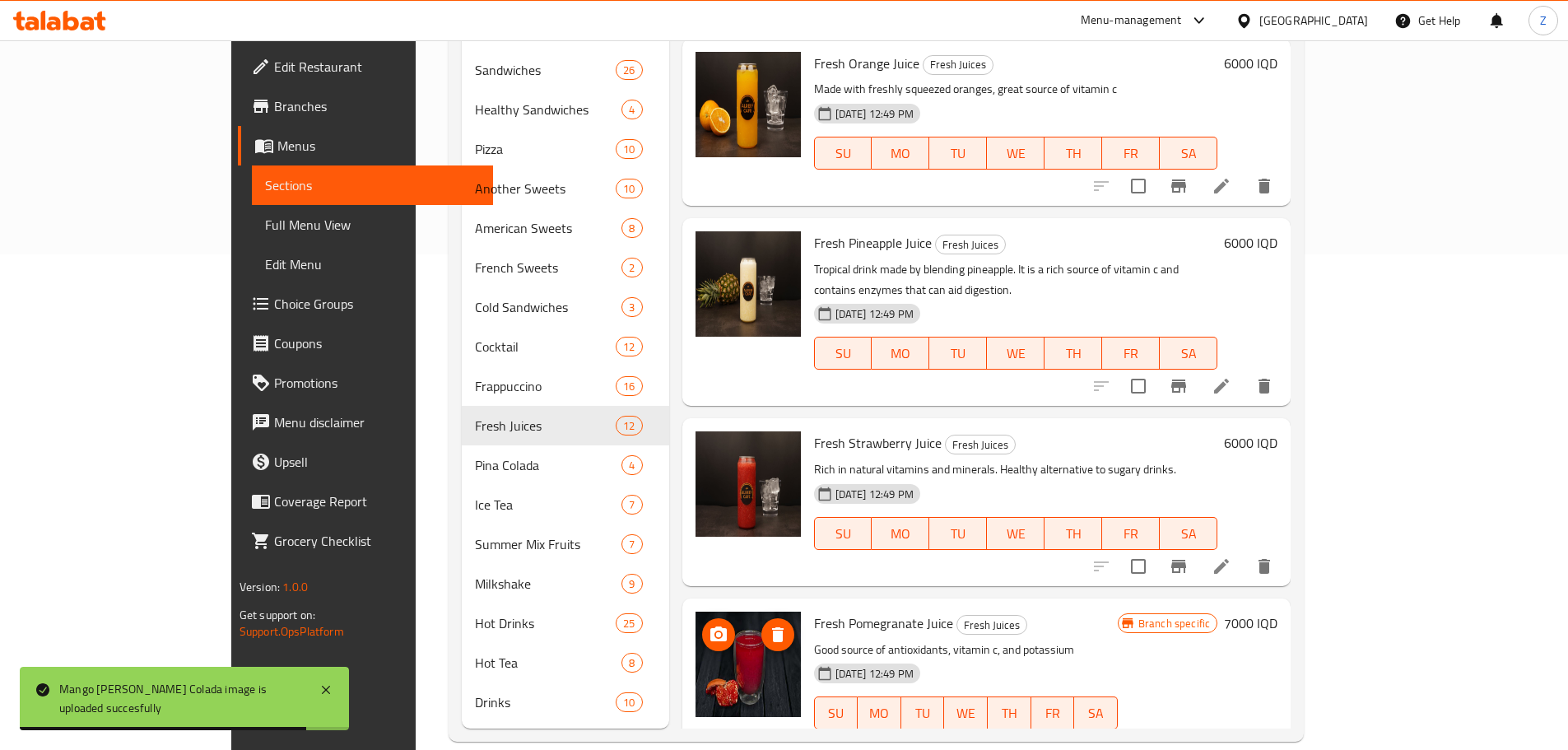
click at [696, 612] on img at bounding box center [748, 664] width 105 height 105
click at [710, 626] on icon "upload picture" at bounding box center [718, 633] width 17 height 15
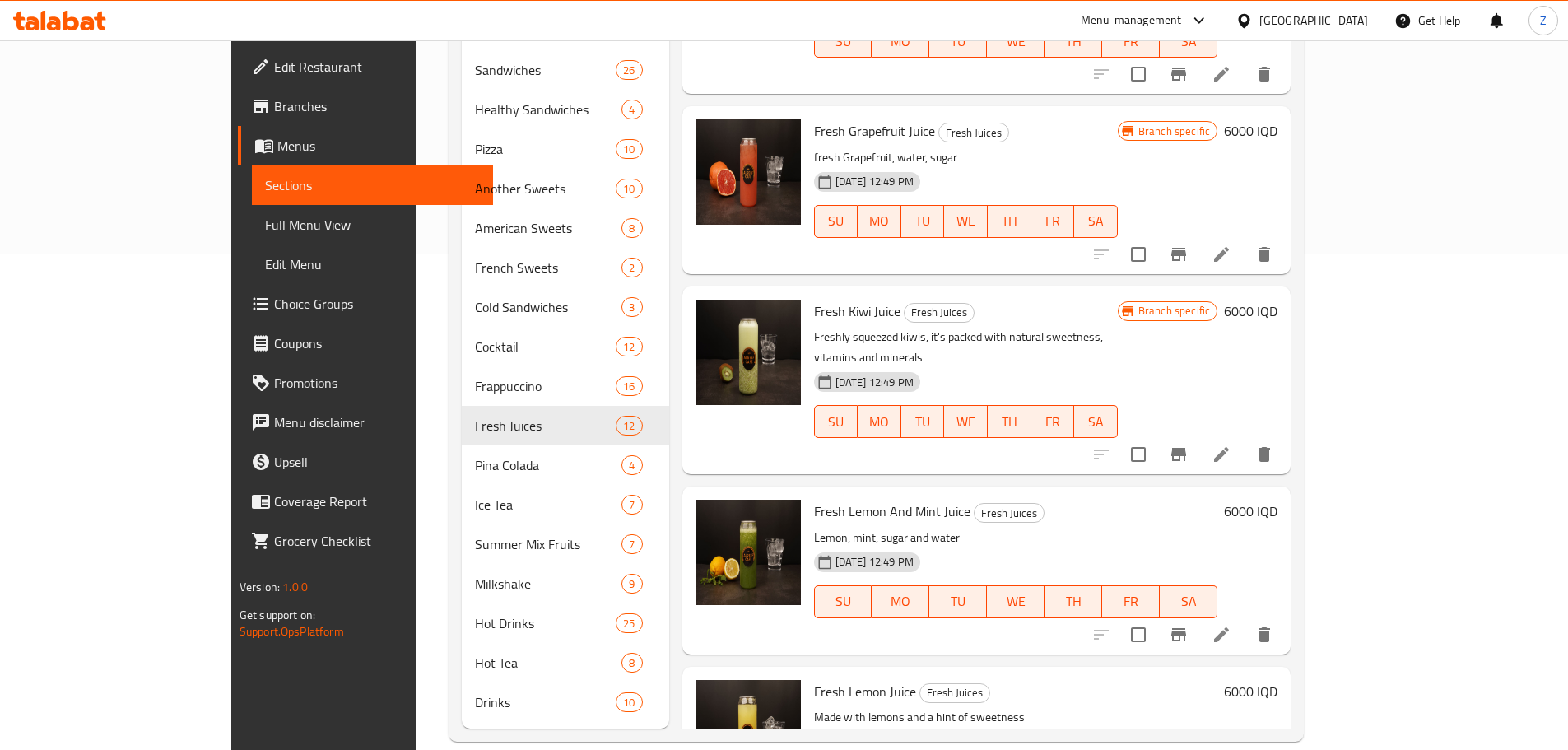
scroll to position [0, 0]
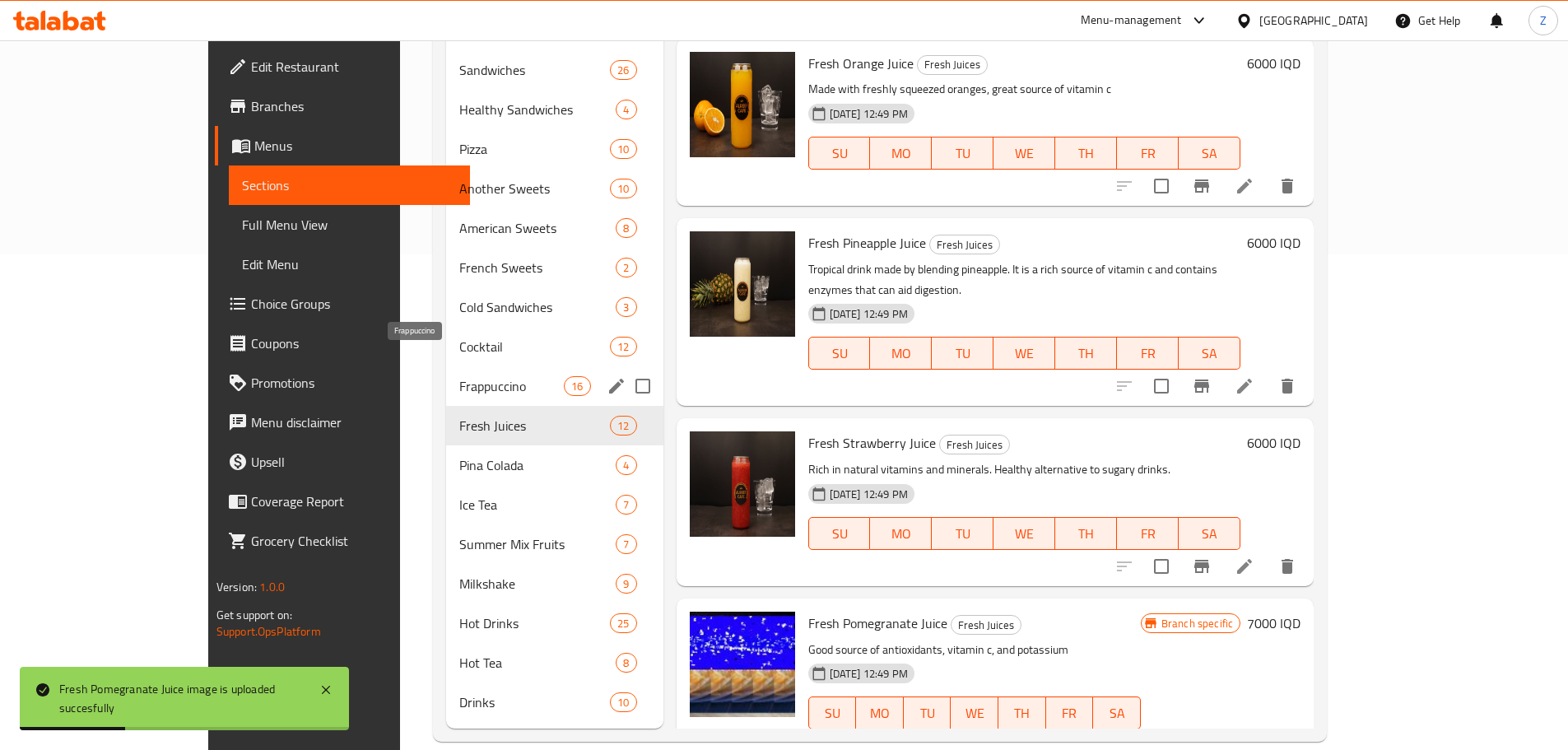
click at [459, 376] on span "Frappuccino" at bounding box center [511, 386] width 104 height 20
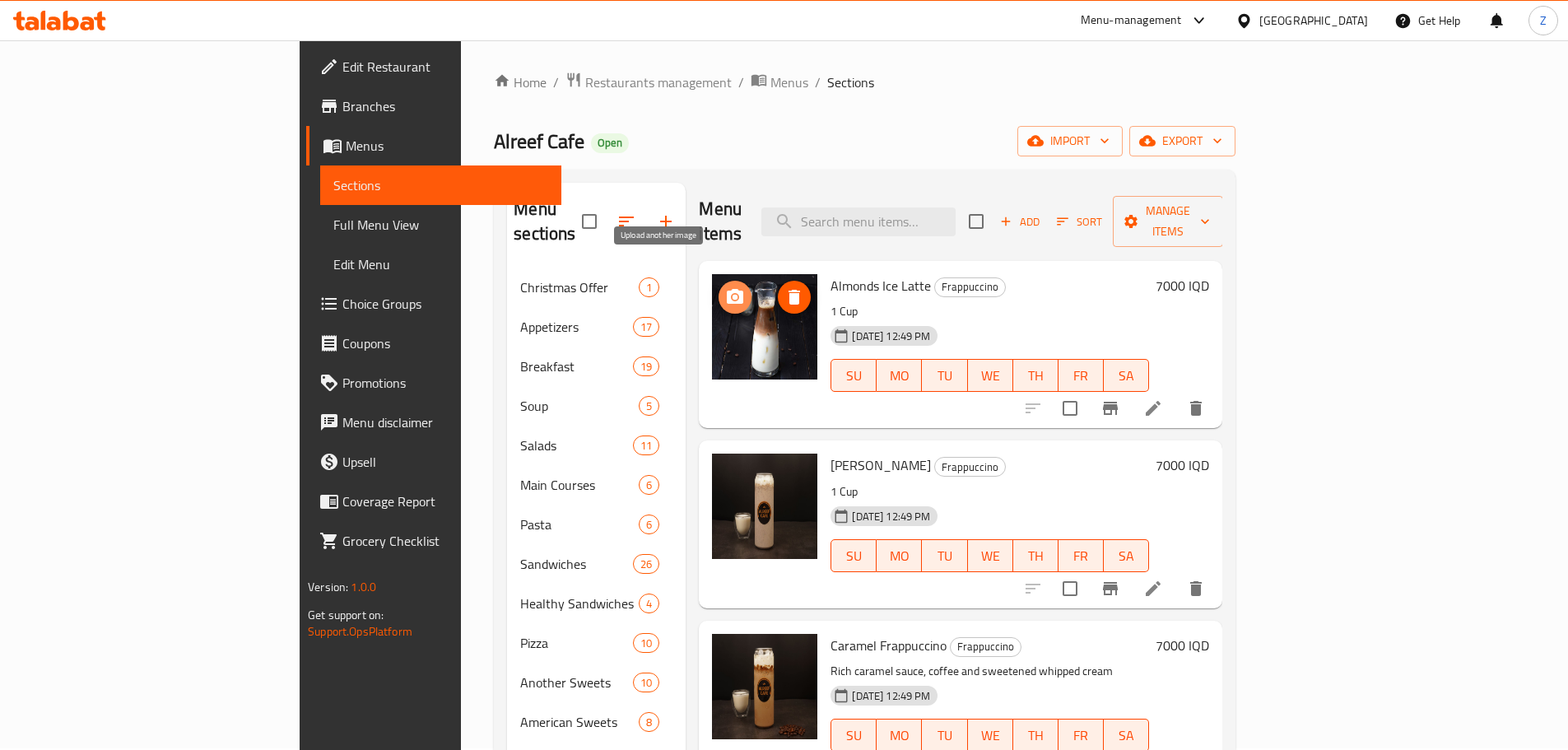
click at [725, 287] on icon "upload picture" at bounding box center [735, 297] width 20 height 20
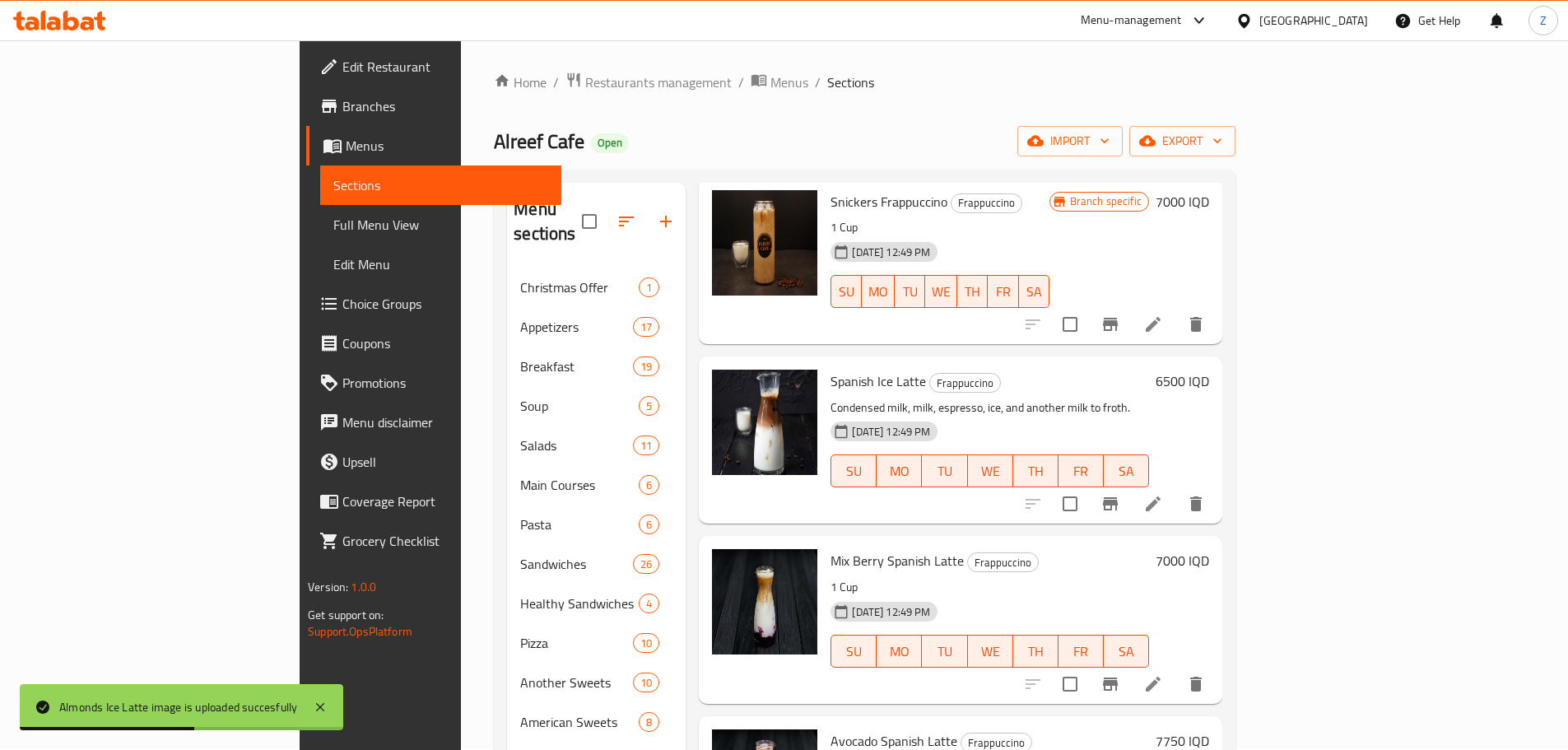
scroll to position [1821, 0]
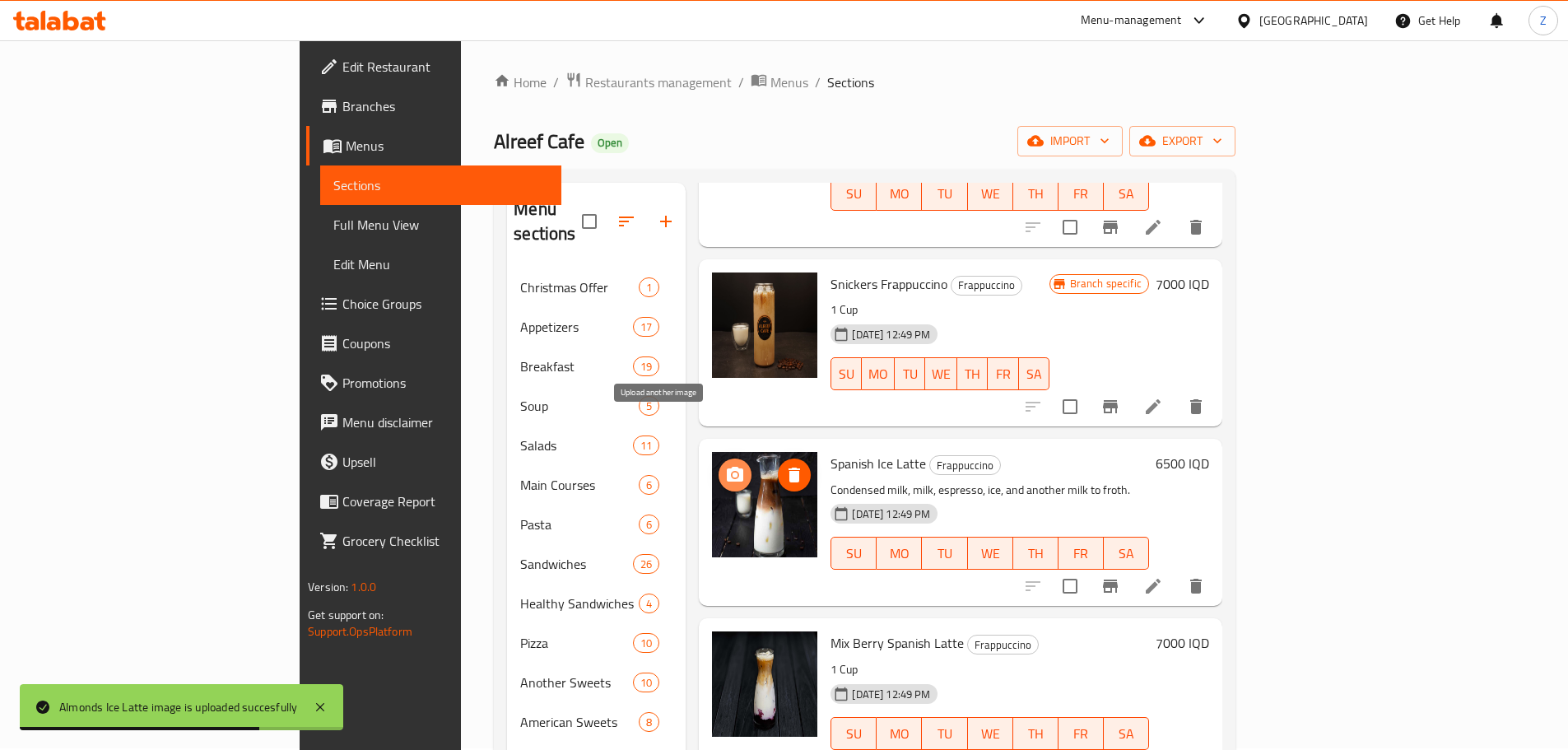
click at [725, 465] on icon "upload picture" at bounding box center [735, 475] width 20 height 20
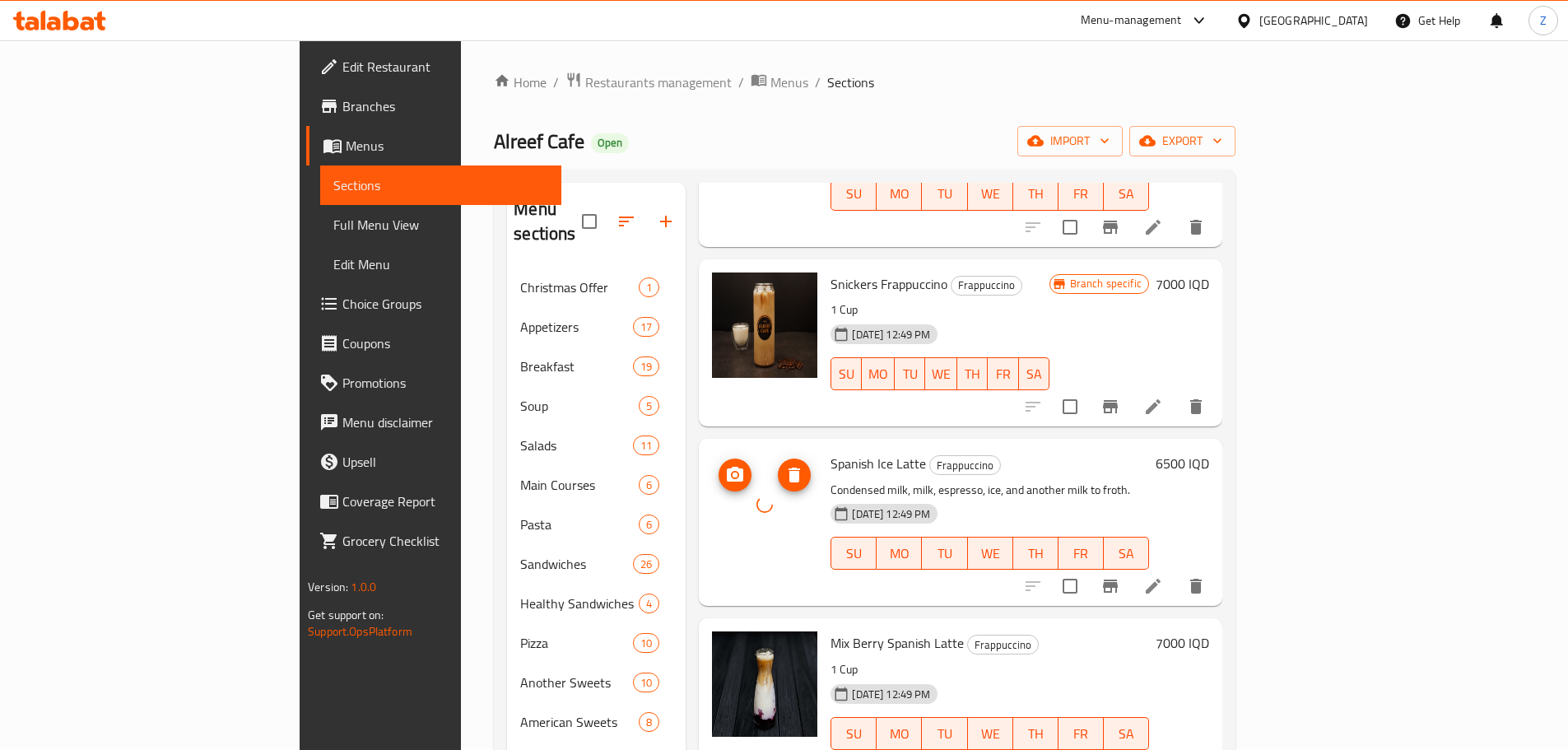
scroll to position [1903, 0]
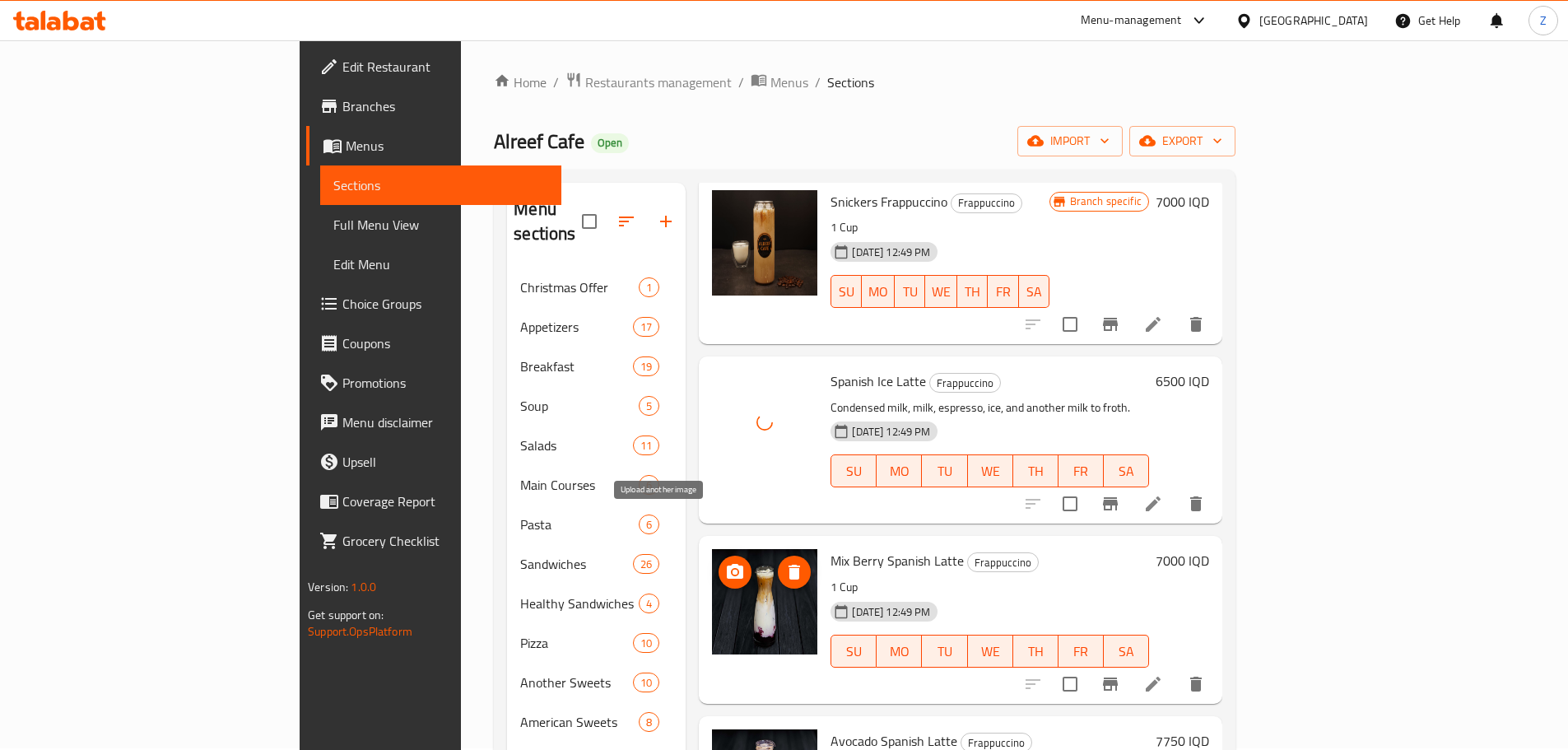
click at [727, 564] on icon "upload picture" at bounding box center [735, 571] width 17 height 15
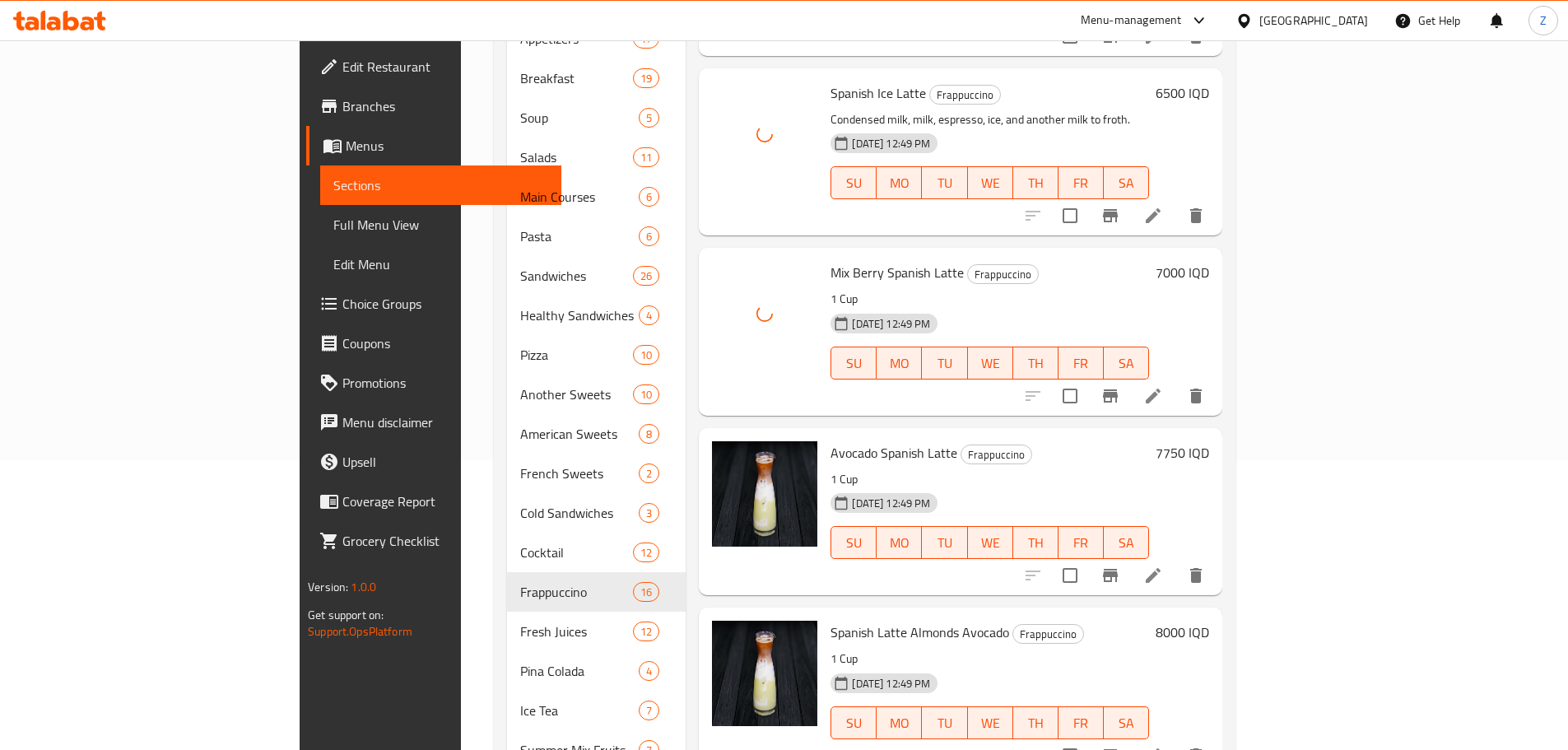
scroll to position [331, 0]
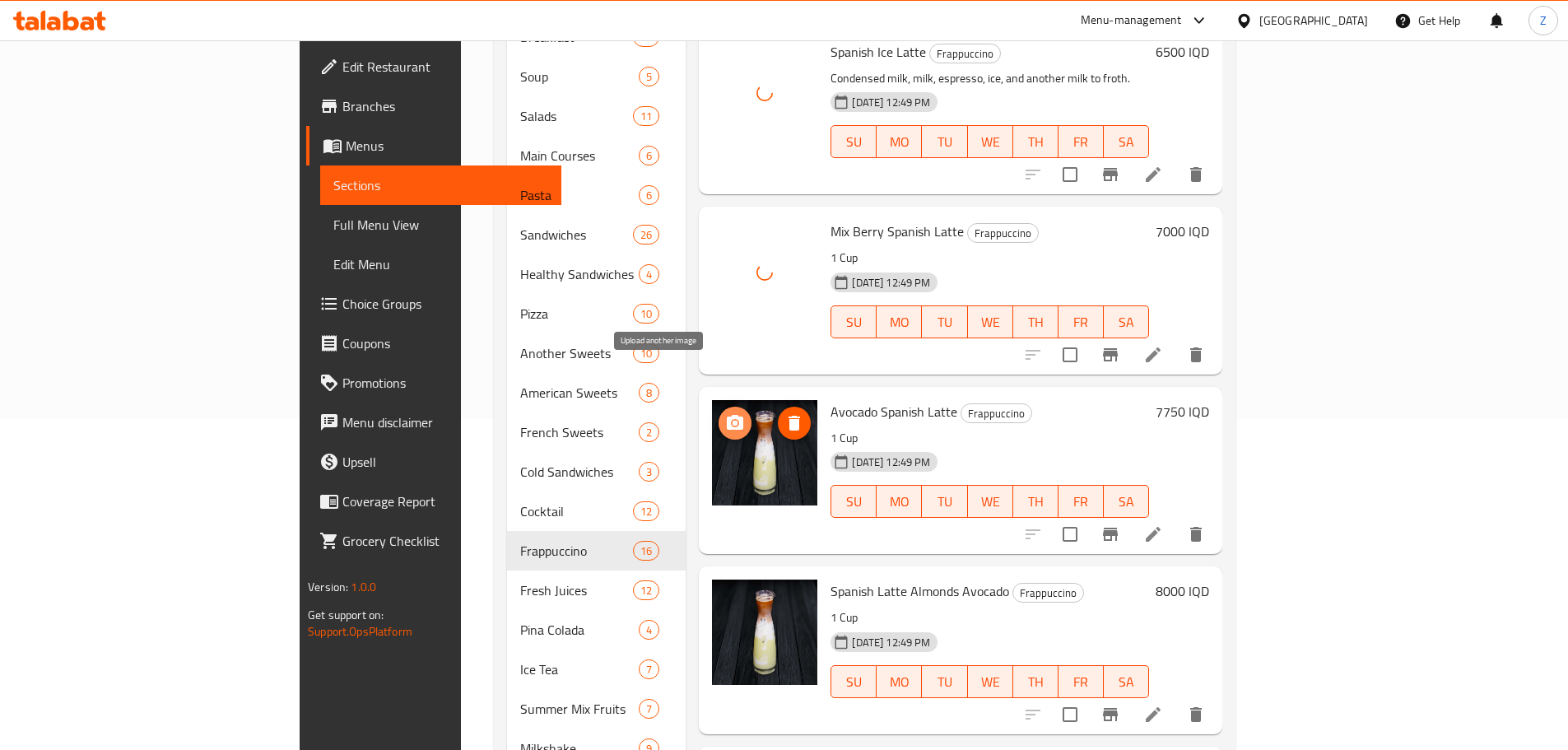
click at [727, 415] on icon "upload picture" at bounding box center [735, 422] width 17 height 15
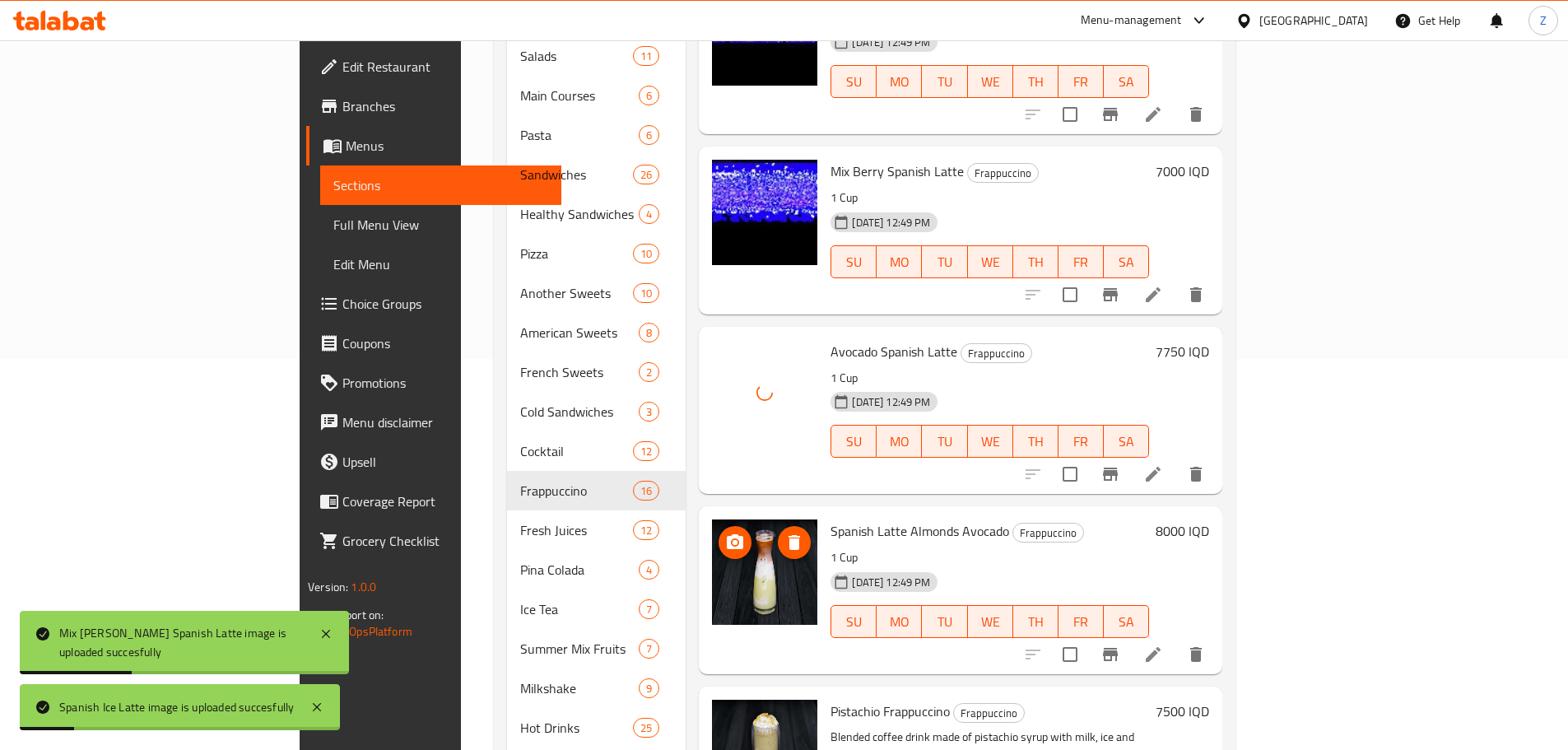
scroll to position [496, 0]
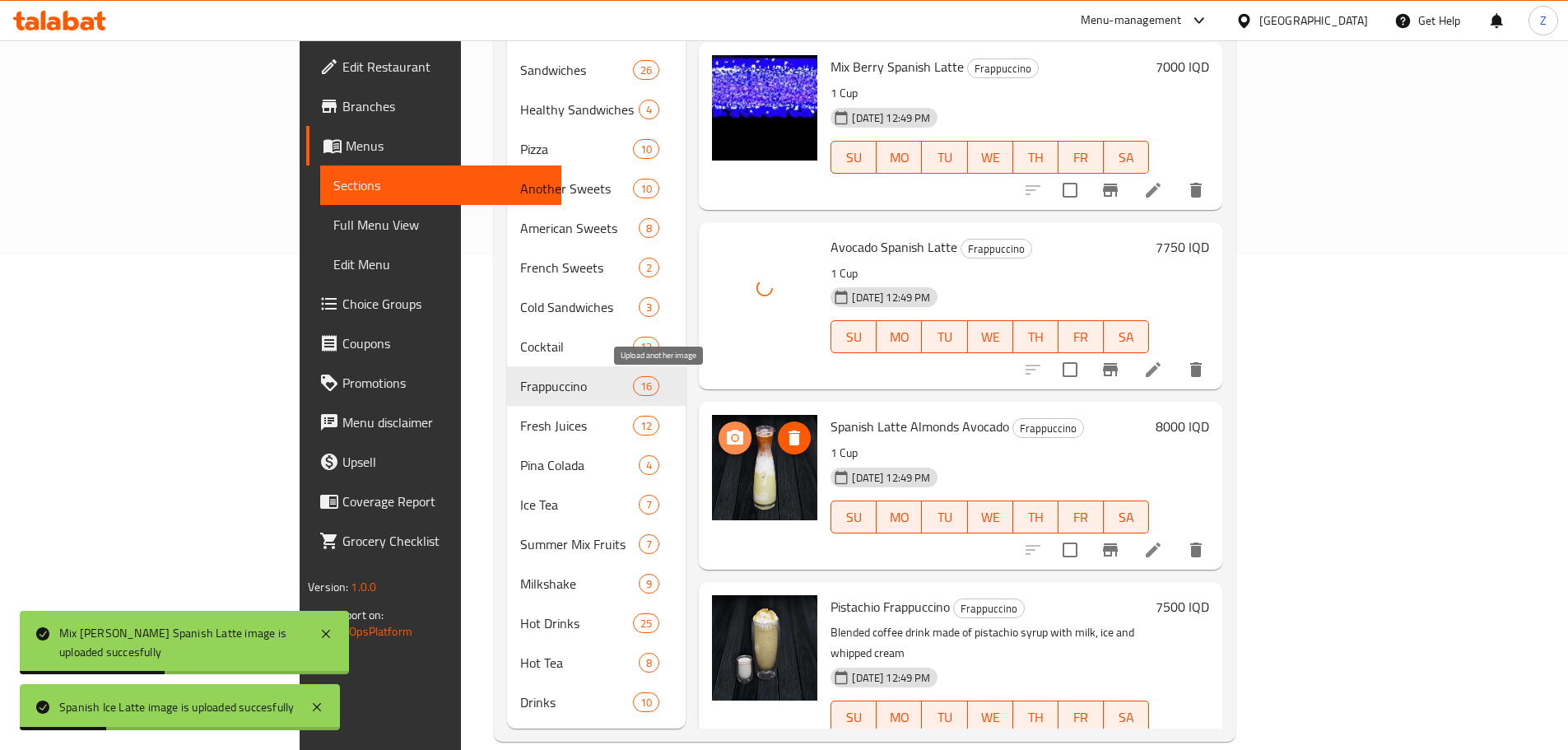
click at [725, 428] on icon "upload picture" at bounding box center [735, 438] width 20 height 20
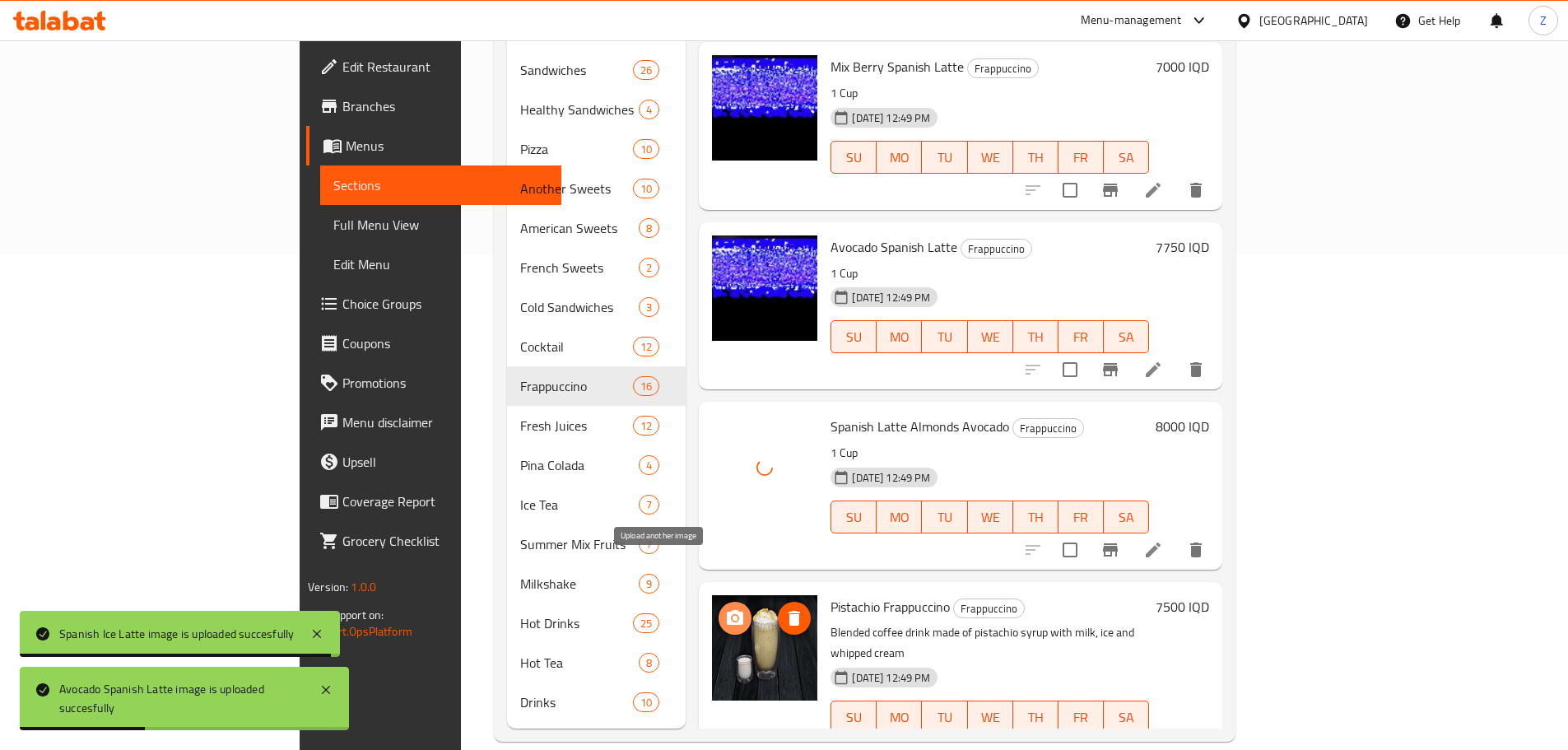
click at [725, 608] on icon "upload picture" at bounding box center [735, 618] width 20 height 20
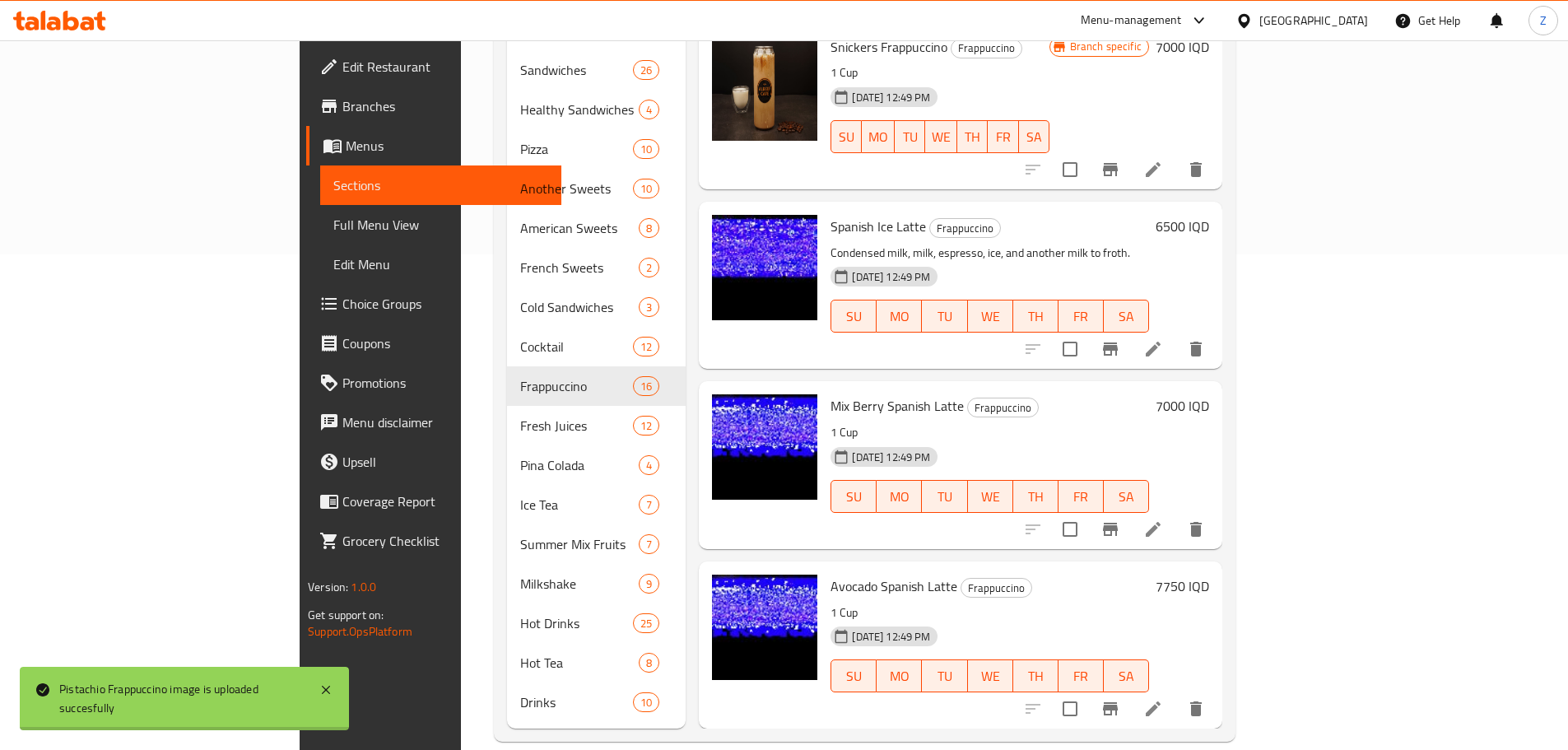
scroll to position [1903, 0]
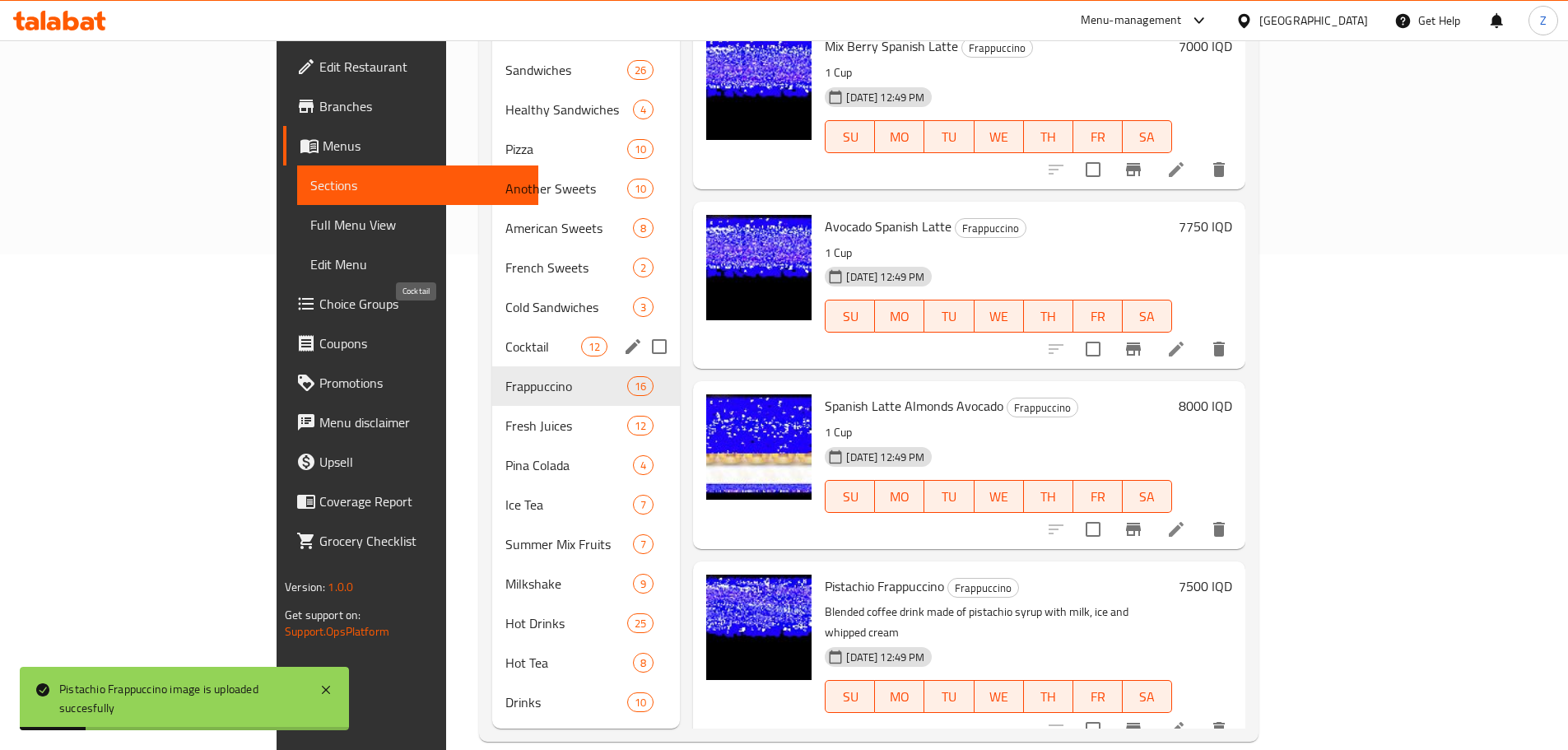
click at [505, 336] on span "Cocktail" at bounding box center [543, 346] width 76 height 20
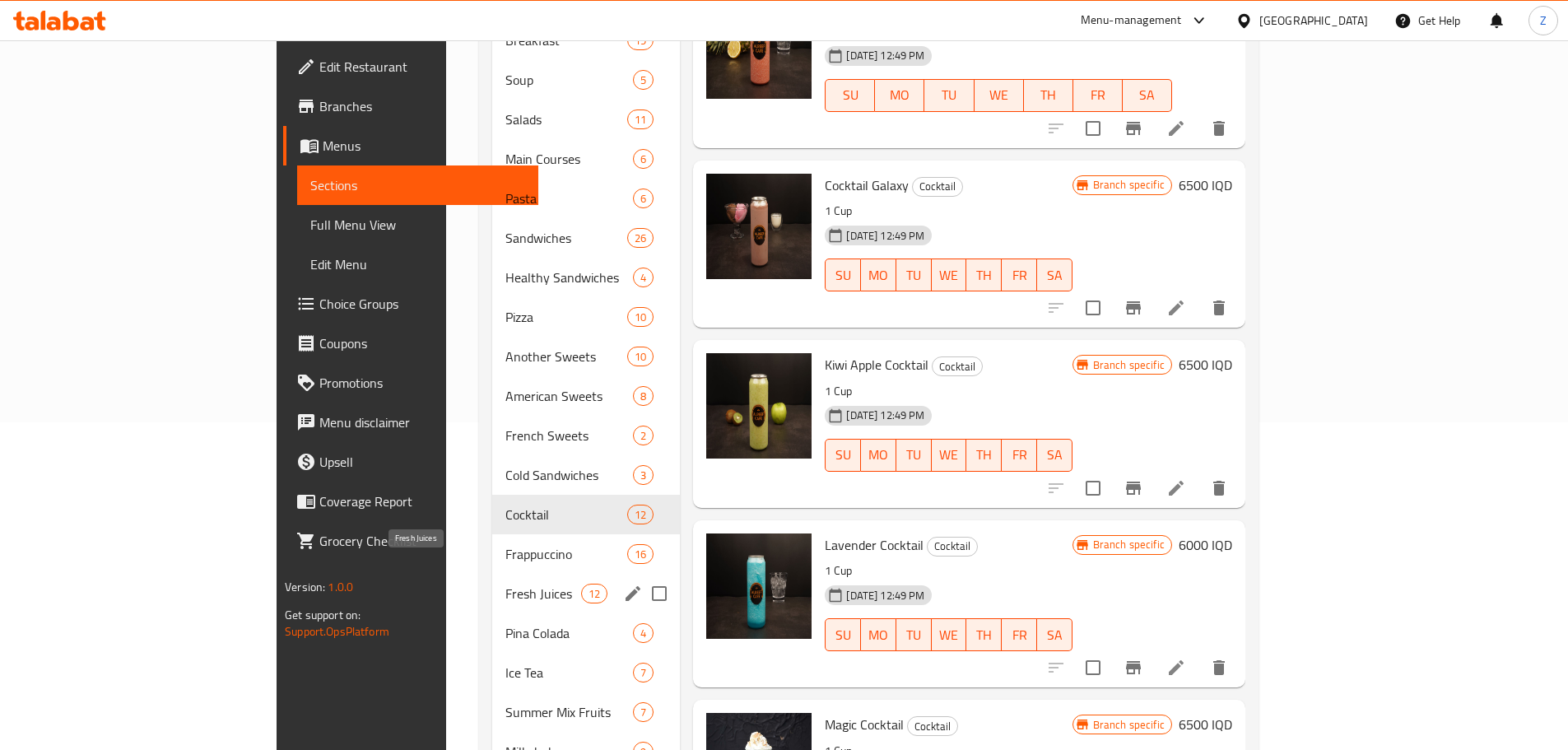
scroll to position [329, 0]
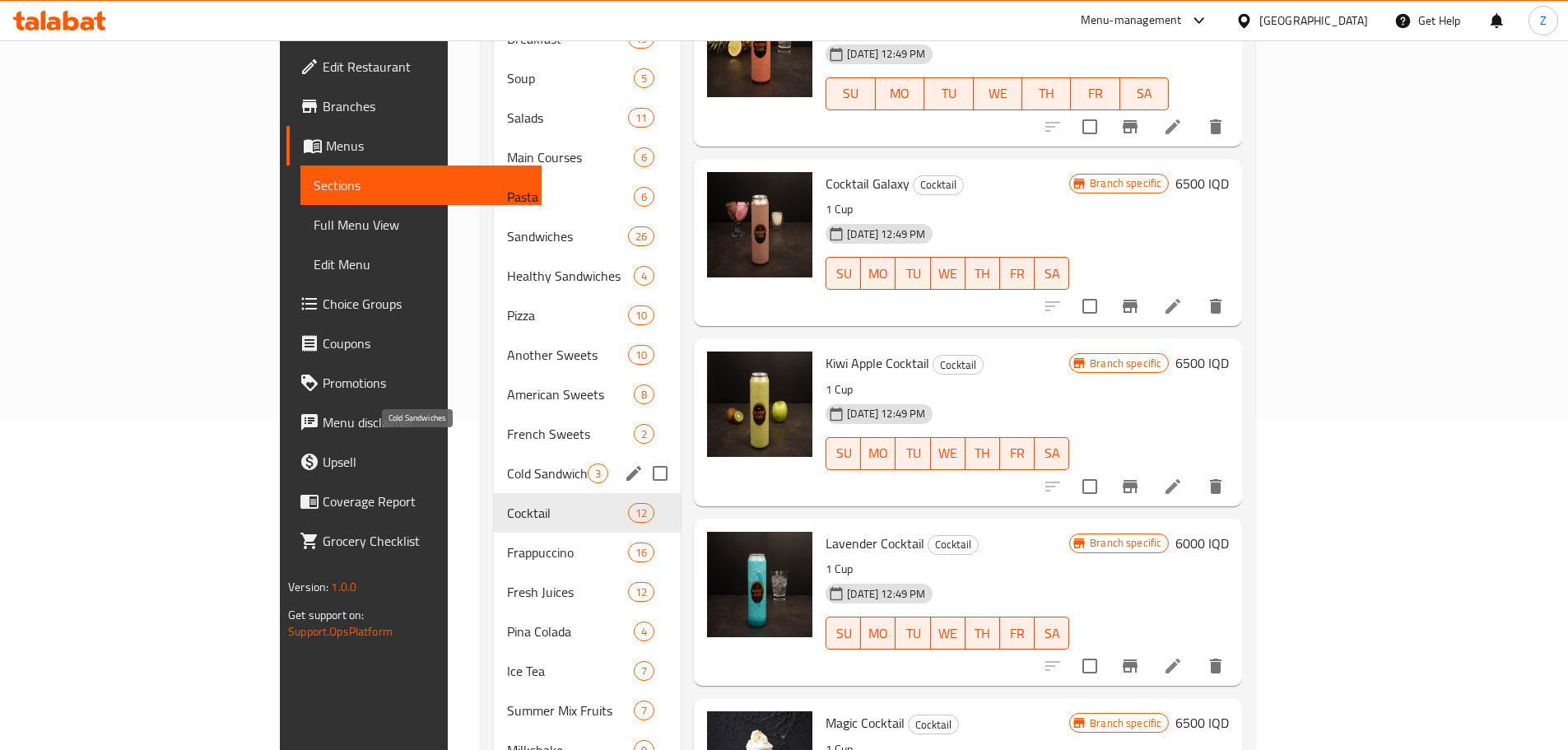
click at [507, 463] on span "Cold Sandwiches" at bounding box center [547, 473] width 81 height 20
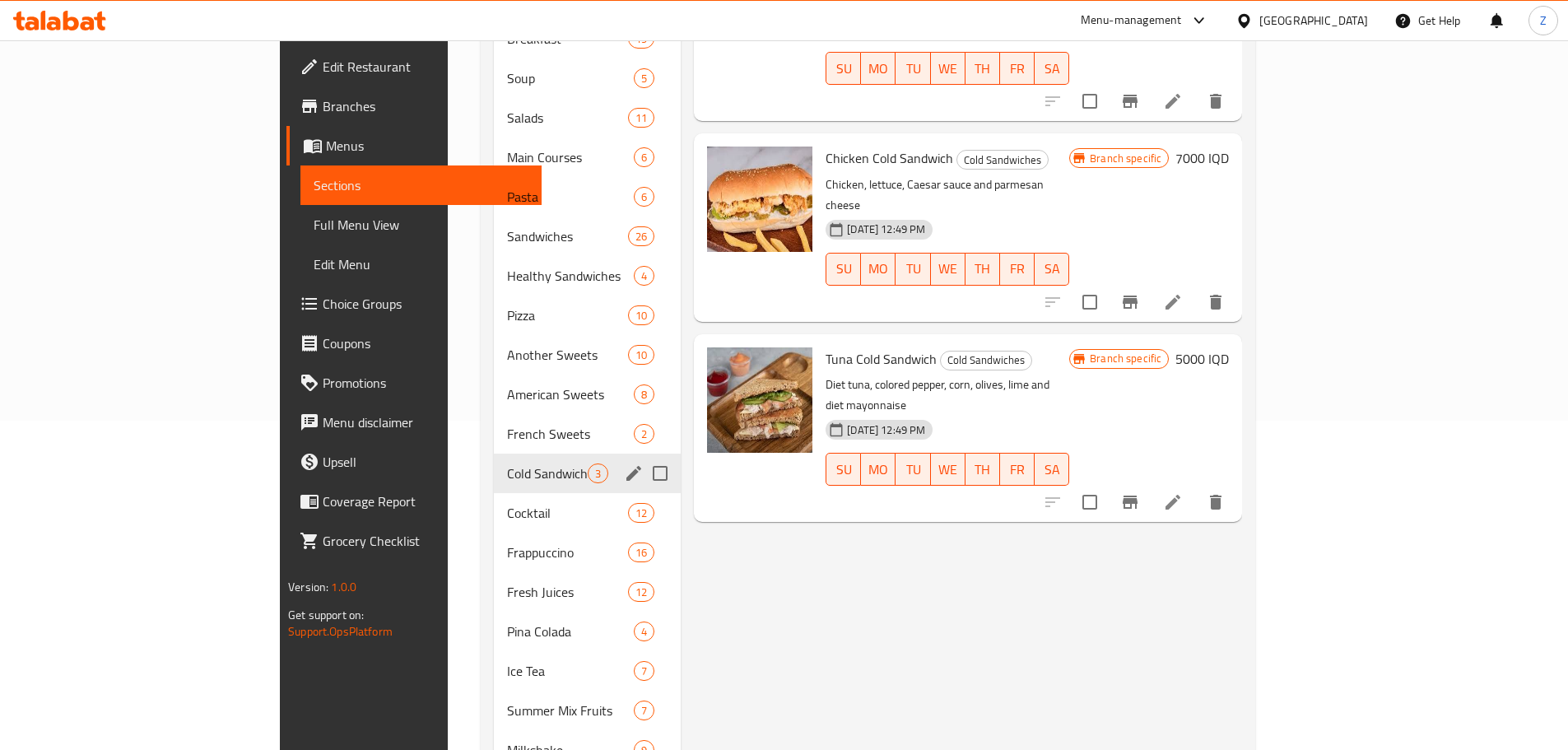
click at [507, 424] on span "French Sweets" at bounding box center [570, 434] width 127 height 20
